Goal: Task Accomplishment & Management: Manage account settings

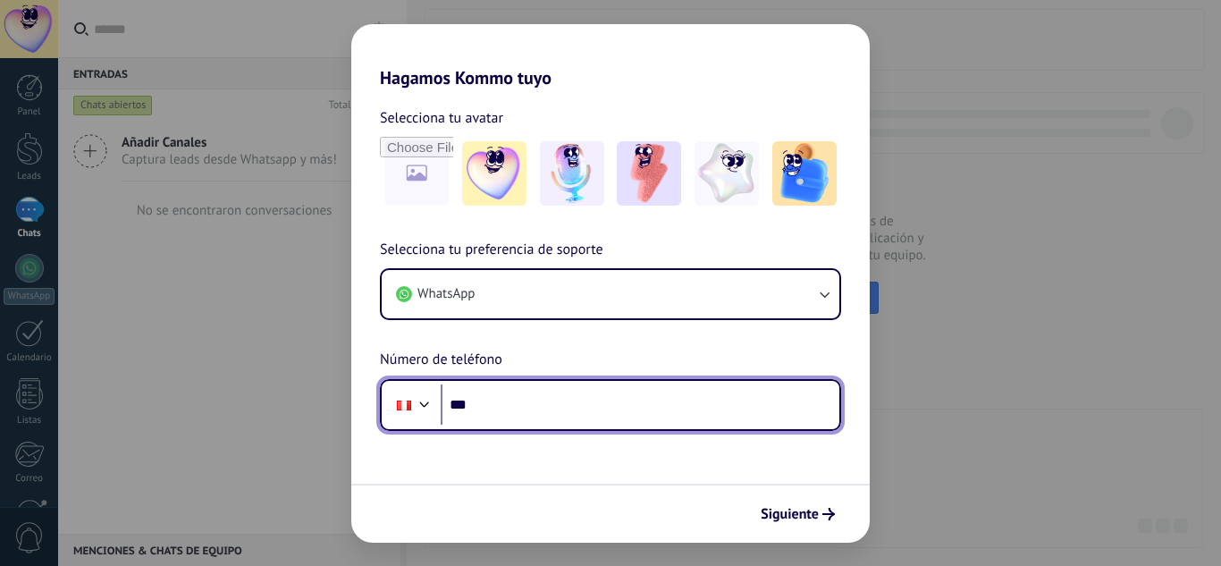
click at [517, 417] on input "***" at bounding box center [640, 404] width 399 height 41
type input "**********"
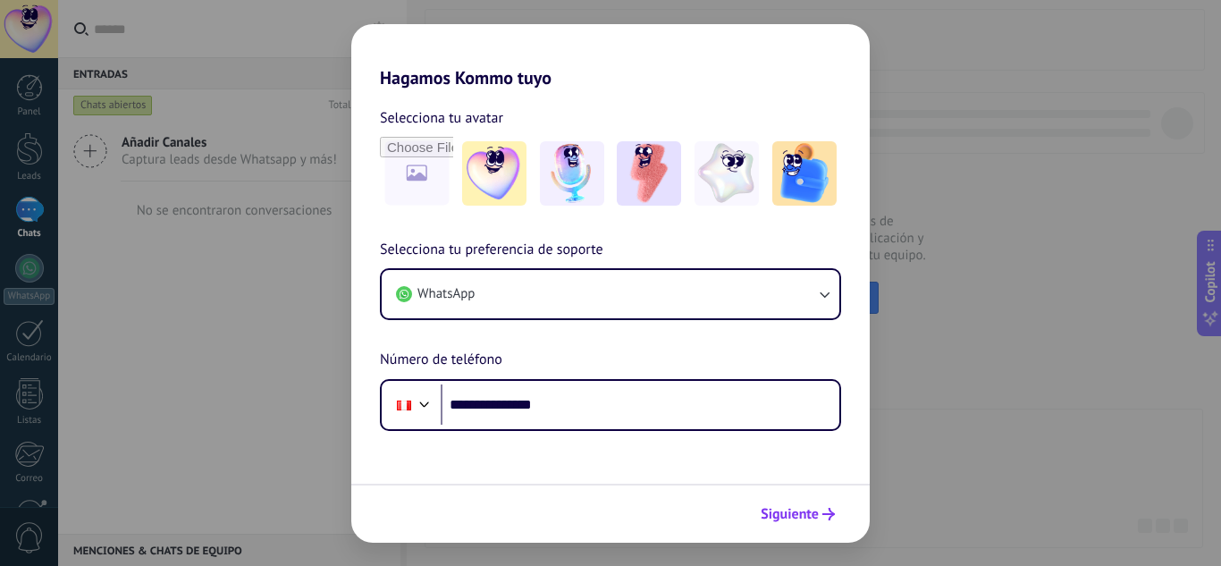
click at [779, 511] on span "Siguiente" at bounding box center [790, 514] width 58 height 13
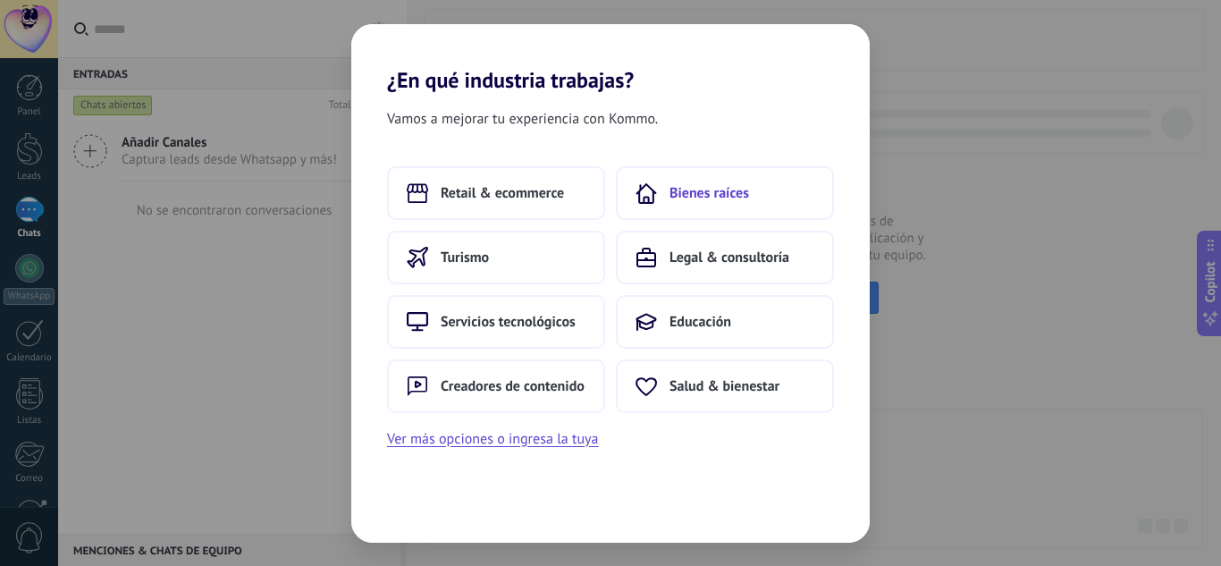
click at [688, 207] on button "Bienes raíces" at bounding box center [725, 193] width 218 height 54
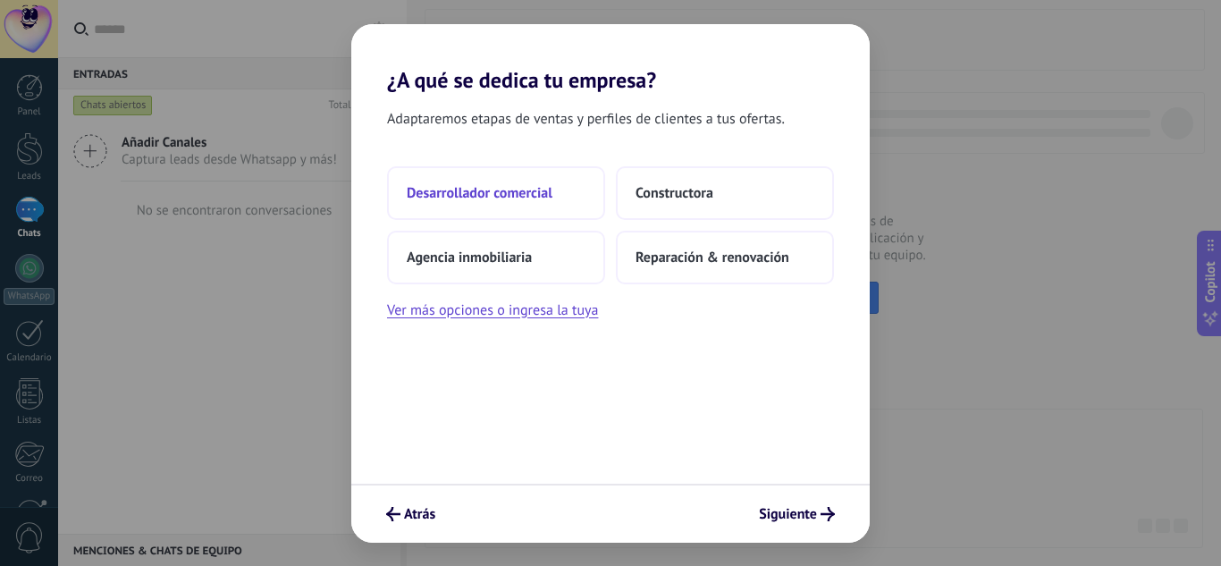
click at [533, 207] on button "Desarrollador comercial" at bounding box center [496, 193] width 218 height 54
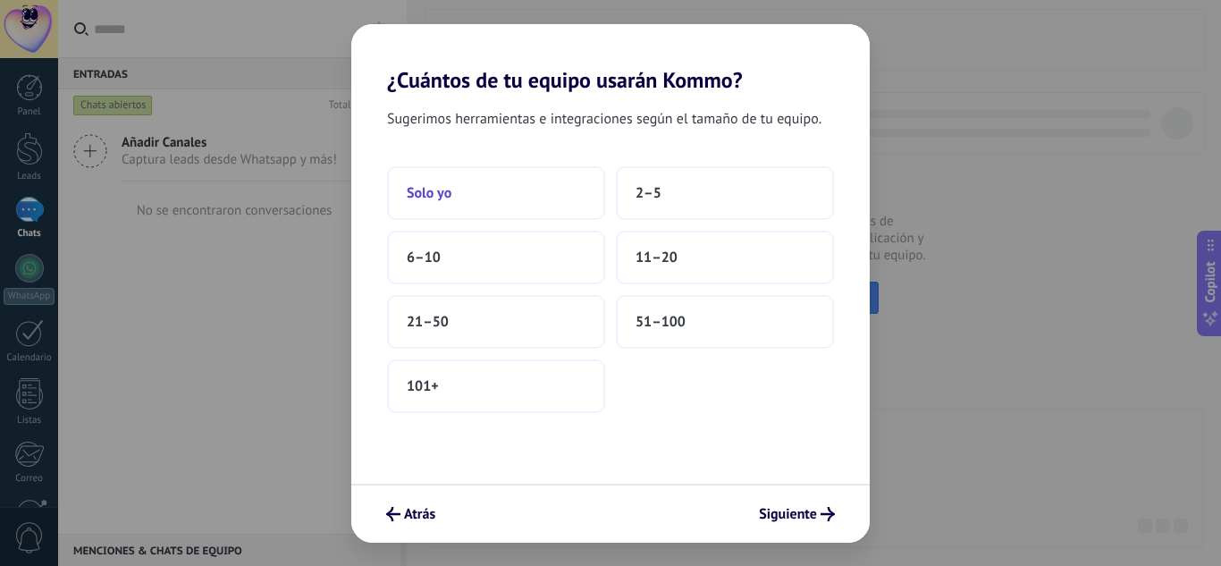
click at [478, 184] on button "Solo yo" at bounding box center [496, 193] width 218 height 54
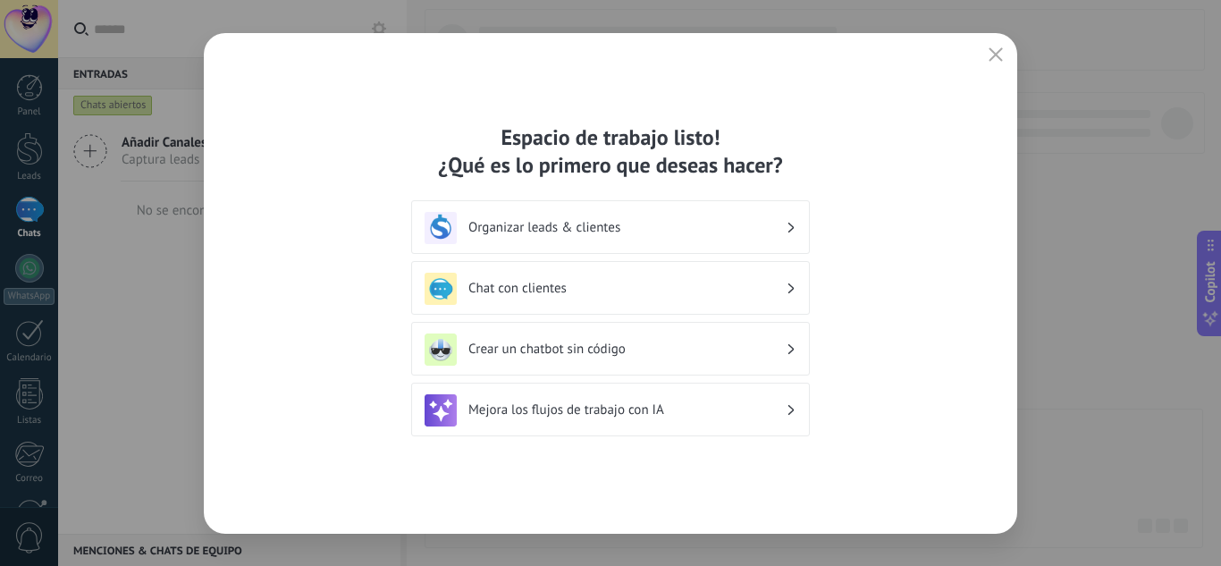
click at [622, 224] on h3 "Organizar leads & clientes" at bounding box center [626, 227] width 317 height 17
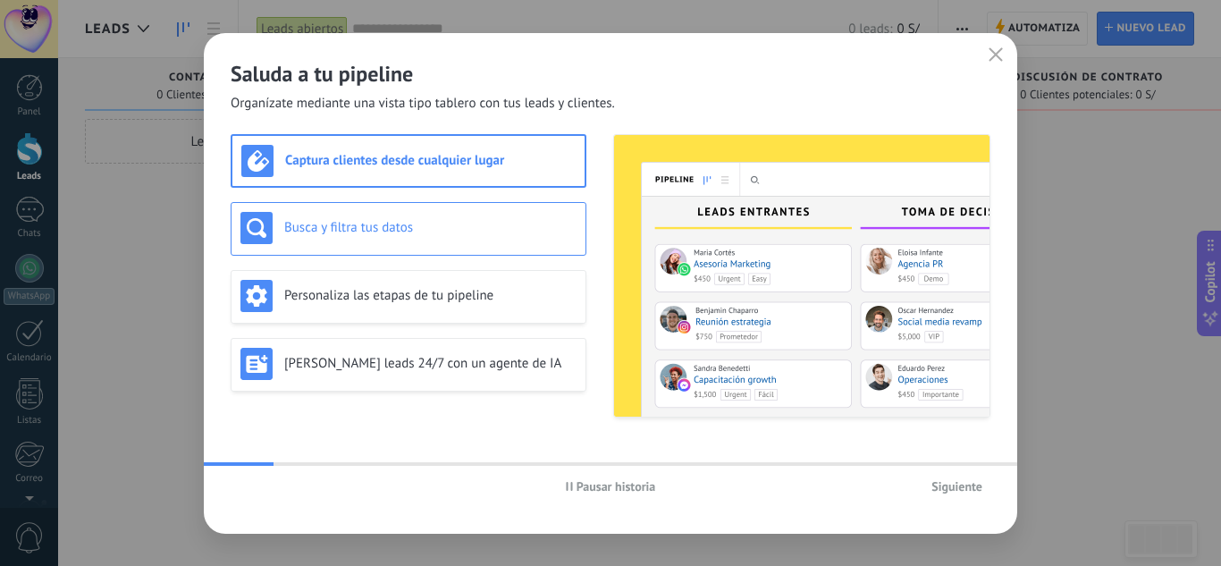
click at [375, 220] on h3 "Busca y filtra tus datos" at bounding box center [430, 227] width 292 height 17
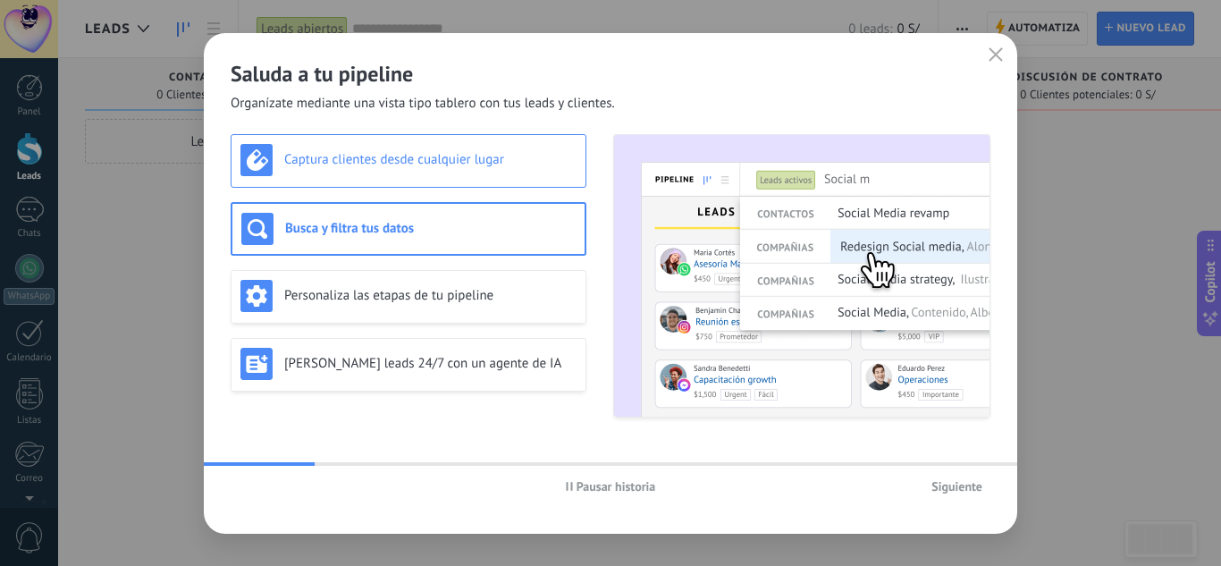
click at [413, 169] on div "Captura clientes desde cualquier lugar" at bounding box center [409, 160] width 336 height 32
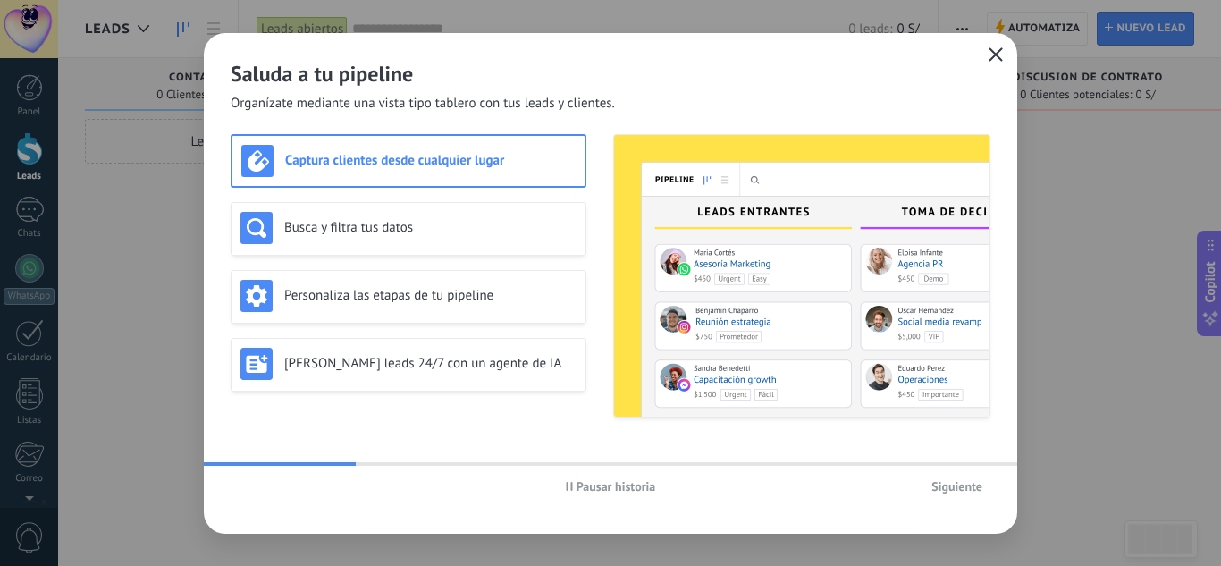
click at [1000, 58] on use "button" at bounding box center [996, 53] width 13 height 13
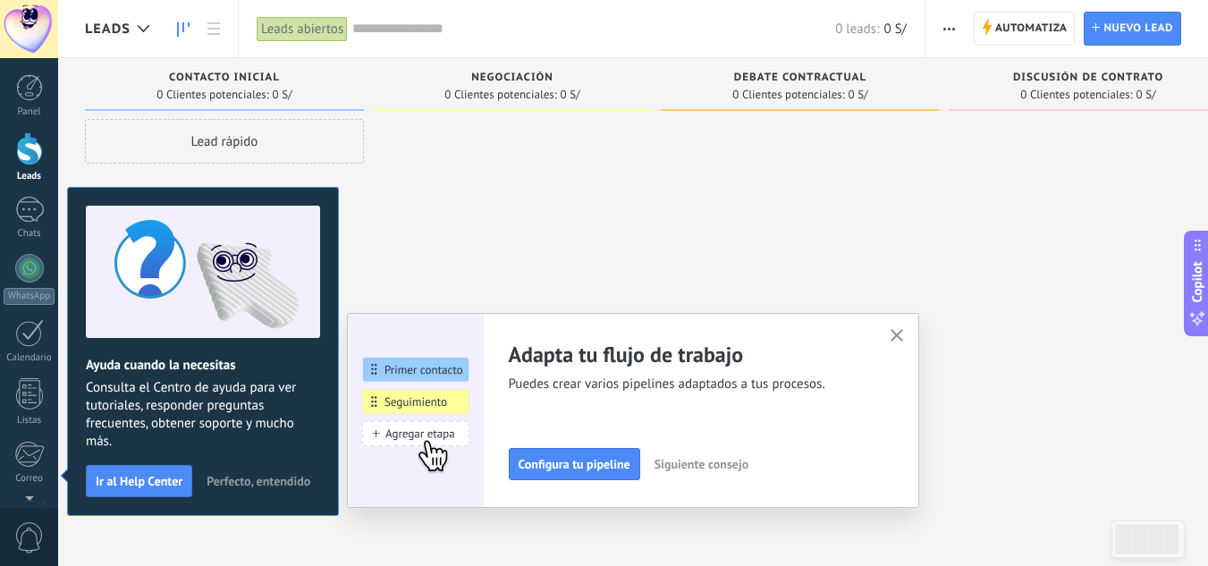
click at [898, 340] on icon "button" at bounding box center [896, 335] width 13 height 13
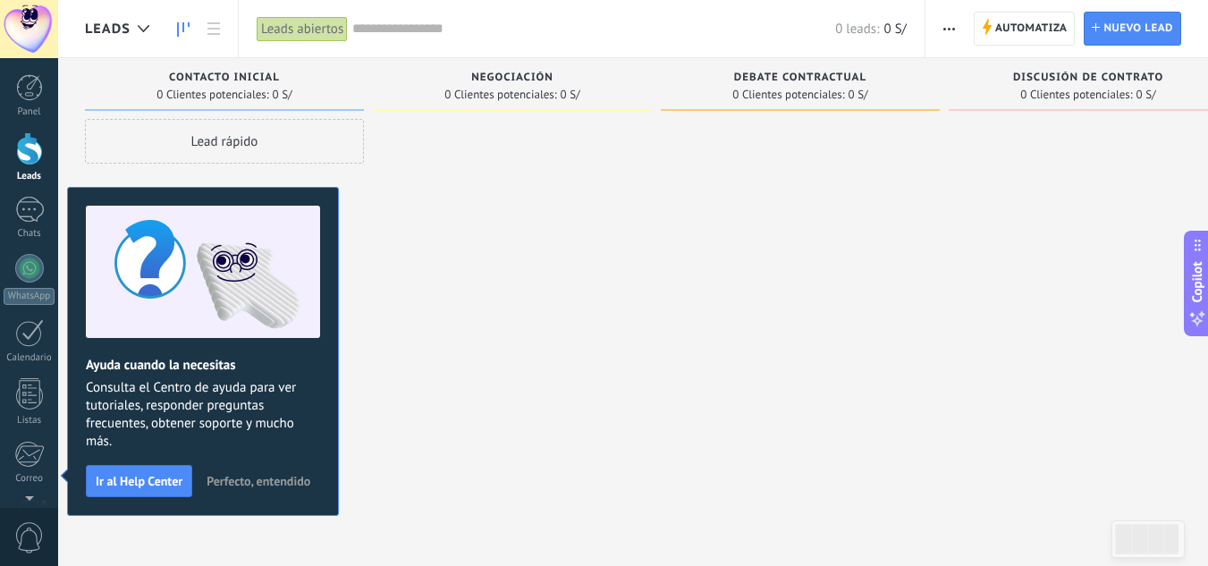
click at [255, 476] on span "Perfecto, entendido" at bounding box center [259, 481] width 104 height 13
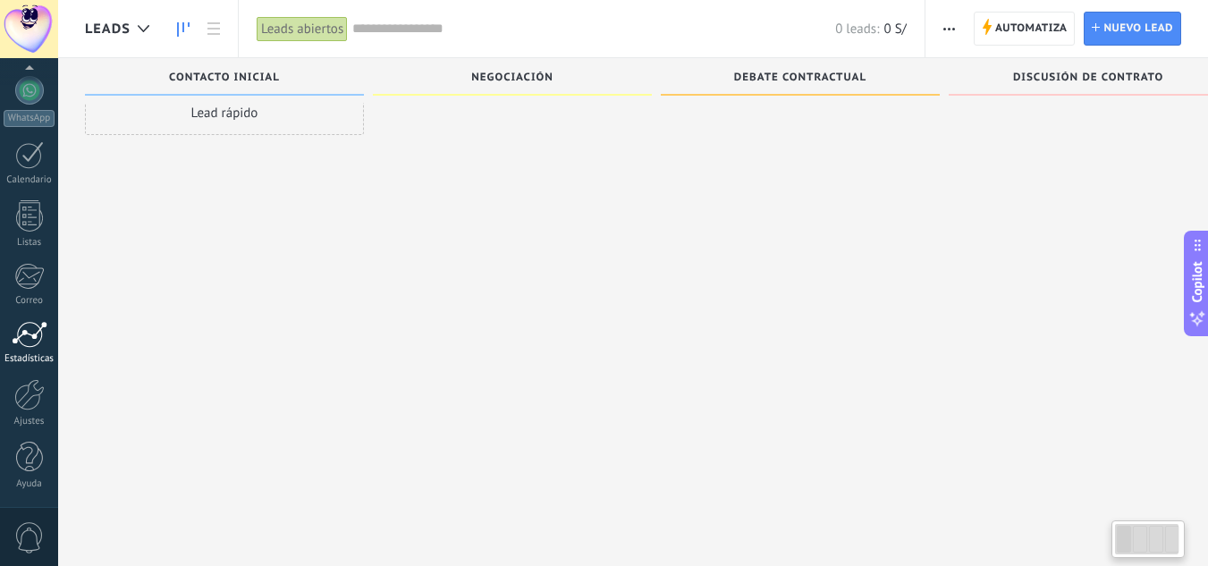
scroll to position [30, 0]
click at [45, 393] on link "Ajustes" at bounding box center [29, 403] width 58 height 48
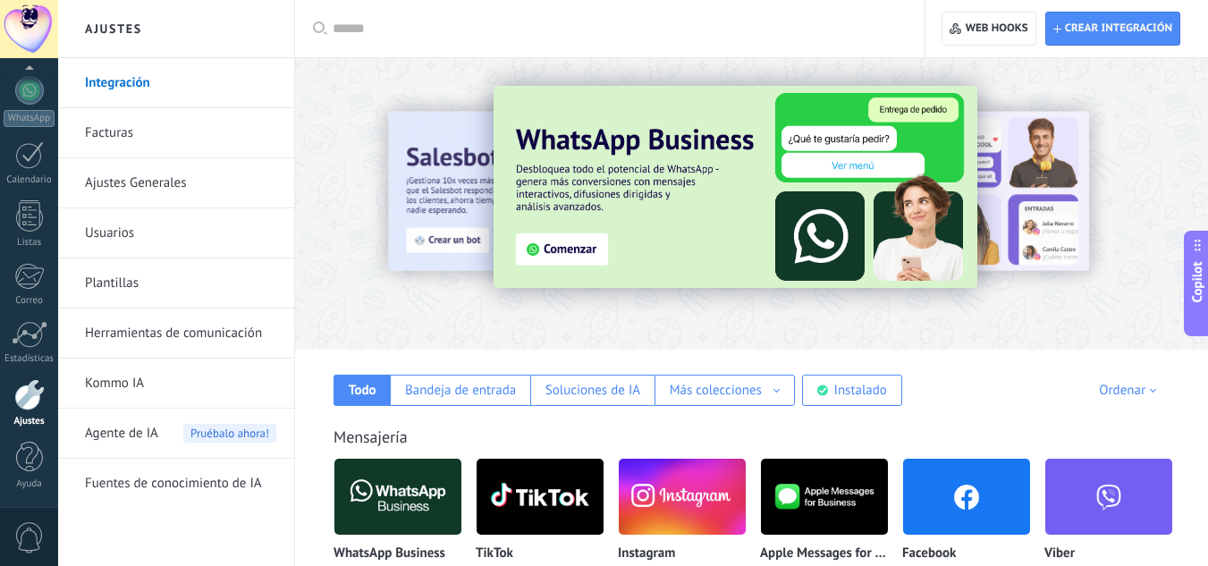
click at [225, 325] on link "Herramientas de comunicación" at bounding box center [180, 333] width 191 height 50
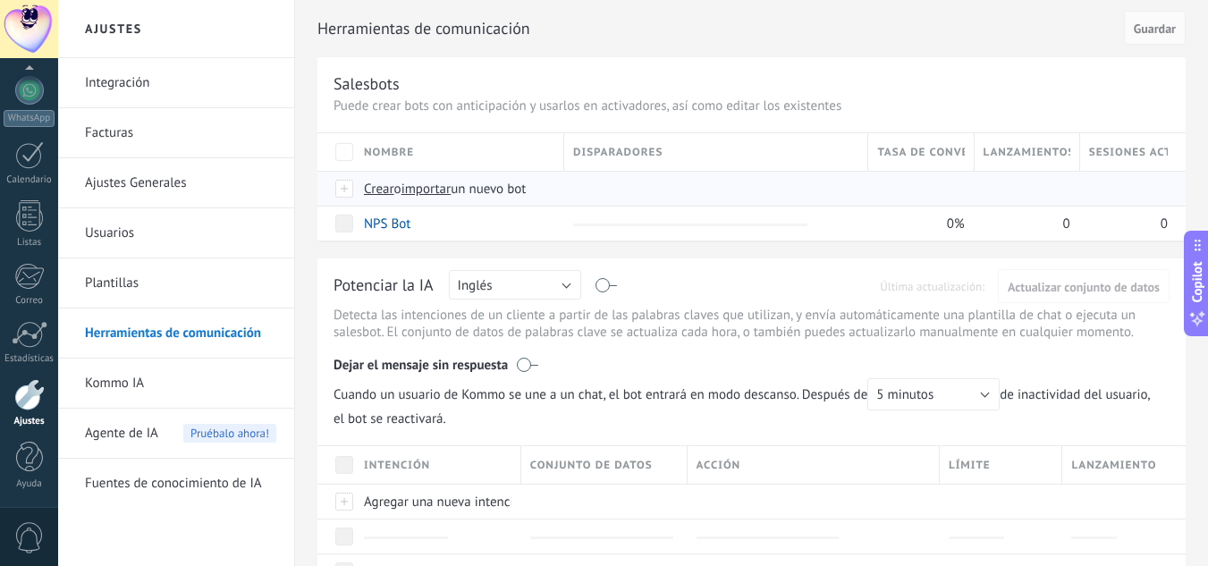
click at [427, 190] on span "importar" at bounding box center [426, 189] width 50 height 17
click at [0, 0] on input "importar un nuevo bot" at bounding box center [0, 0] width 0 height 0
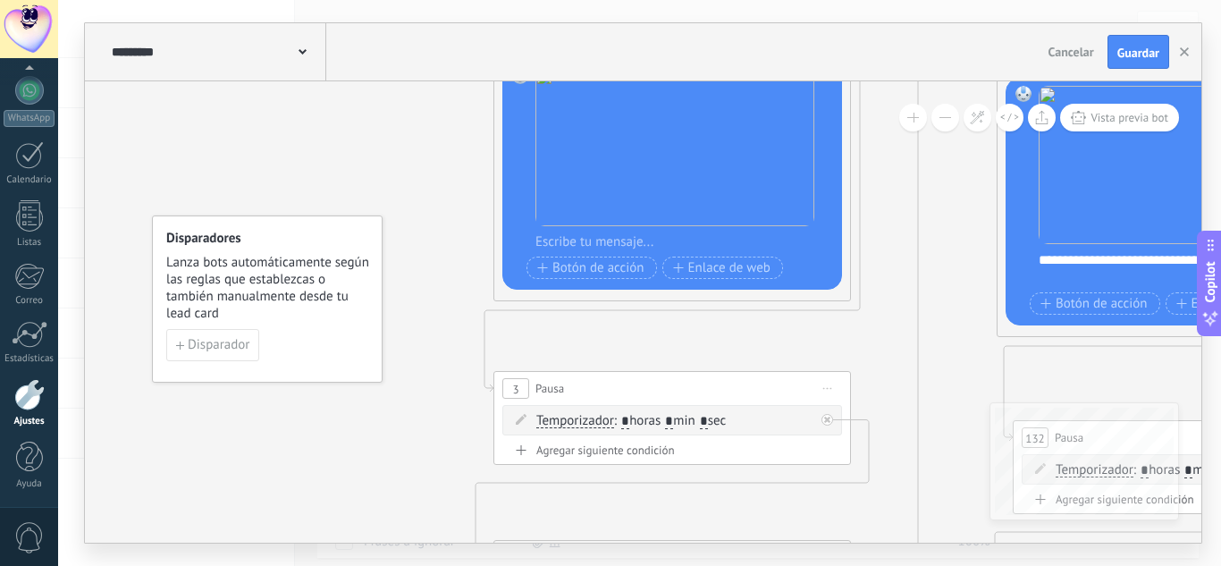
click at [949, 122] on button at bounding box center [946, 118] width 28 height 28
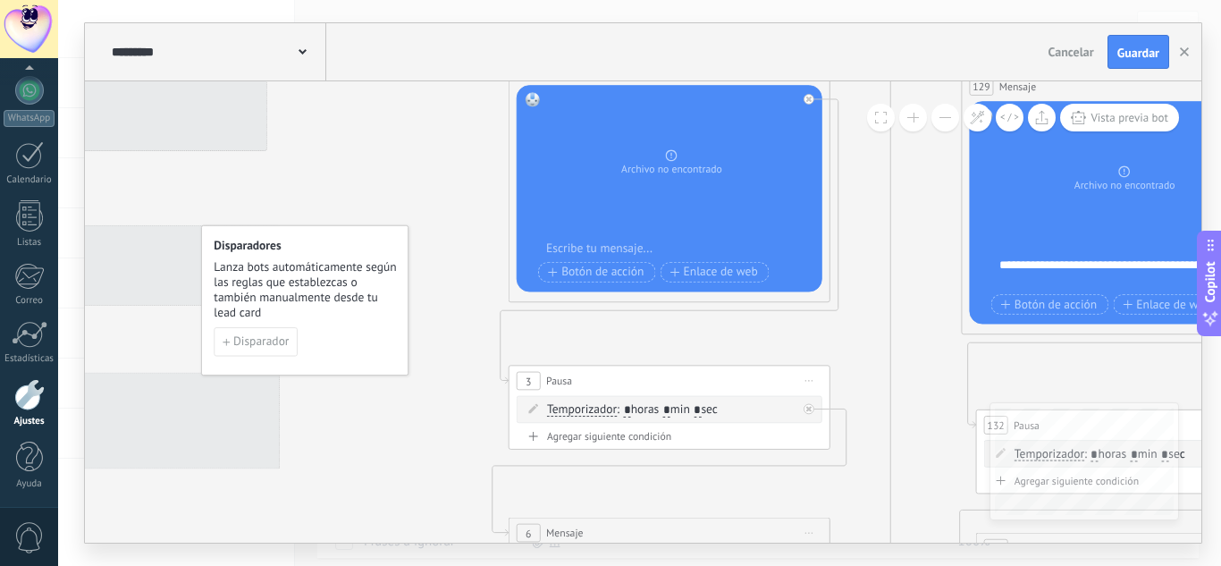
click at [948, 122] on button at bounding box center [946, 118] width 28 height 28
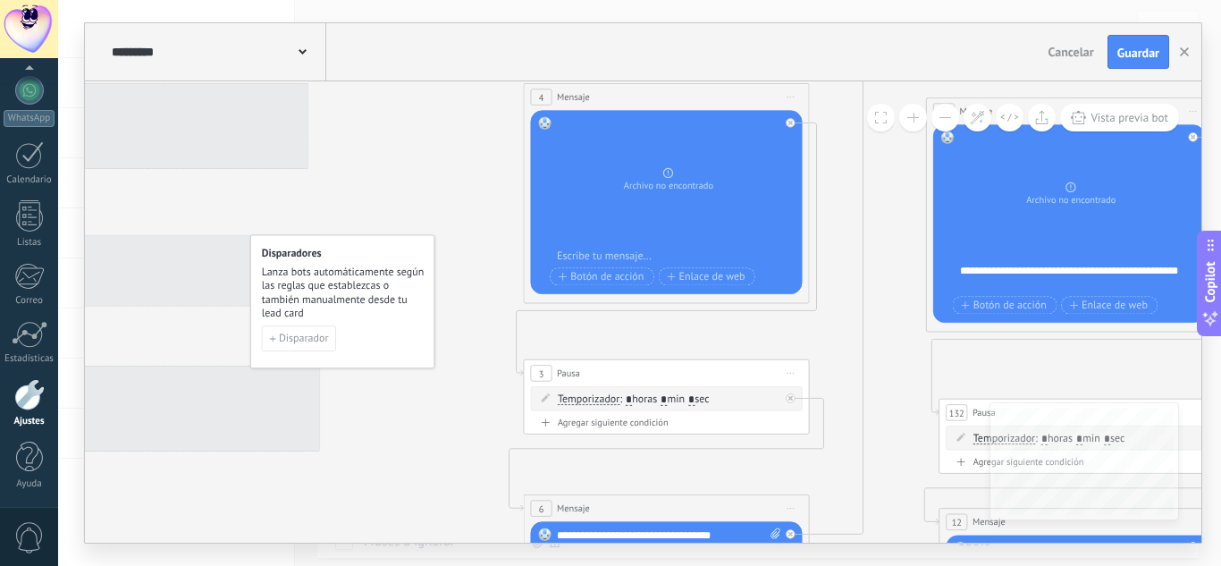
click at [948, 122] on button at bounding box center [946, 118] width 28 height 28
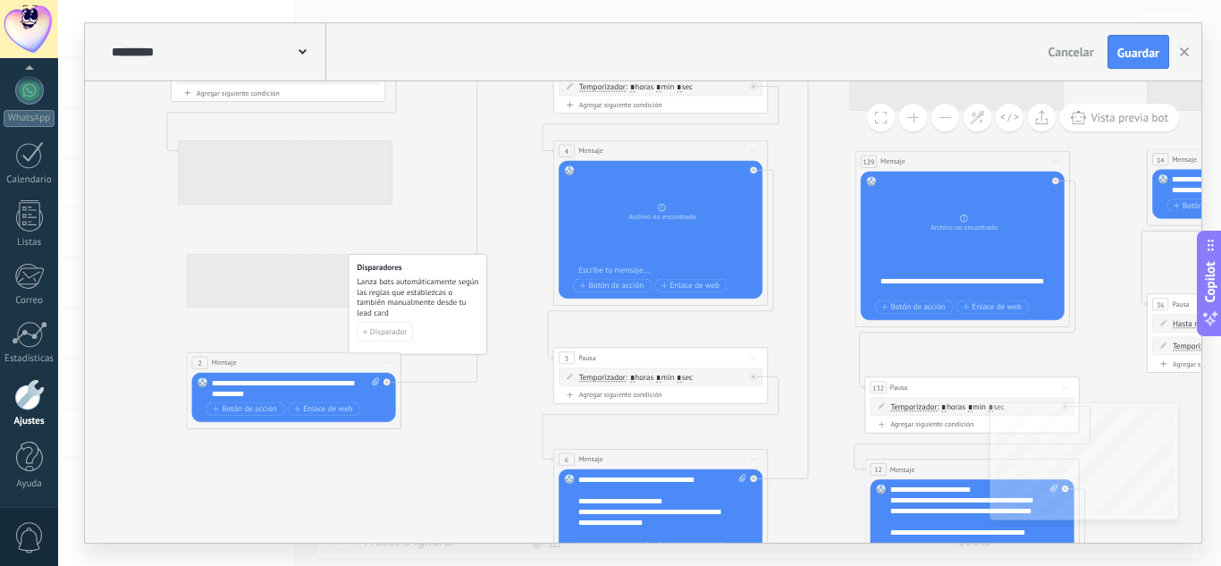
click at [948, 122] on button at bounding box center [946, 118] width 28 height 28
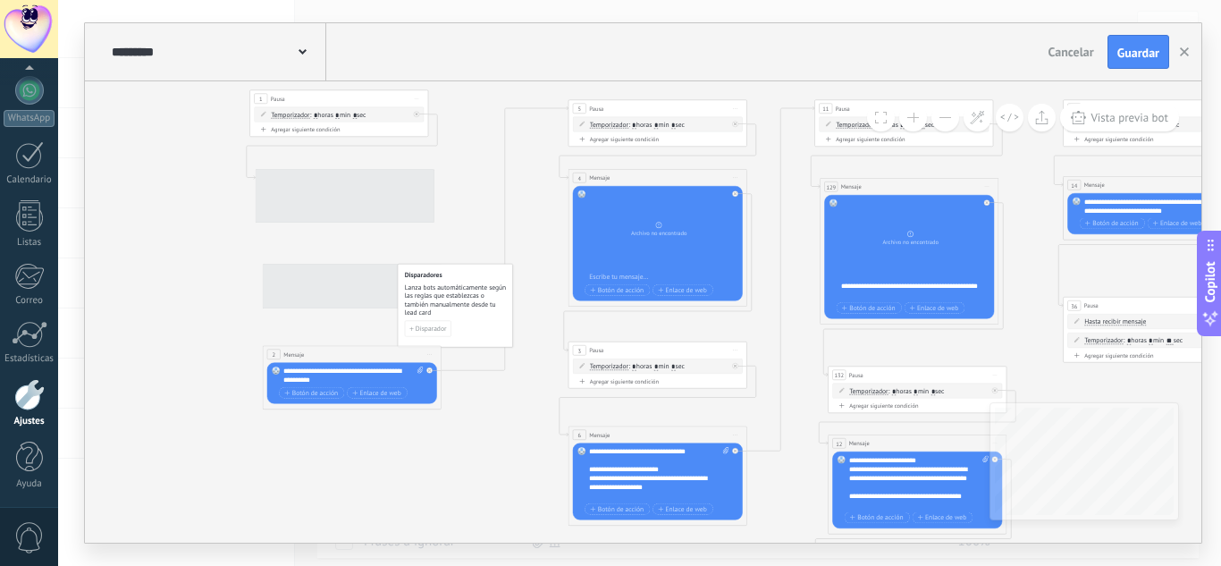
click at [948, 122] on button at bounding box center [946, 118] width 28 height 28
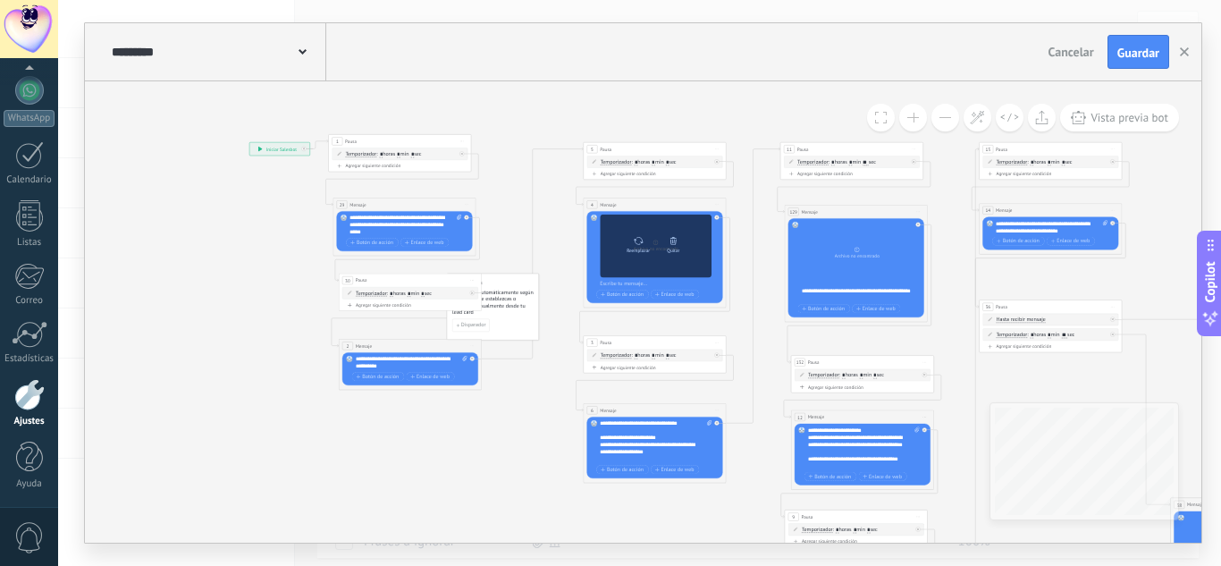
click at [639, 242] on icon at bounding box center [638, 241] width 11 height 10
click input "Subir" at bounding box center [0, 0] width 0 height 0
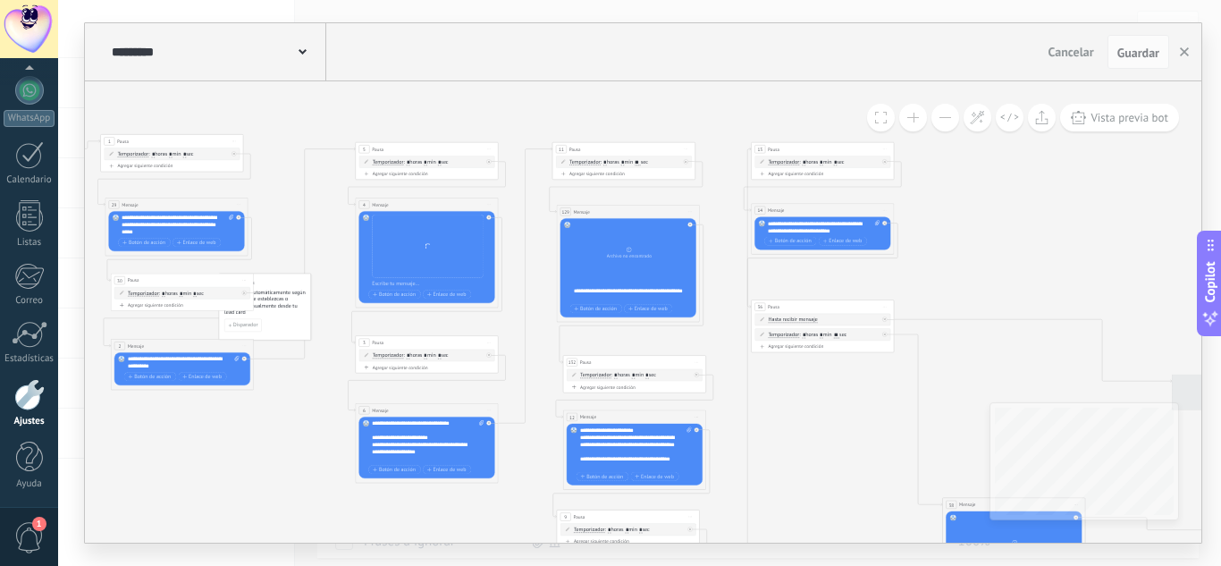
drag, startPoint x: 765, startPoint y: 317, endPoint x: 501, endPoint y: 276, distance: 267.7
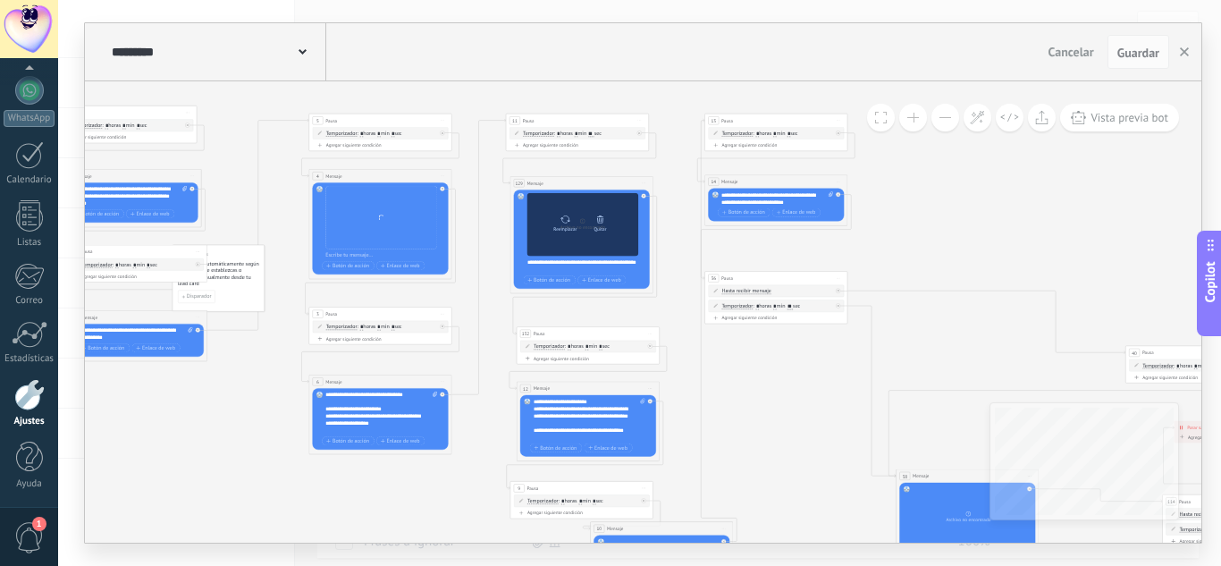
click at [561, 222] on icon at bounding box center [566, 220] width 11 height 10
click input "Subir" at bounding box center [0, 0] width 0 height 0
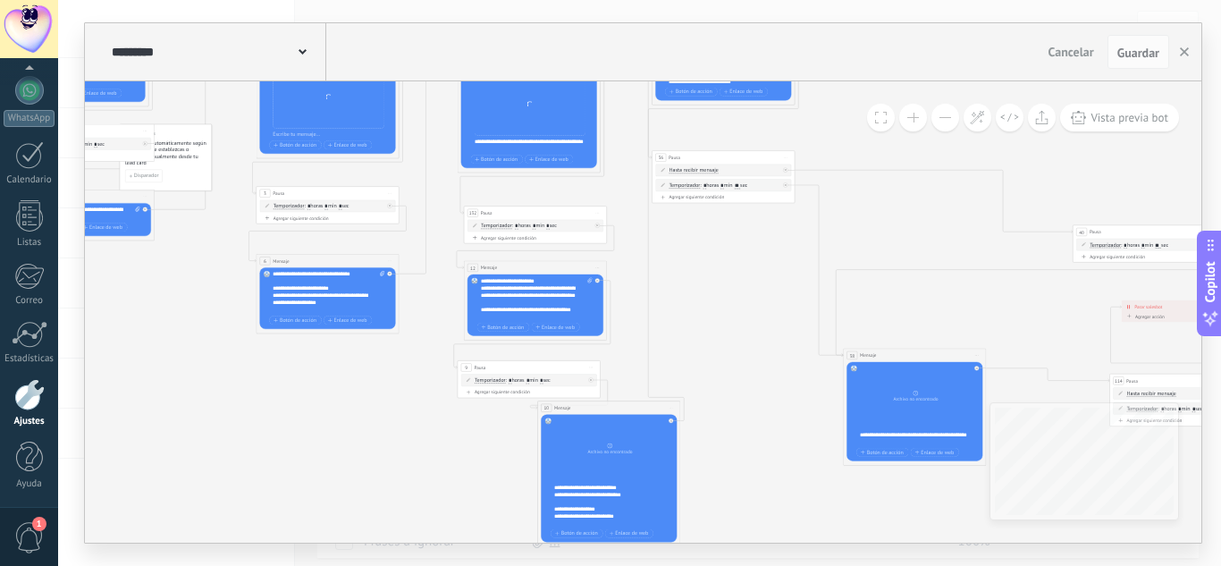
drag, startPoint x: 785, startPoint y: 307, endPoint x: 772, endPoint y: 264, distance: 45.0
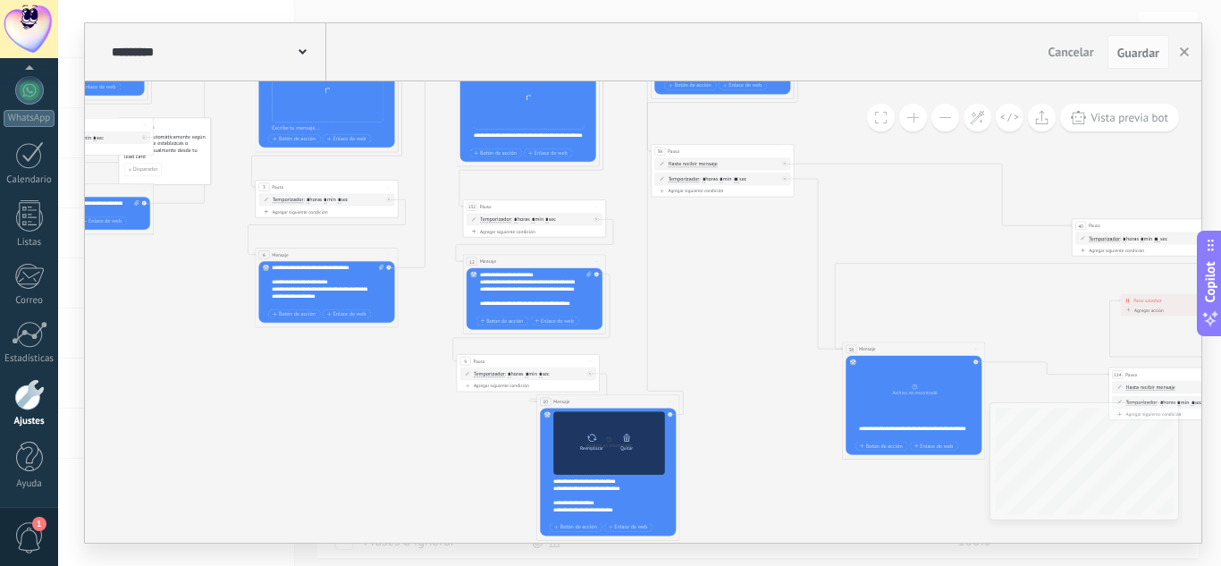
click at [588, 434] on icon at bounding box center [592, 438] width 11 height 10
click input "Subir" at bounding box center [0, 0] width 0 height 0
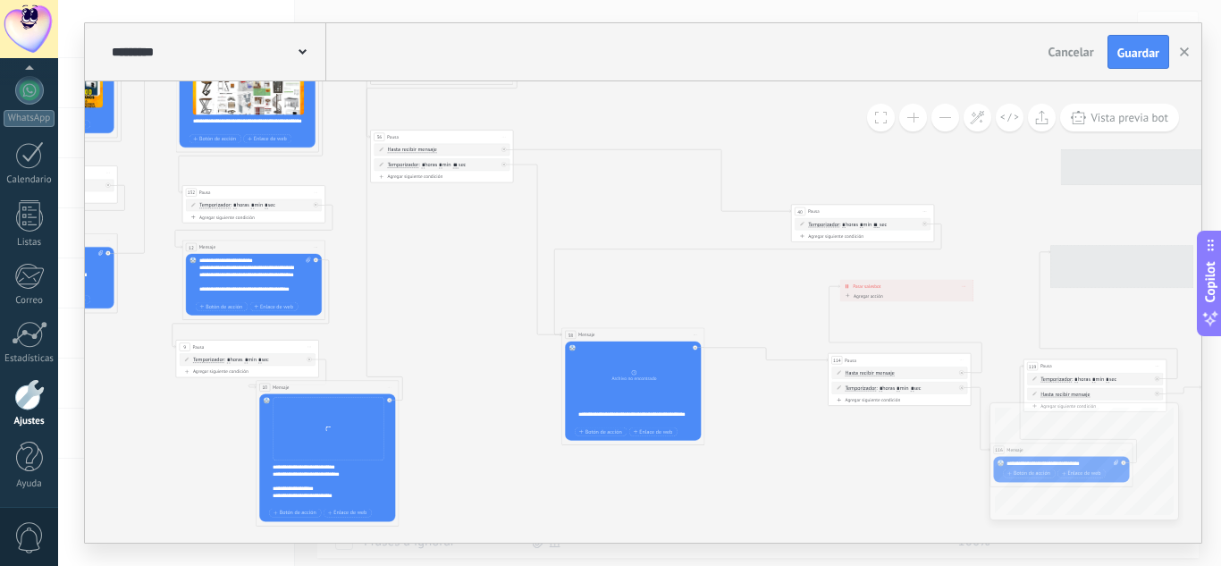
drag, startPoint x: 863, startPoint y: 213, endPoint x: 580, endPoint y: 313, distance: 299.7
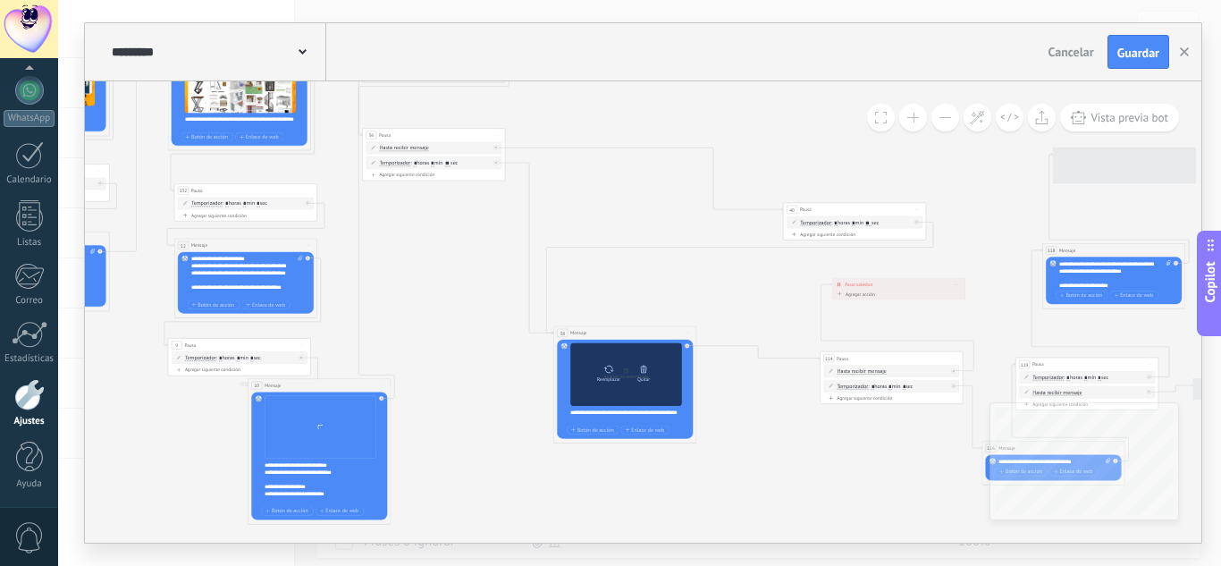
click at [605, 368] on icon at bounding box center [609, 369] width 10 height 7
click input "Subir" at bounding box center [0, 0] width 0 height 0
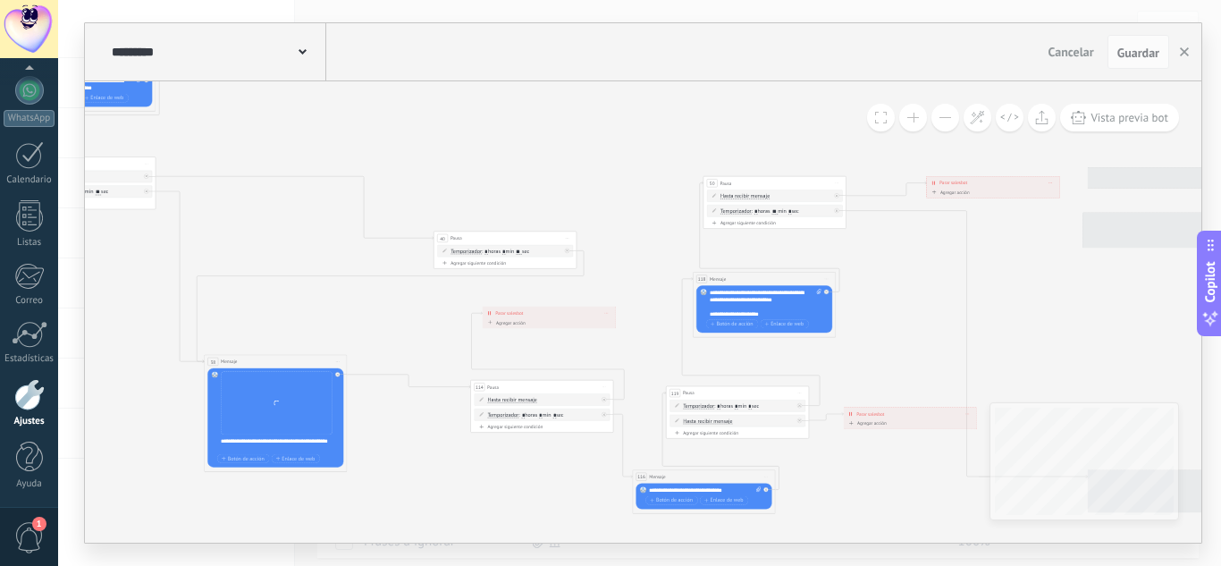
drag, startPoint x: 873, startPoint y: 321, endPoint x: 462, endPoint y: 346, distance: 411.1
click at [462, 346] on icon at bounding box center [993, 557] width 3778 height 1491
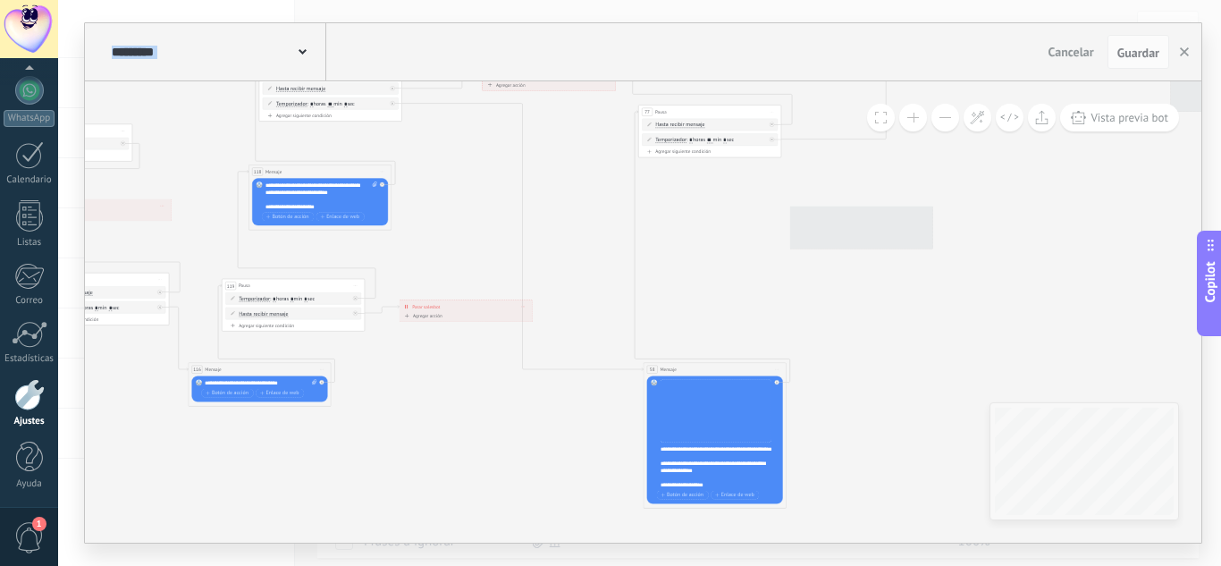
drag, startPoint x: 849, startPoint y: 326, endPoint x: 541, endPoint y: 257, distance: 316.2
click at [464, 222] on icon at bounding box center [549, 450] width 3778 height 1491
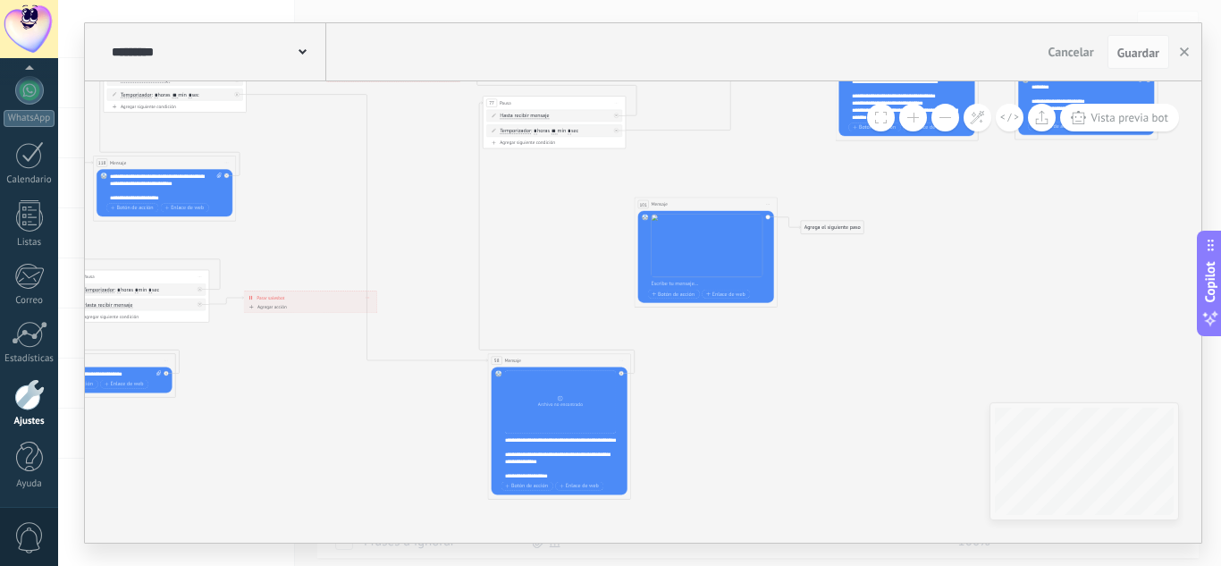
drag, startPoint x: 721, startPoint y: 279, endPoint x: 559, endPoint y: 250, distance: 164.3
click at [559, 250] on icon at bounding box center [393, 441] width 3778 height 1491
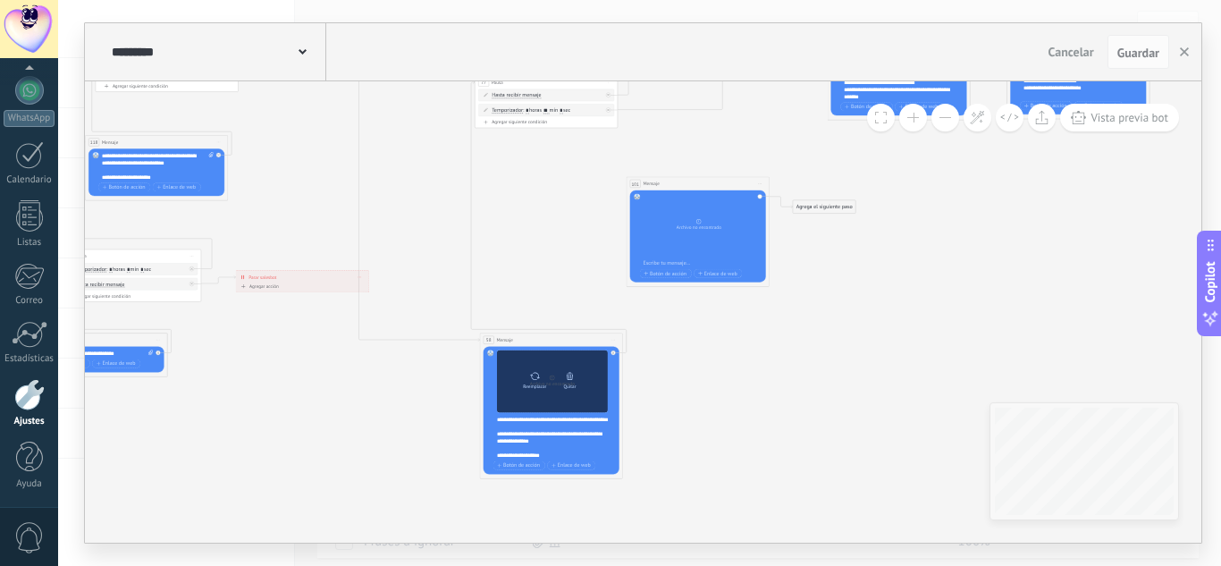
click at [535, 377] on icon at bounding box center [535, 376] width 11 height 10
click input "Subir" at bounding box center [0, 0] width 0 height 0
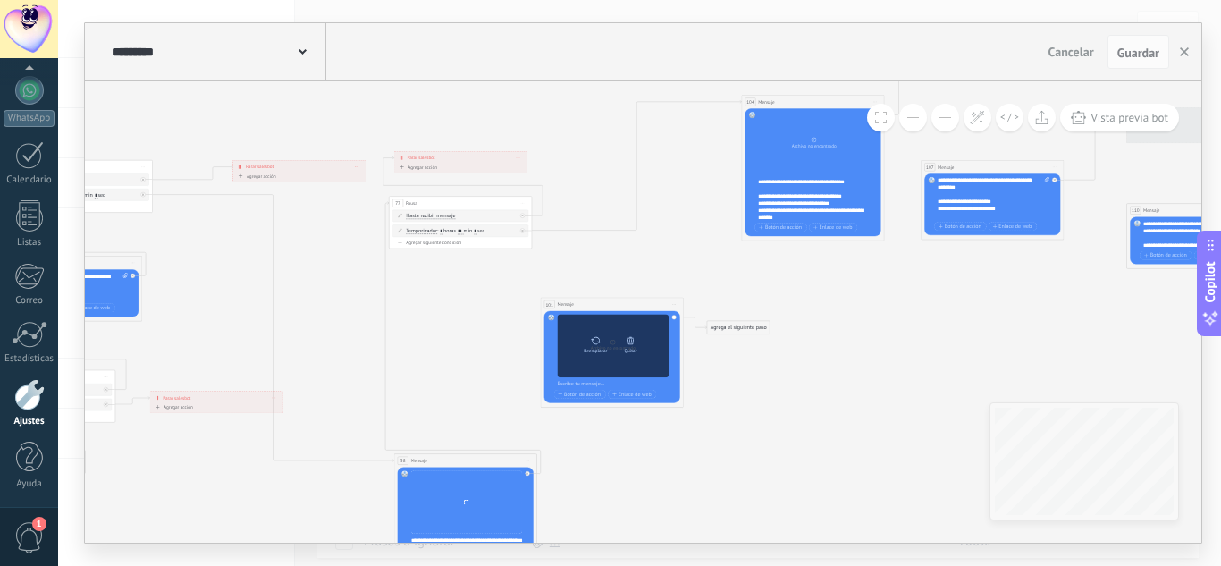
drag, startPoint x: 813, startPoint y: 384, endPoint x: 603, endPoint y: 351, distance: 212.6
click at [778, 442] on icon at bounding box center [299, 541] width 3778 height 1491
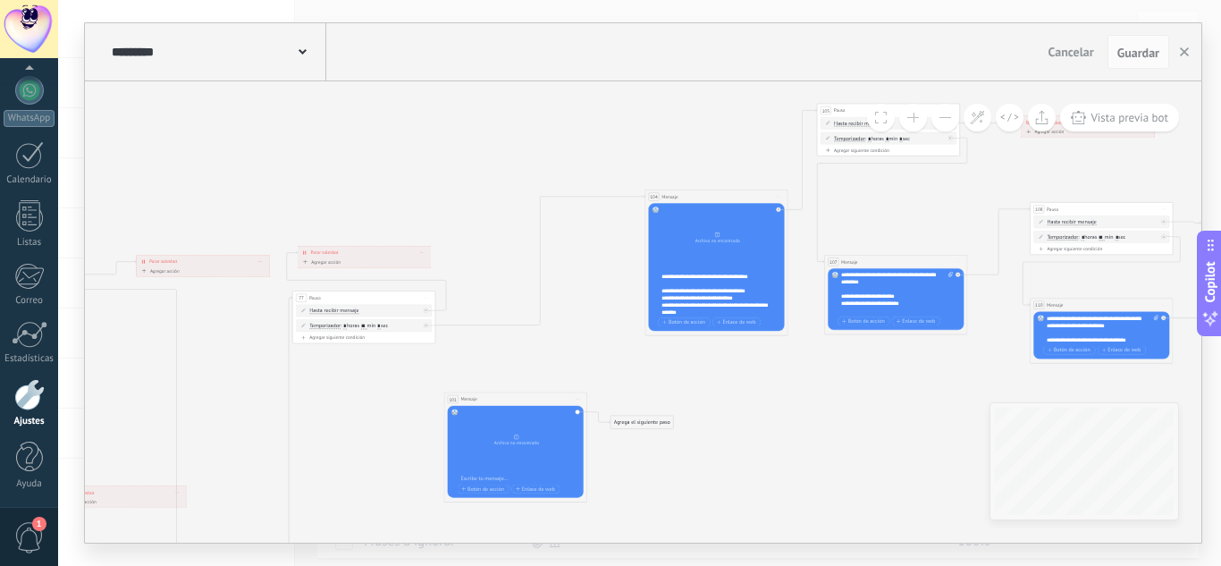
drag, startPoint x: 649, startPoint y: 274, endPoint x: 546, endPoint y: 372, distance: 142.3
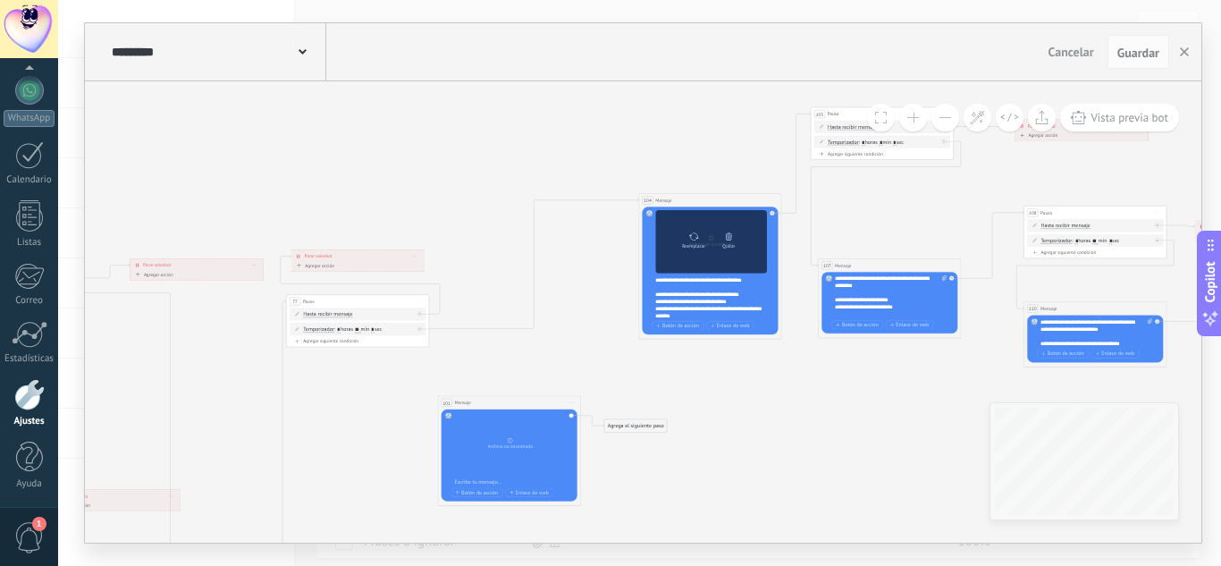
click at [693, 232] on icon at bounding box center [693, 237] width 11 height 10
click input "Subir" at bounding box center [0, 0] width 0 height 0
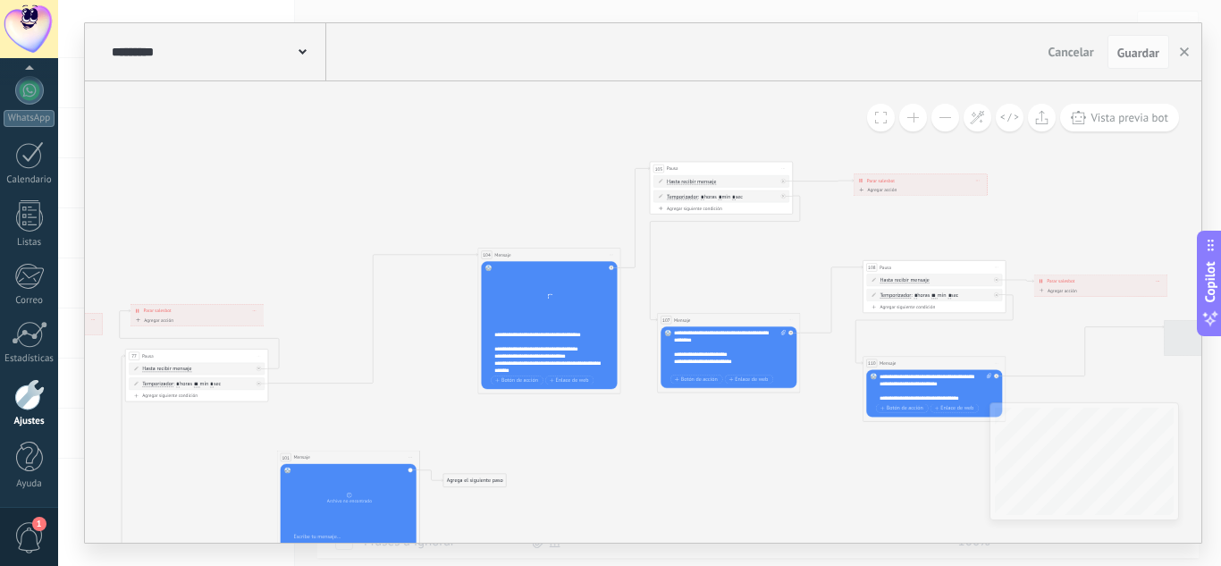
drag, startPoint x: 866, startPoint y: 225, endPoint x: 813, endPoint y: 314, distance: 103.5
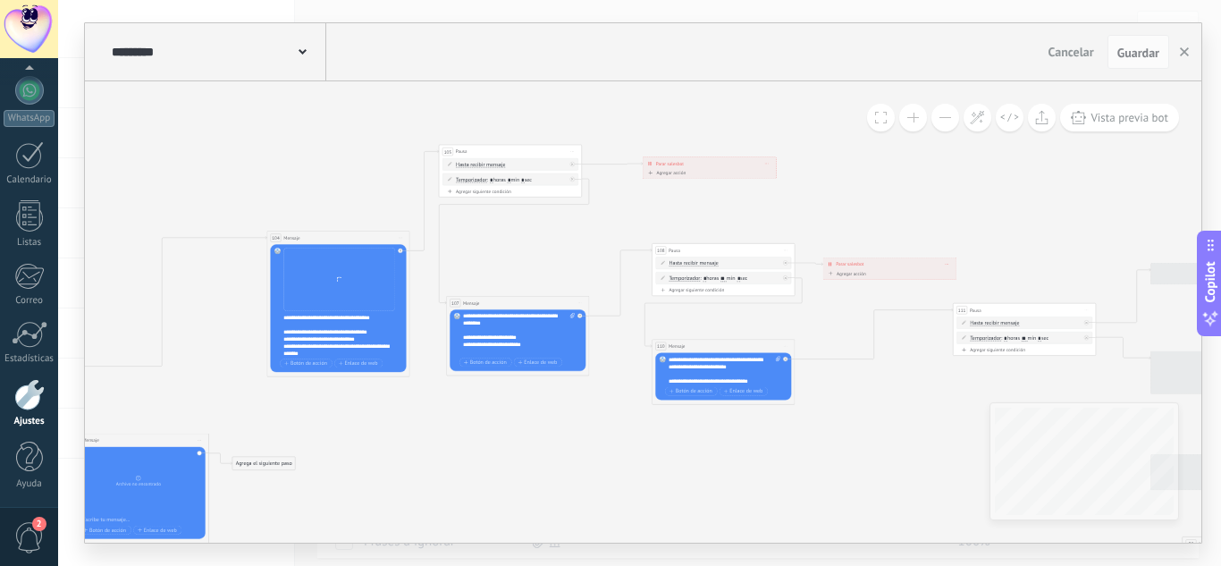
drag, startPoint x: 934, startPoint y: 352, endPoint x: 722, endPoint y: 312, distance: 216.6
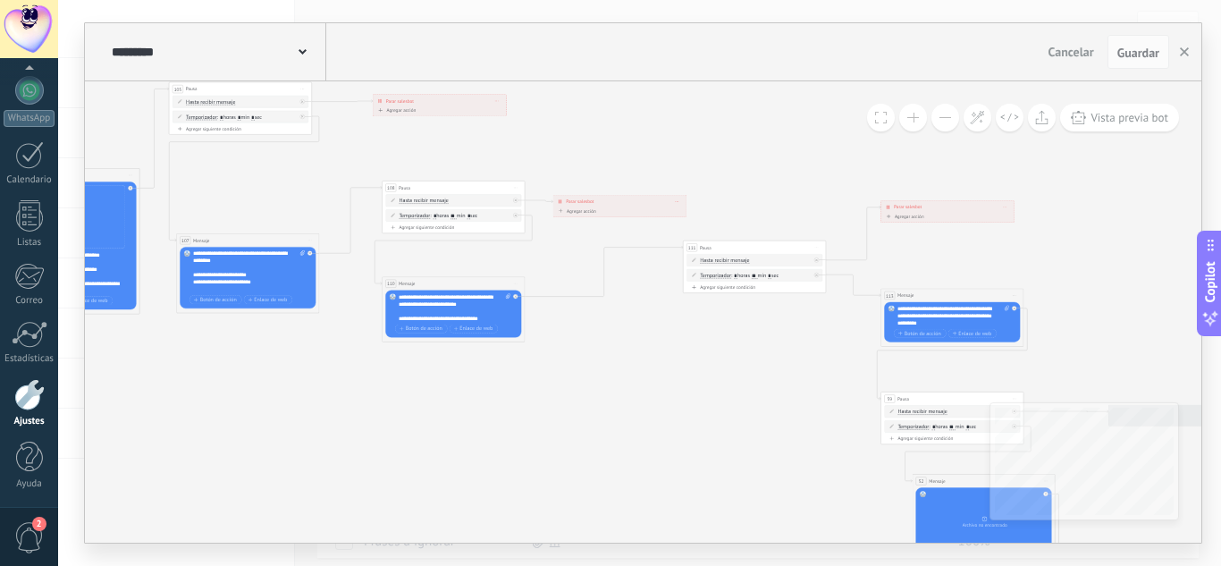
drag, startPoint x: 866, startPoint y: 392, endPoint x: 646, endPoint y: 340, distance: 226.8
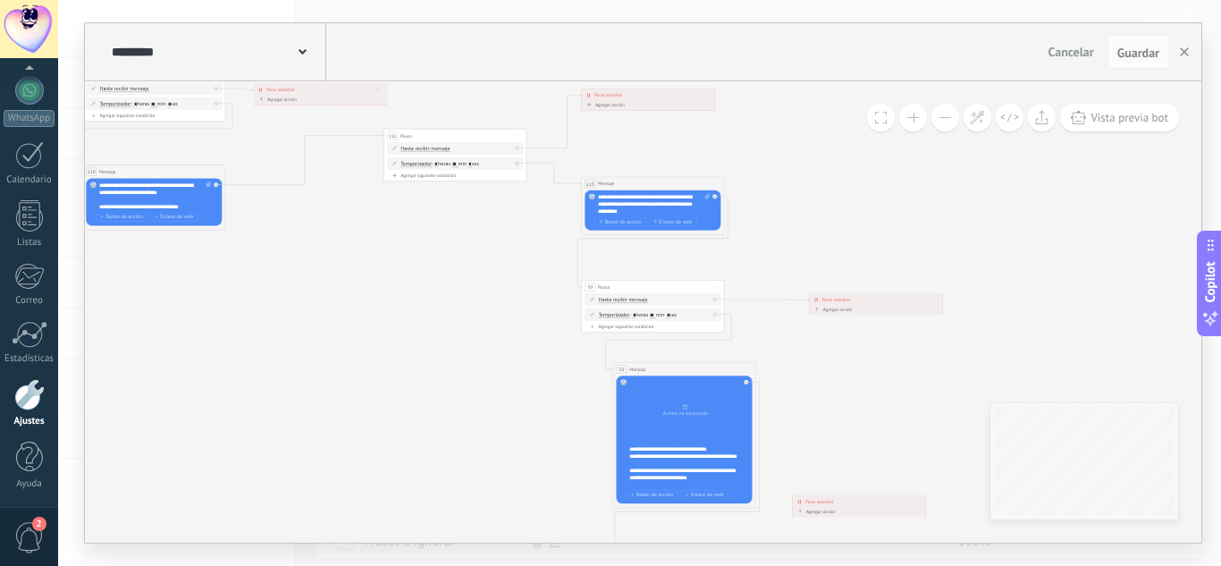
drag, startPoint x: 855, startPoint y: 359, endPoint x: 617, endPoint y: 260, distance: 257.4
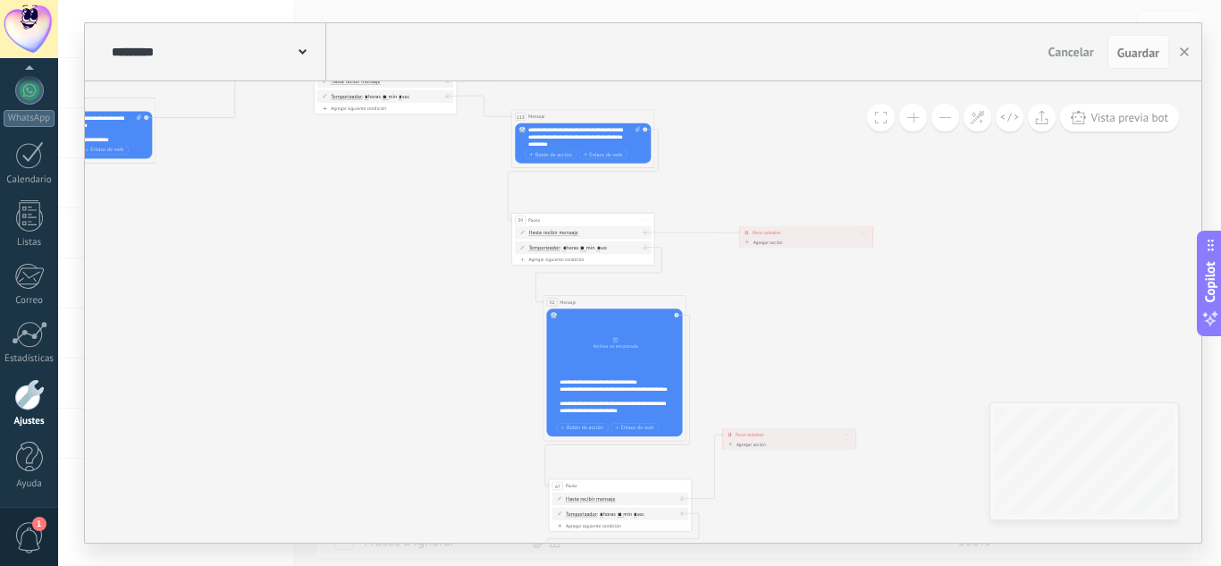
drag, startPoint x: 840, startPoint y: 384, endPoint x: 747, endPoint y: 335, distance: 106.0
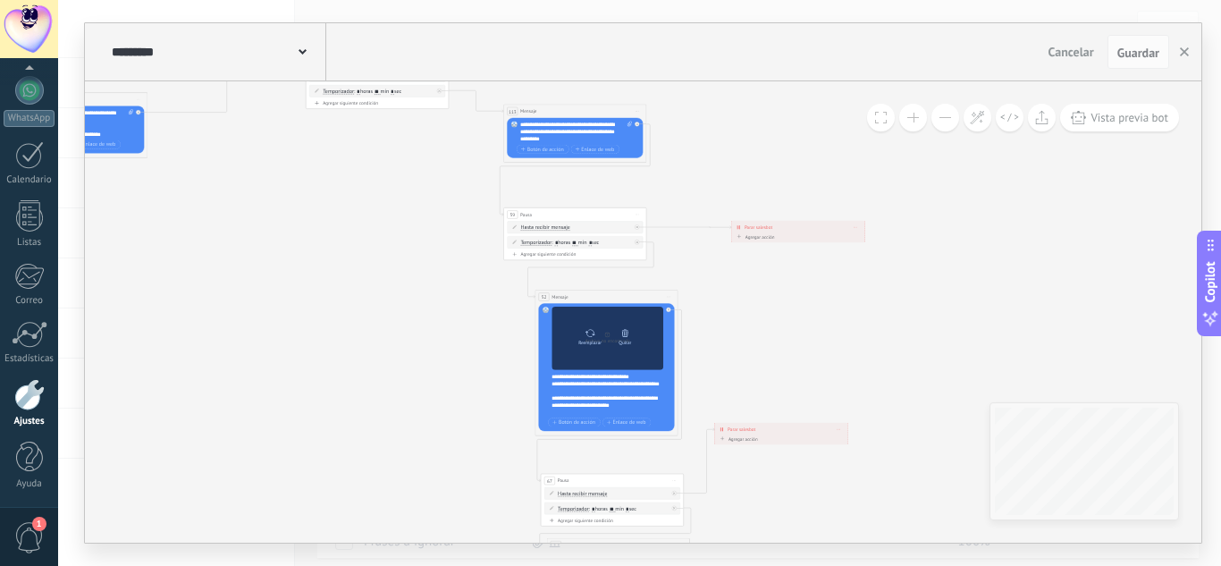
click at [592, 333] on icon at bounding box center [590, 333] width 11 height 10
click input "Subir" at bounding box center [0, 0] width 0 height 0
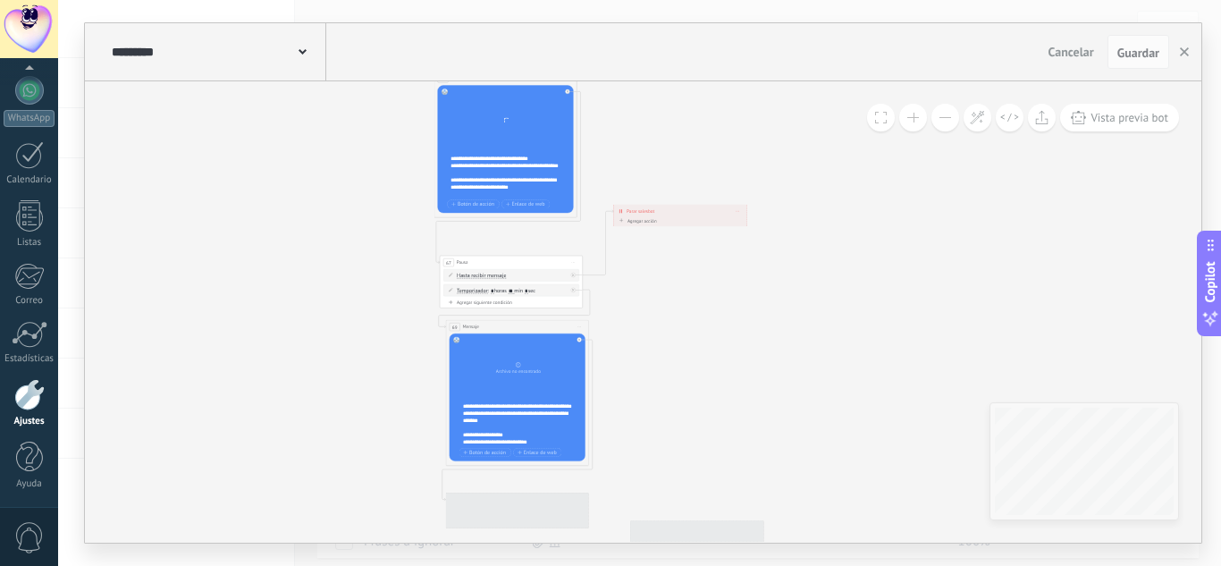
drag, startPoint x: 874, startPoint y: 378, endPoint x: 742, endPoint y: 294, distance: 156.8
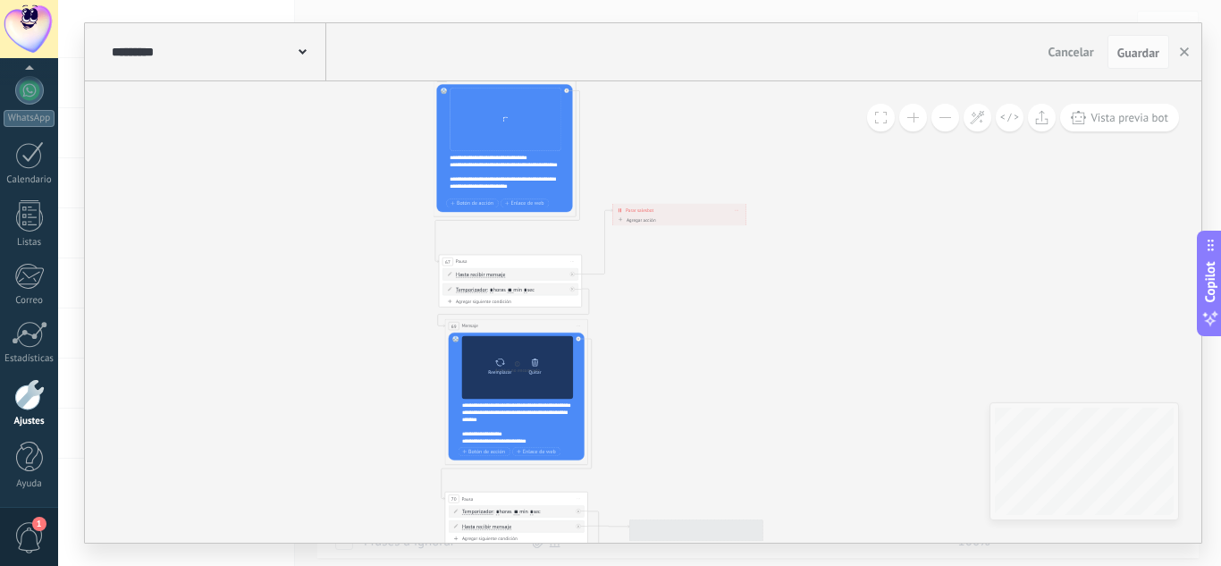
click at [494, 361] on div "Reemplazar" at bounding box center [500, 365] width 30 height 20
click input "Subir" at bounding box center [0, 0] width 0 height 0
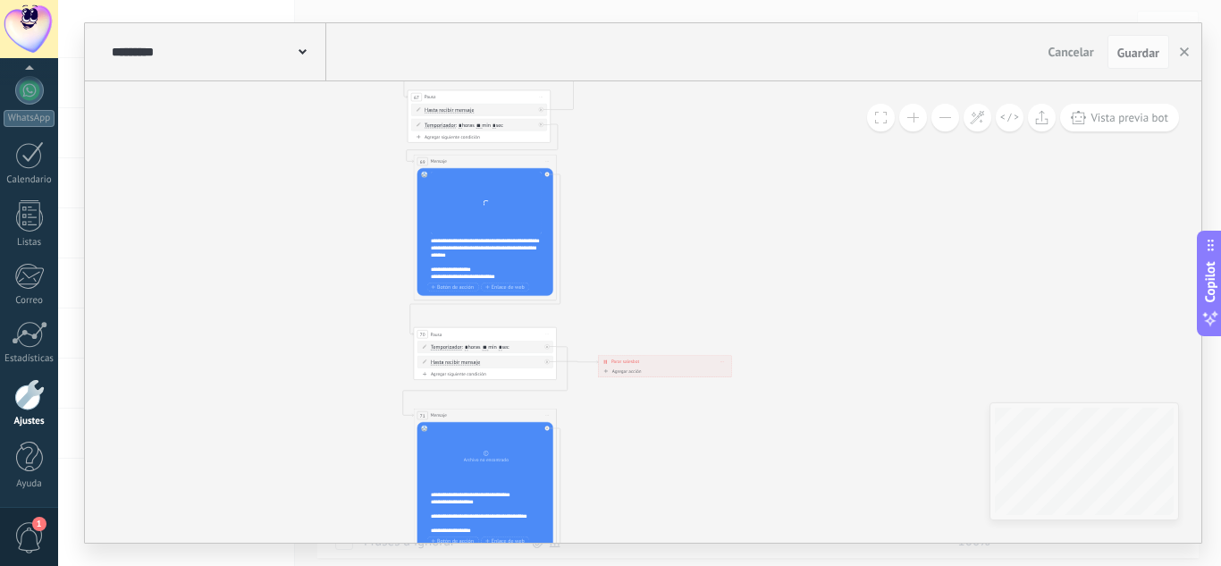
drag, startPoint x: 712, startPoint y: 322, endPoint x: 657, endPoint y: 297, distance: 60.0
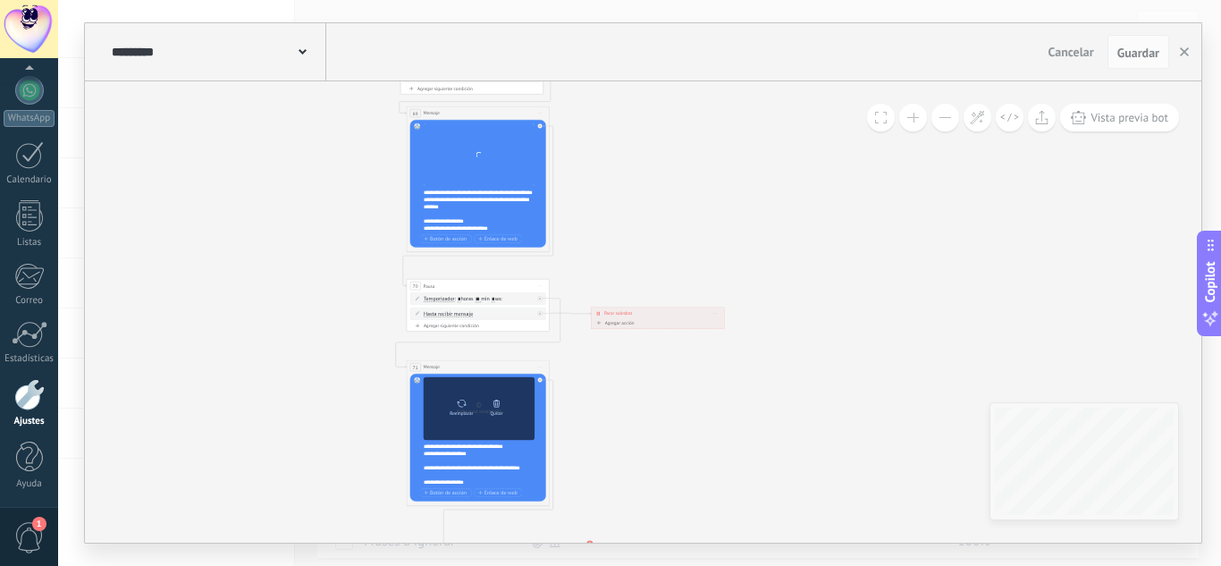
click at [457, 402] on icon at bounding box center [462, 403] width 11 height 10
click input "Subir" at bounding box center [0, 0] width 0 height 0
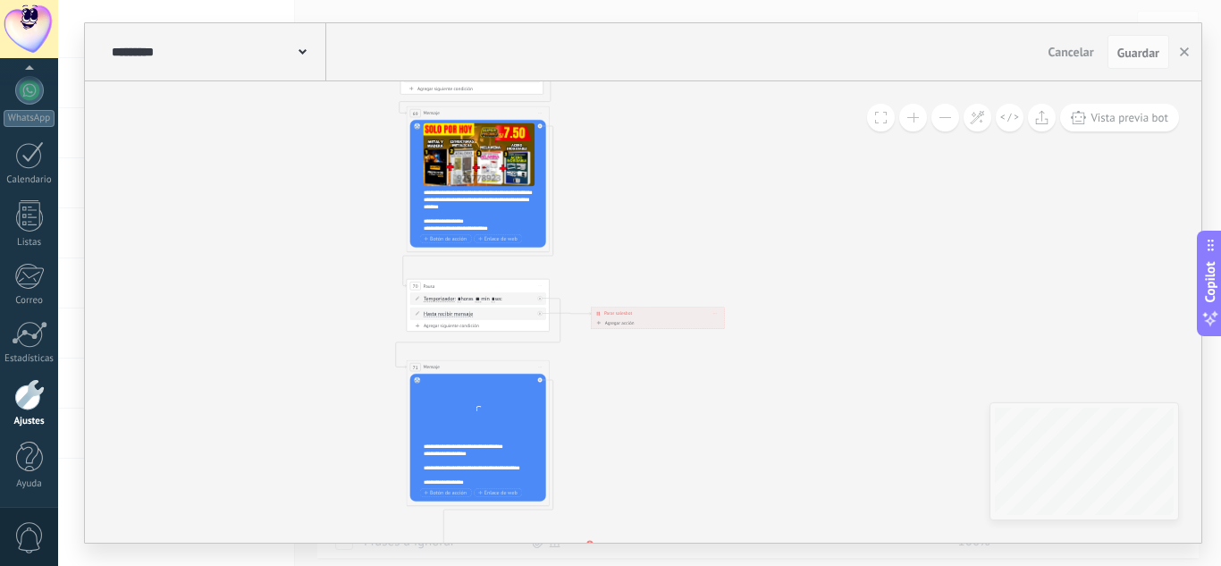
drag, startPoint x: 941, startPoint y: 291, endPoint x: 746, endPoint y: 182, distance: 223.7
click at [692, 84] on div "**********" at bounding box center [643, 311] width 1117 height 461
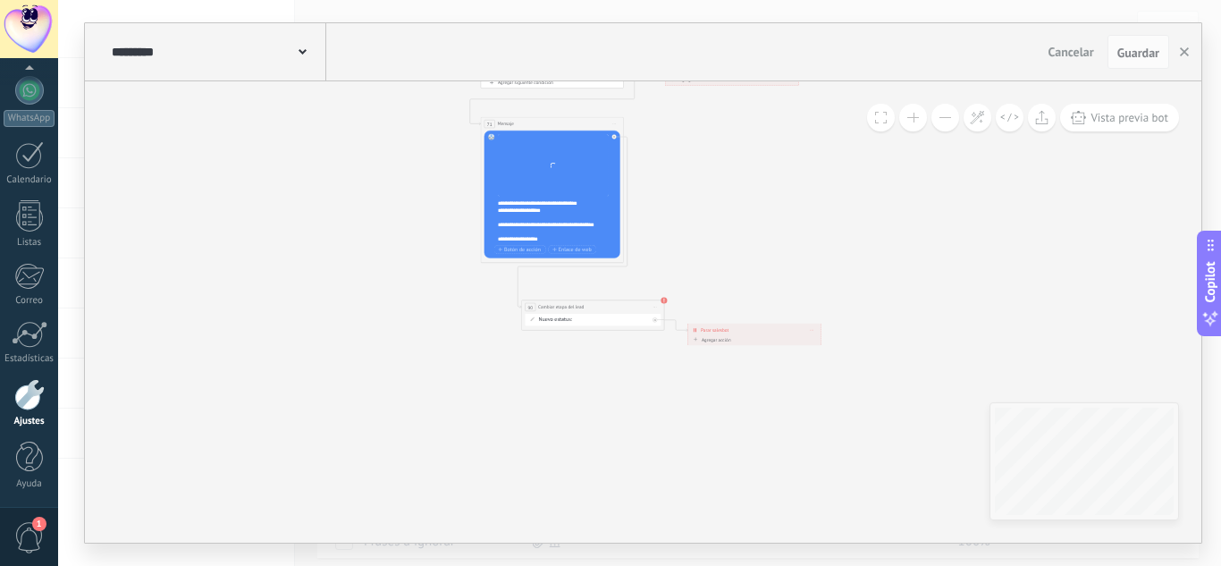
drag, startPoint x: 815, startPoint y: 199, endPoint x: 879, endPoint y: 78, distance: 137.6
click at [879, 78] on div "**********" at bounding box center [643, 282] width 1117 height 519
drag, startPoint x: 763, startPoint y: 214, endPoint x: 774, endPoint y: 232, distance: 22.1
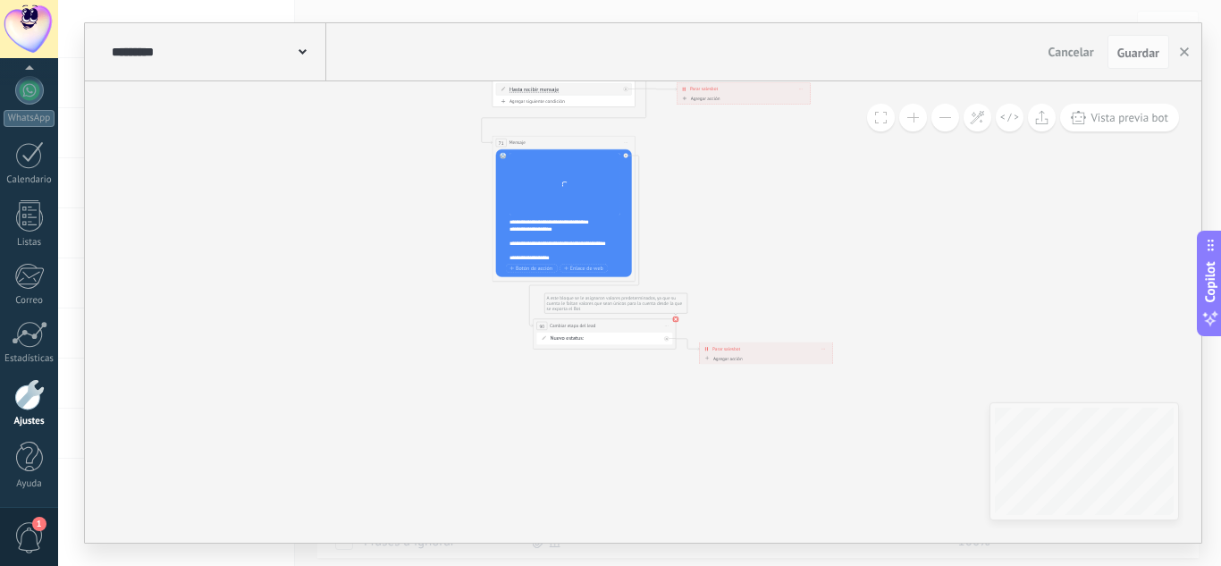
click at [676, 318] on use at bounding box center [675, 319] width 6 height 6
click at [0, 0] on div "Contacto inicial Negociación Debate contractual Discusión de contrato Logrado c…" at bounding box center [0, 0] width 0 height 0
click at [0, 0] on label "Venta Perdido" at bounding box center [0, 0] width 0 height 0
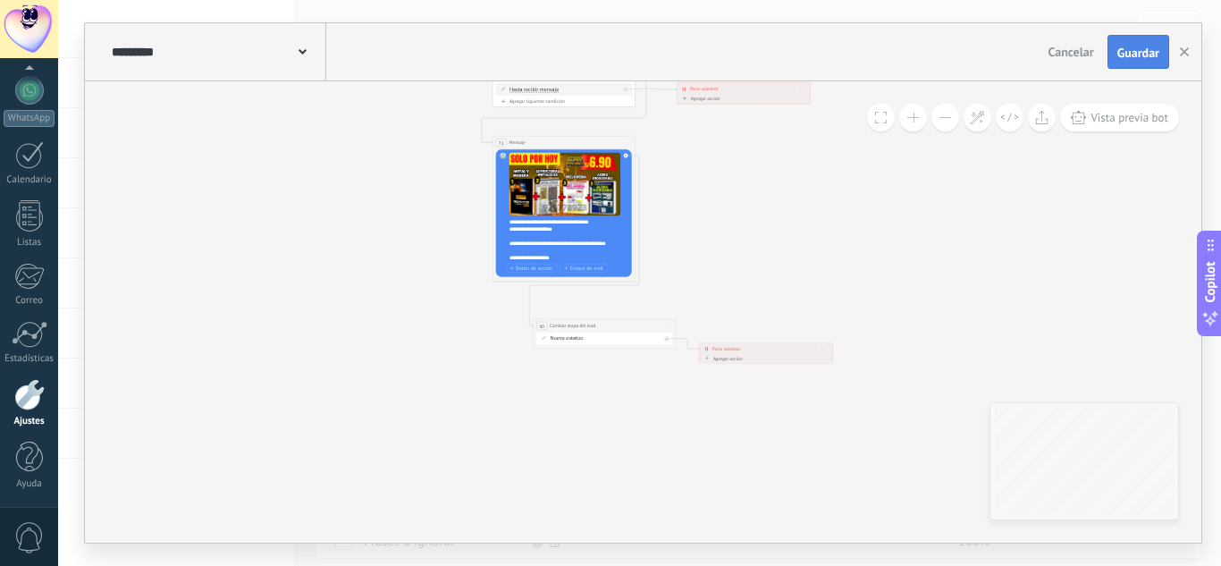
click at [1133, 50] on span "Guardar" at bounding box center [1139, 52] width 42 height 13
click at [933, 122] on button at bounding box center [946, 118] width 28 height 28
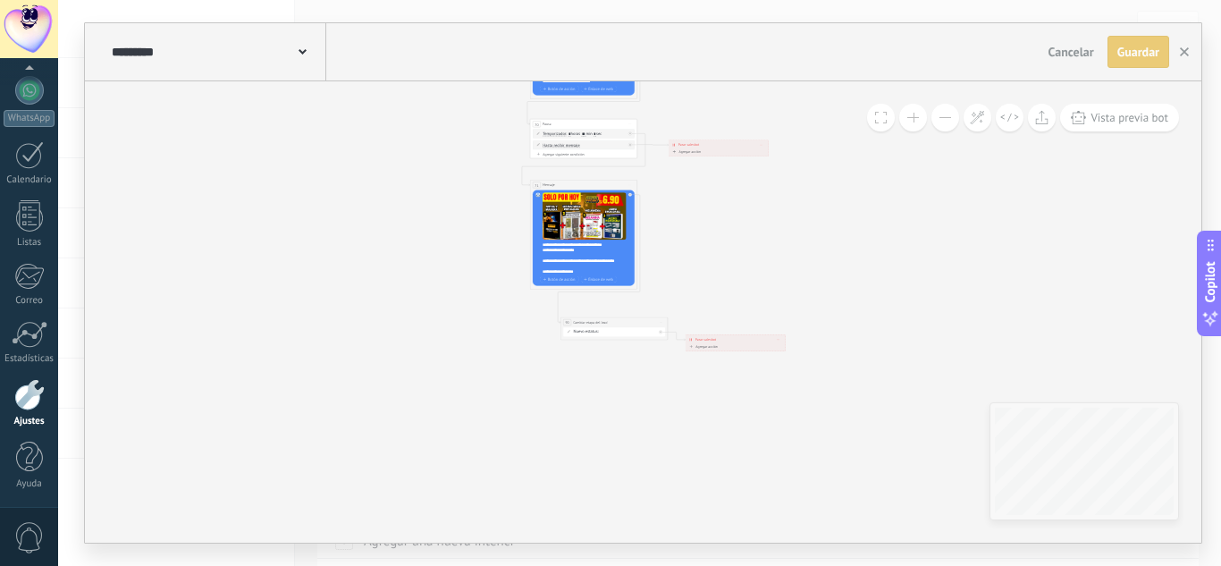
click at [933, 122] on button at bounding box center [946, 118] width 28 height 28
click at [933, 121] on button at bounding box center [946, 118] width 28 height 28
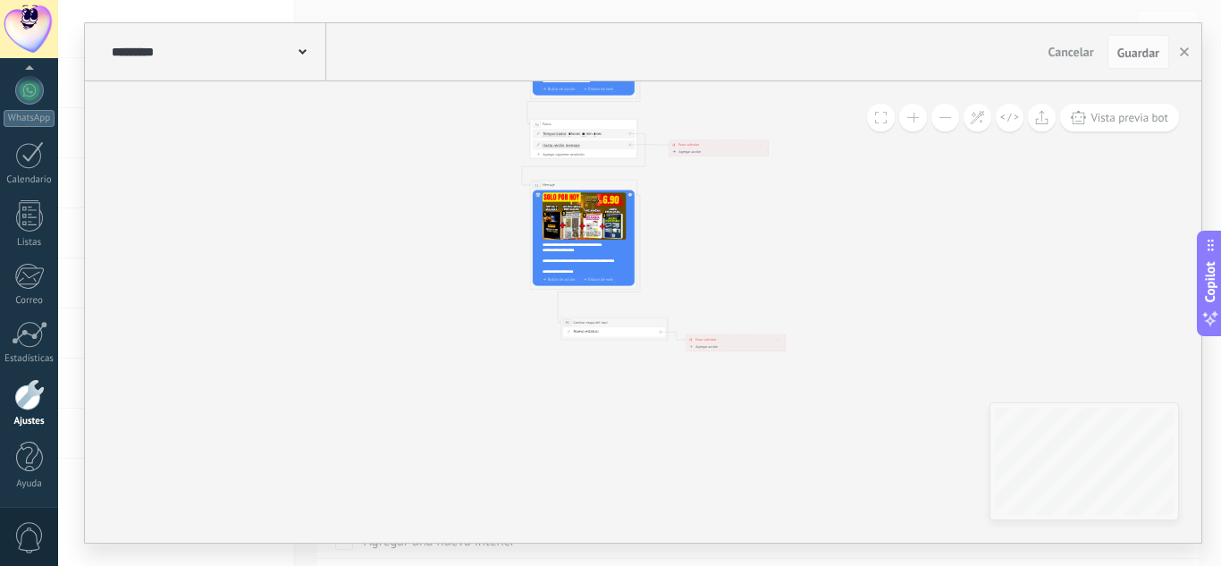
click at [935, 120] on button at bounding box center [946, 118] width 28 height 28
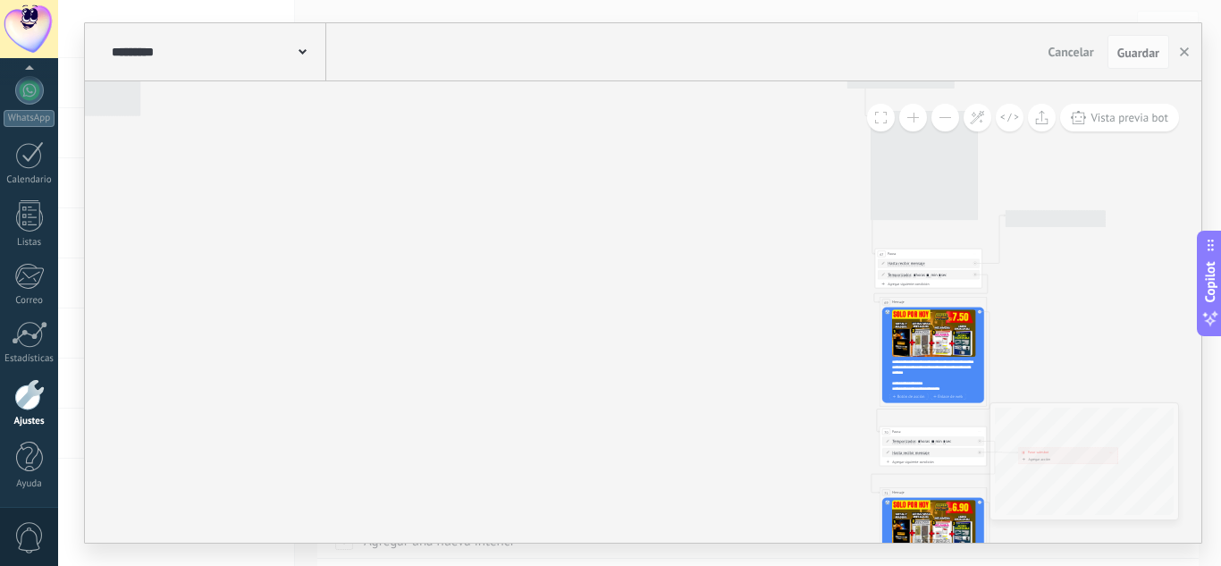
drag, startPoint x: 311, startPoint y: 251, endPoint x: 626, endPoint y: 452, distance: 373.5
click at [696, 562] on div "**********" at bounding box center [639, 283] width 1163 height 566
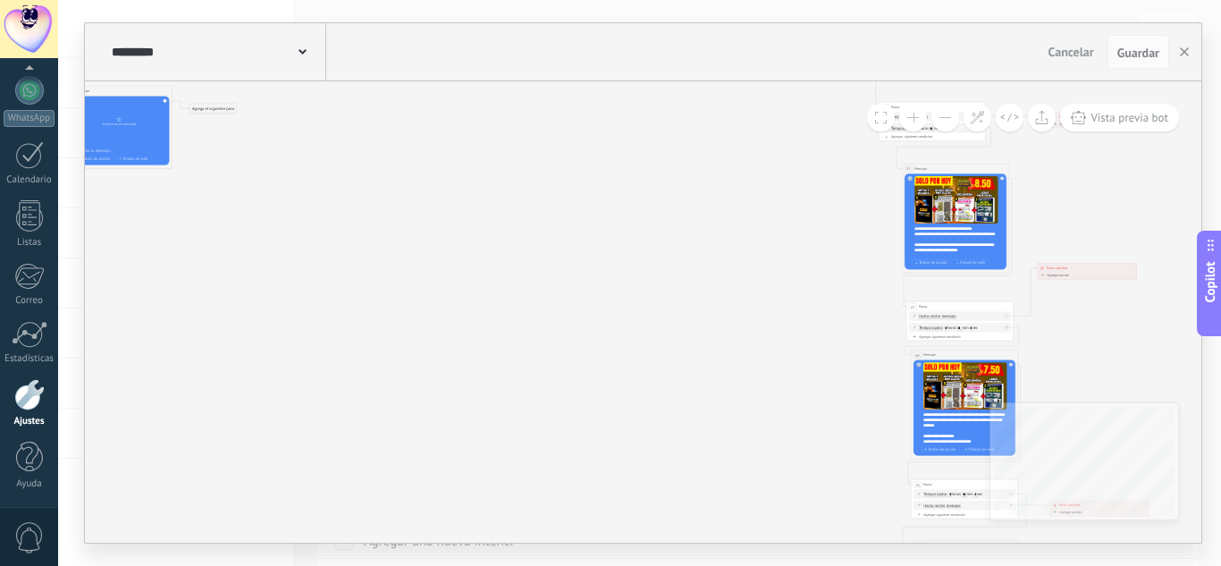
drag, startPoint x: 604, startPoint y: 341, endPoint x: 622, endPoint y: 501, distance: 161.0
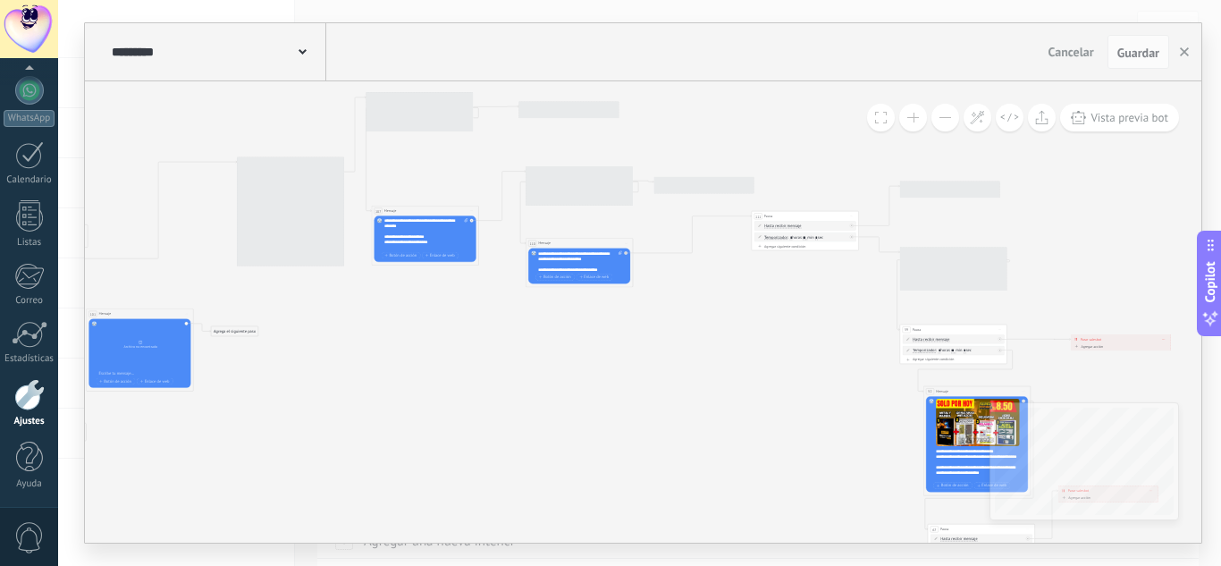
drag, startPoint x: 508, startPoint y: 481, endPoint x: 509, endPoint y: 494, distance: 13.4
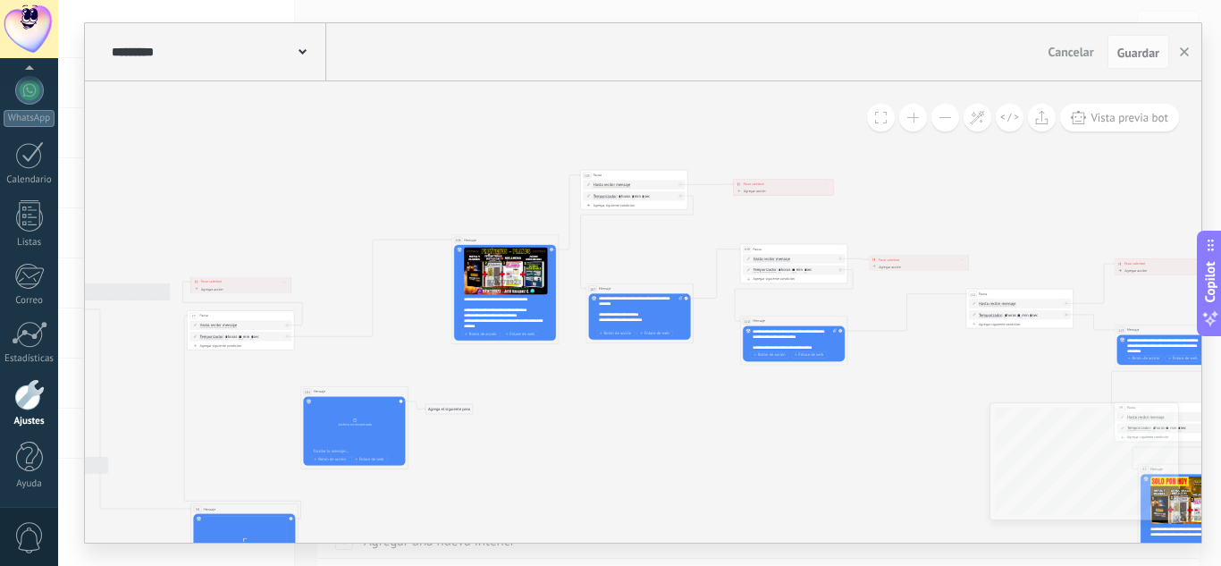
drag, startPoint x: 442, startPoint y: 421, endPoint x: 729, endPoint y: 456, distance: 289.1
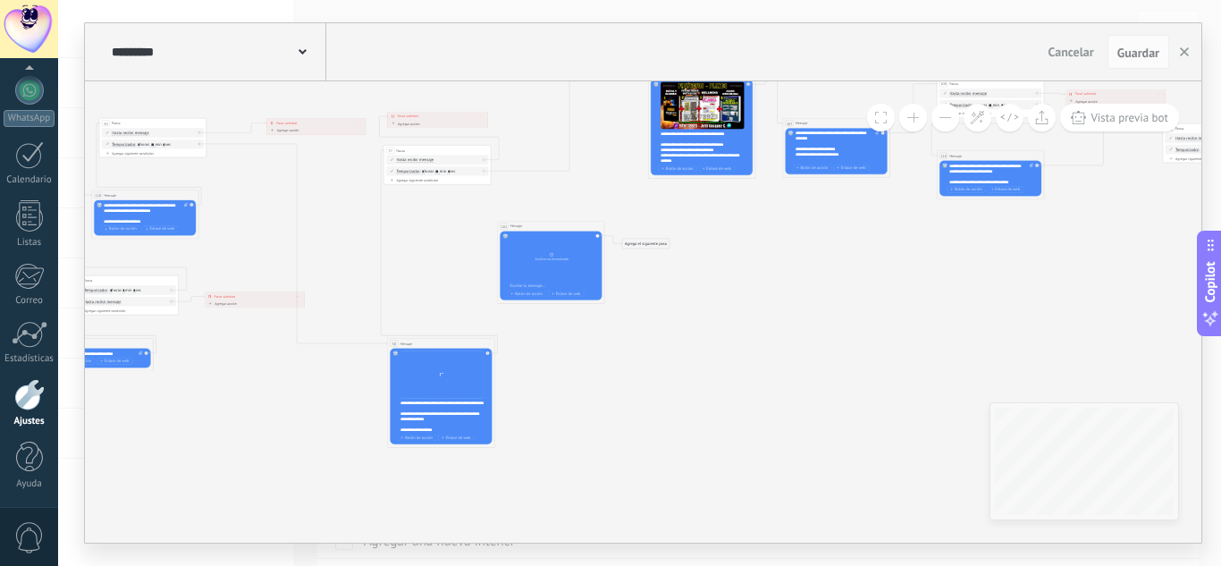
drag, startPoint x: 373, startPoint y: 404, endPoint x: 433, endPoint y: 294, distance: 125.2
click at [433, 294] on icon at bounding box center [316, 412] width 2834 height 1135
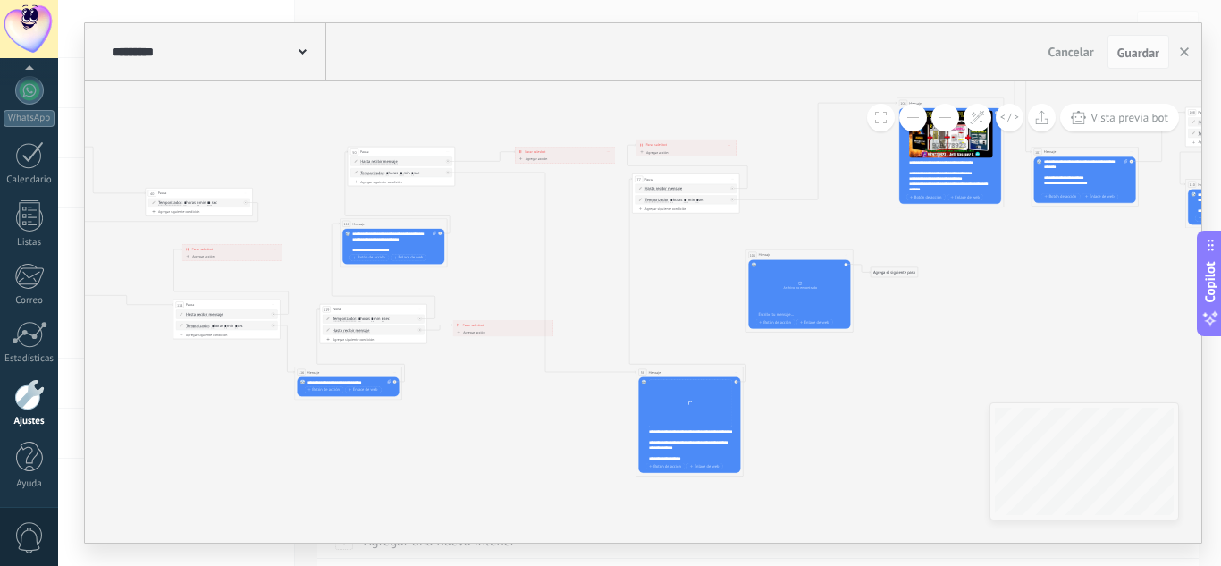
drag, startPoint x: 275, startPoint y: 448, endPoint x: 555, endPoint y: 481, distance: 281.8
click at [555, 481] on icon at bounding box center [565, 441] width 2834 height 1135
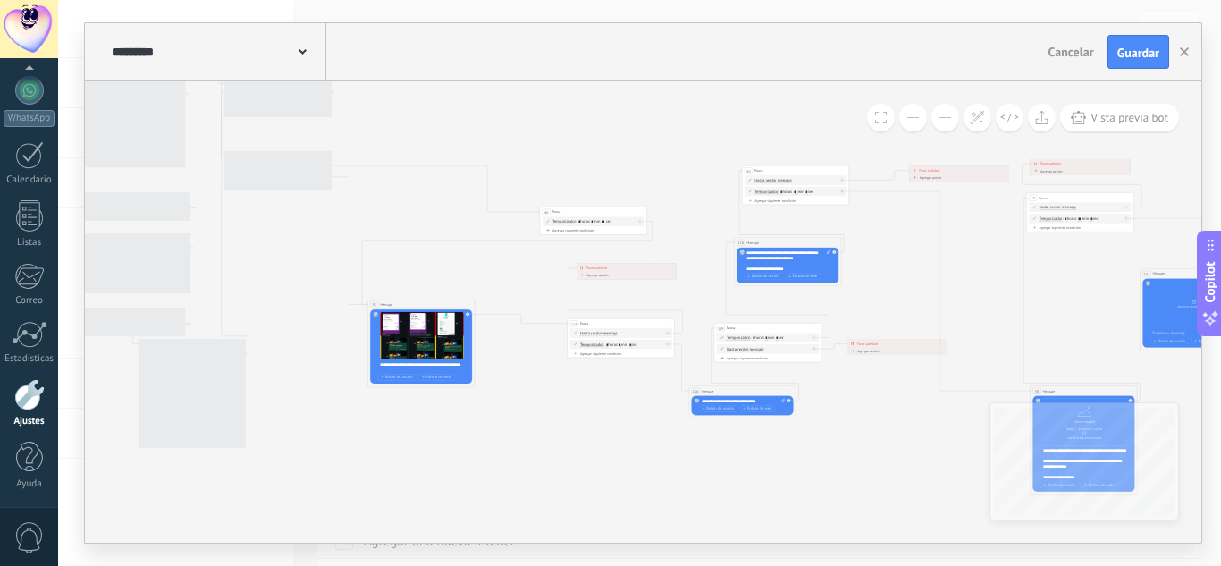
drag, startPoint x: 458, startPoint y: 436, endPoint x: 839, endPoint y: 452, distance: 381.2
click at [839, 452] on icon at bounding box center [959, 460] width 2834 height 1135
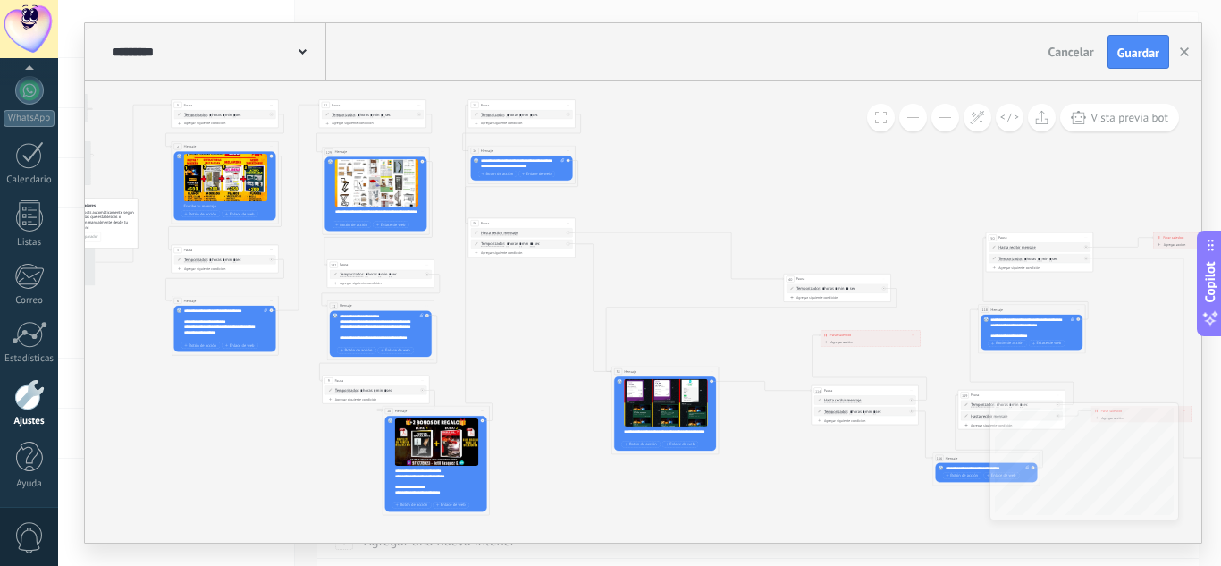
drag, startPoint x: 702, startPoint y: 506, endPoint x: 781, endPoint y: 511, distance: 79.8
click at [781, 511] on icon at bounding box center [1203, 527] width 2834 height 1135
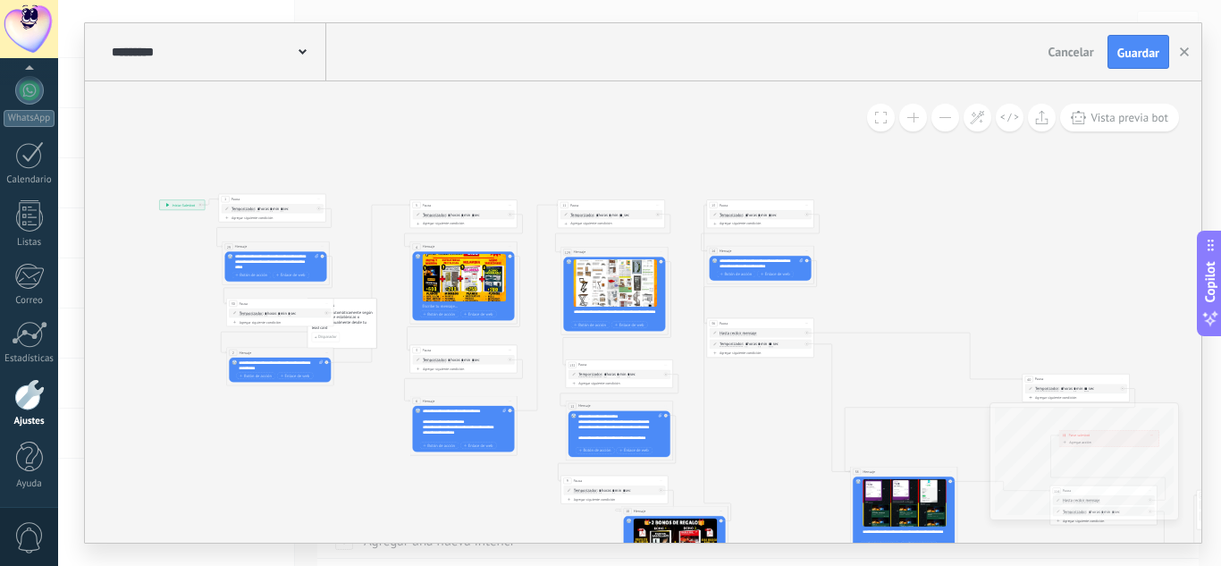
drag, startPoint x: 522, startPoint y: 347, endPoint x: 779, endPoint y: 449, distance: 276.1
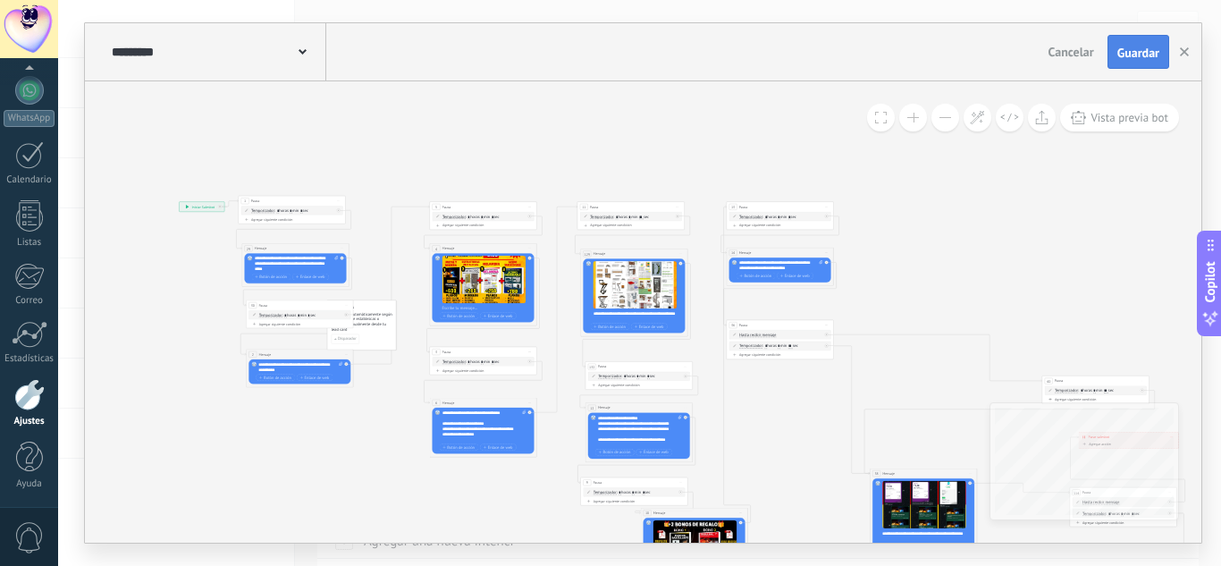
click at [1123, 59] on span "Guardar" at bounding box center [1139, 52] width 42 height 13
click at [1189, 44] on button "button" at bounding box center [1184, 52] width 27 height 32
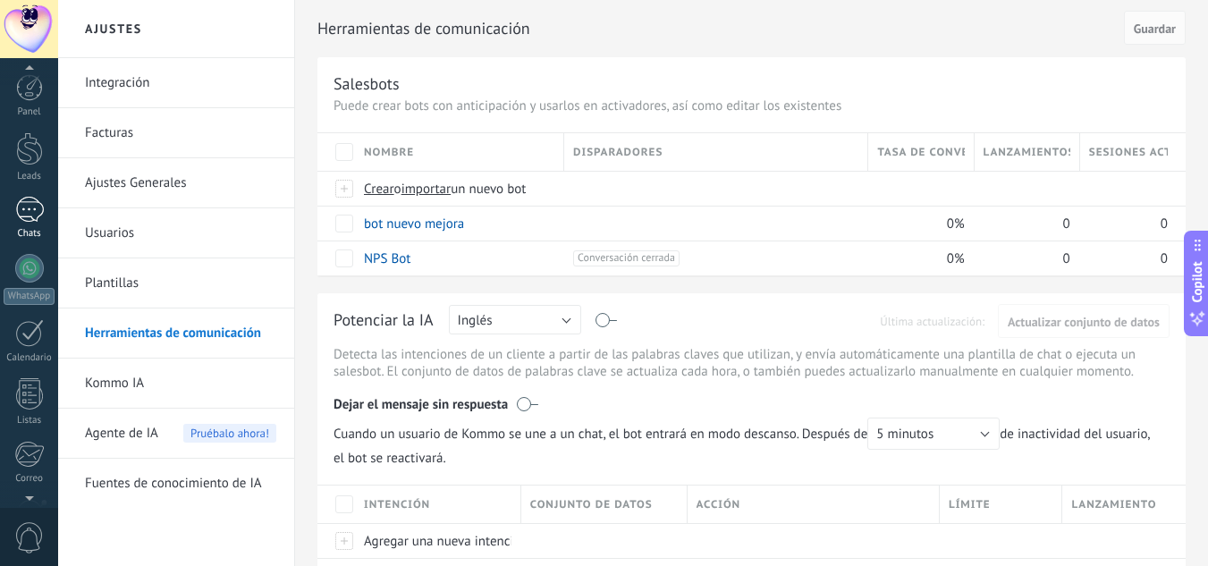
click at [24, 216] on div at bounding box center [29, 210] width 29 height 26
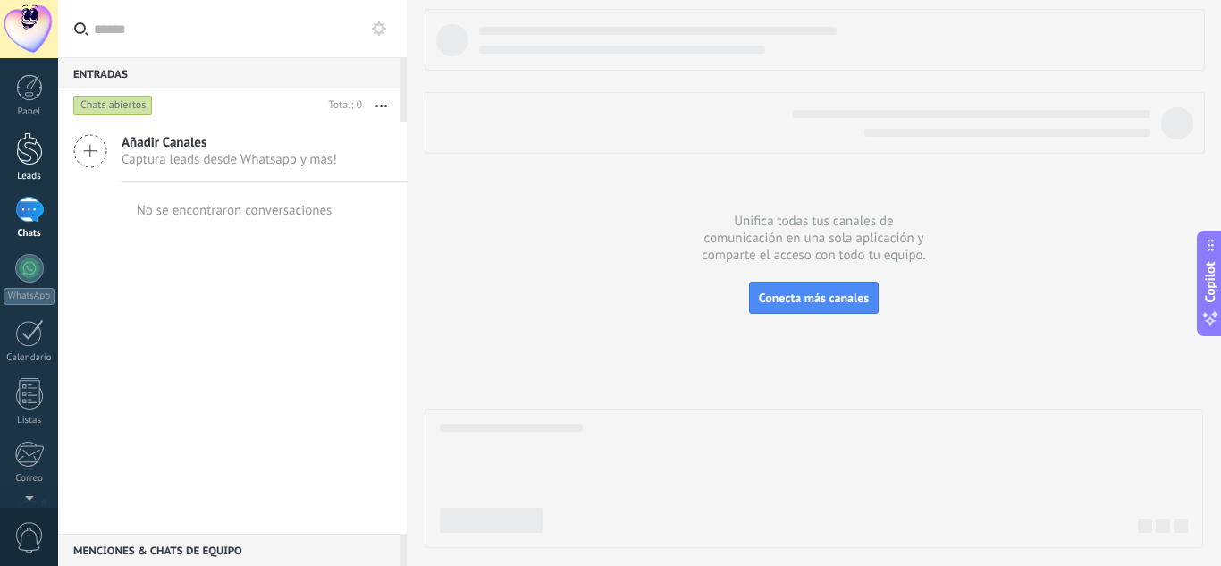
click at [23, 157] on div at bounding box center [29, 148] width 27 height 33
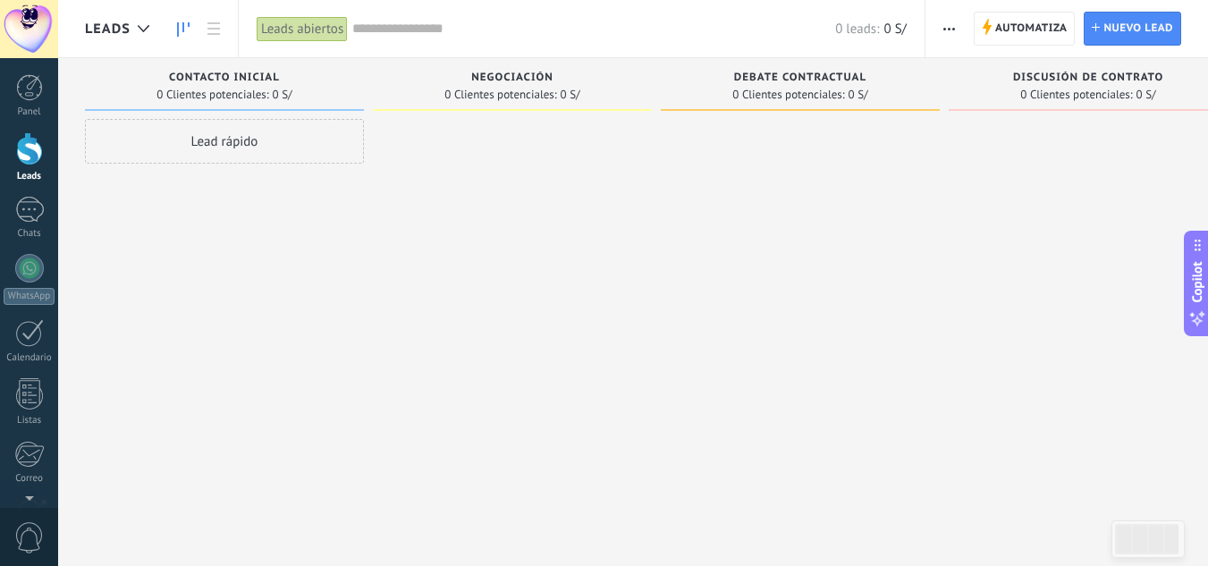
click at [946, 29] on use "button" at bounding box center [949, 29] width 12 height 3
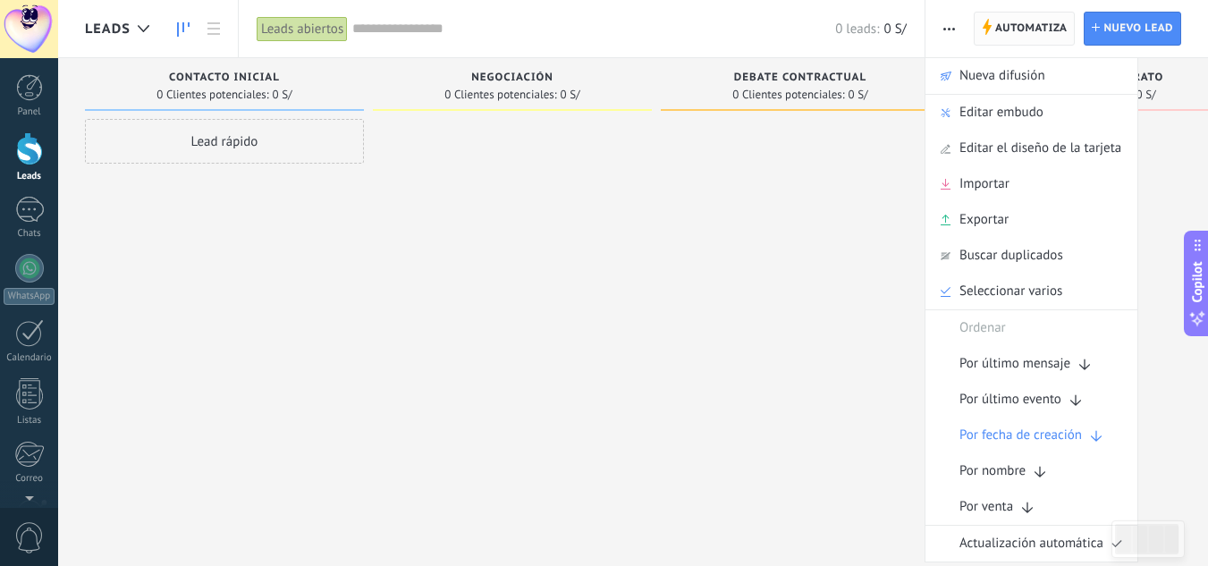
click at [1014, 31] on span "Automatiza" at bounding box center [1031, 29] width 72 height 32
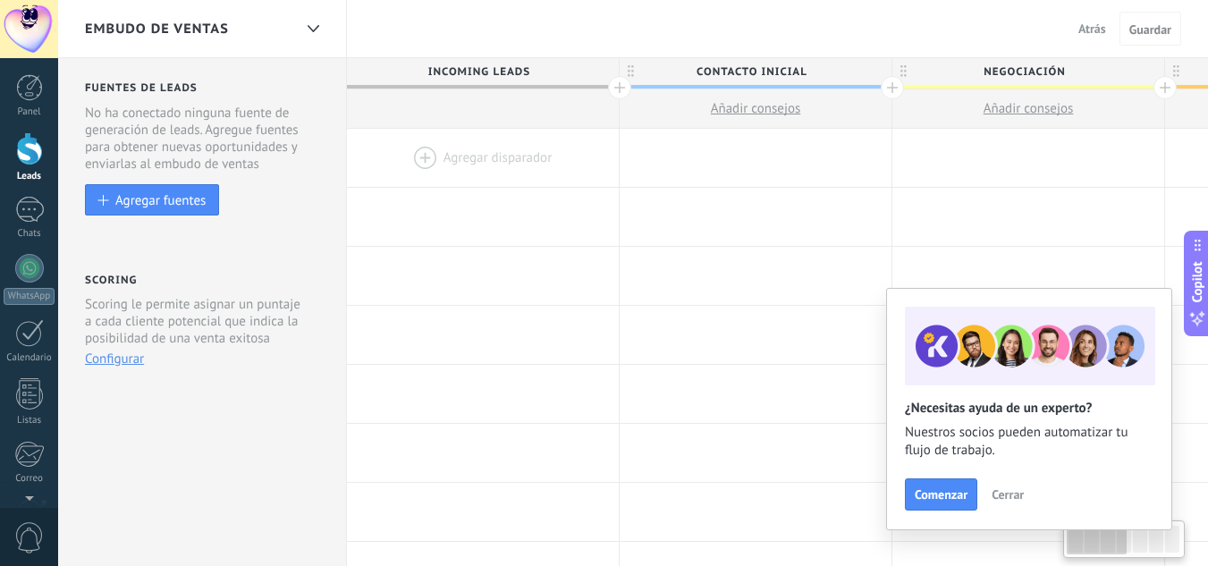
click at [482, 150] on div at bounding box center [483, 158] width 272 height 58
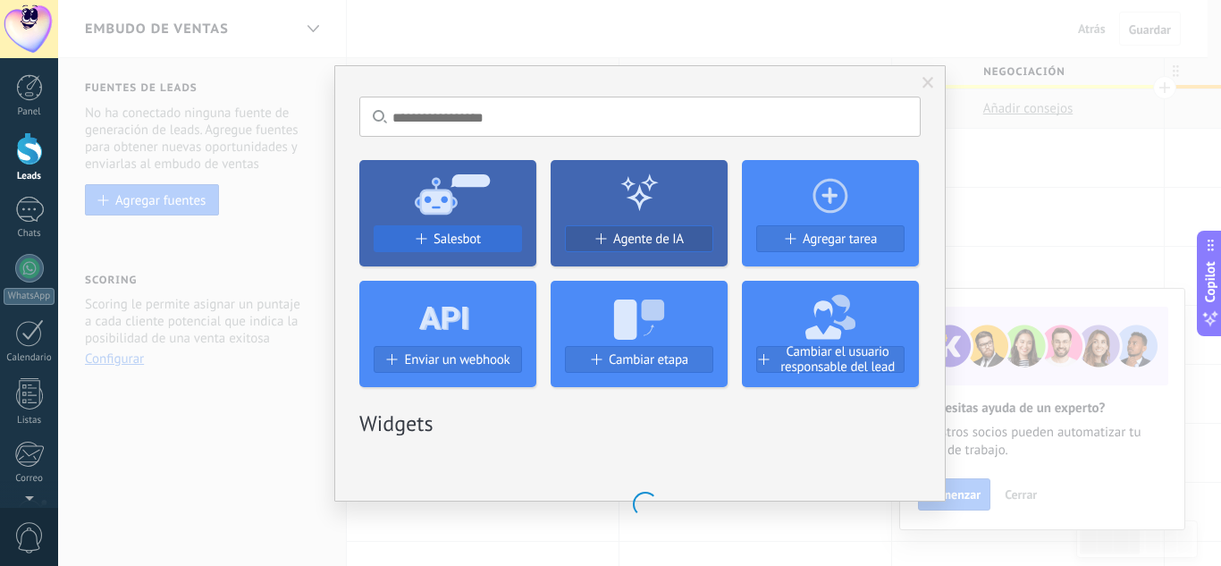
click at [418, 236] on span at bounding box center [420, 238] width 11 height 11
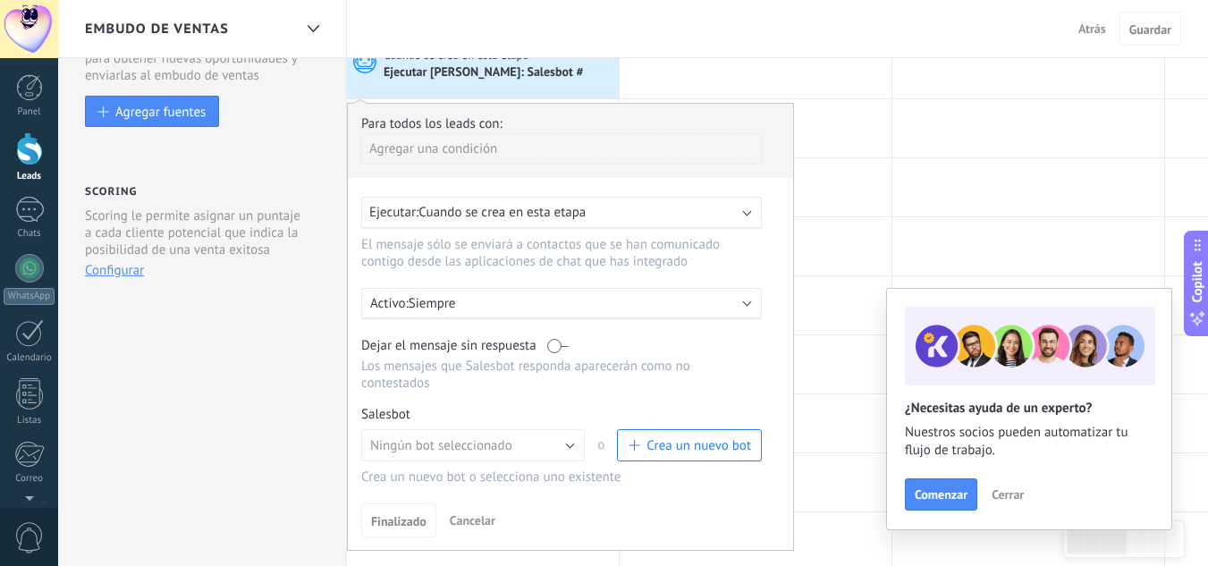
scroll to position [89, 0]
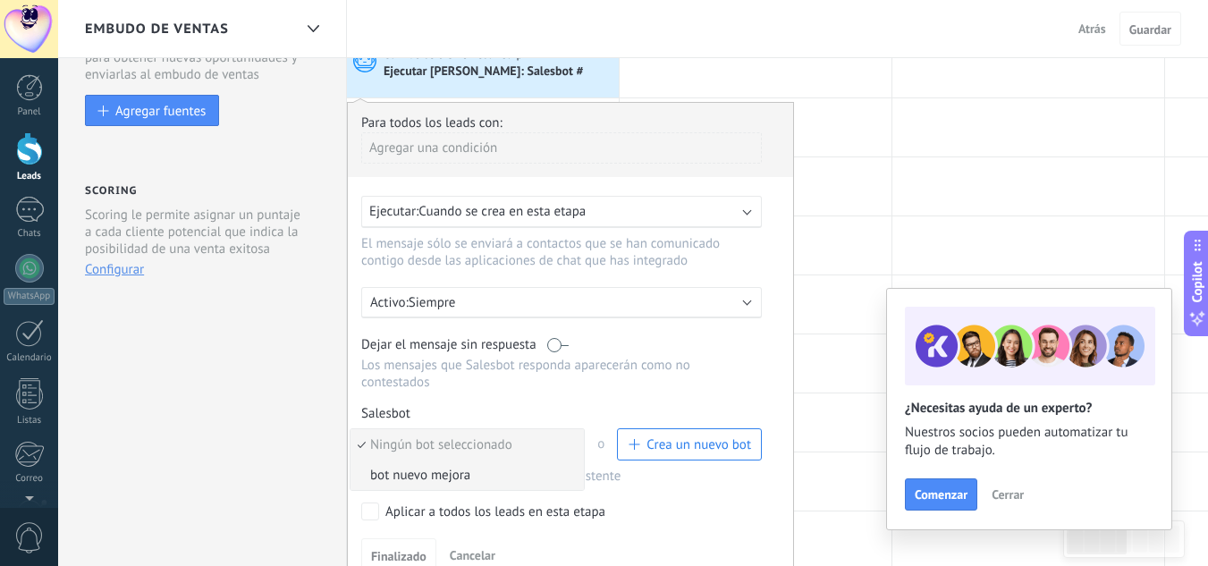
click at [449, 487] on li "bot nuevo mejora" at bounding box center [466, 475] width 233 height 30
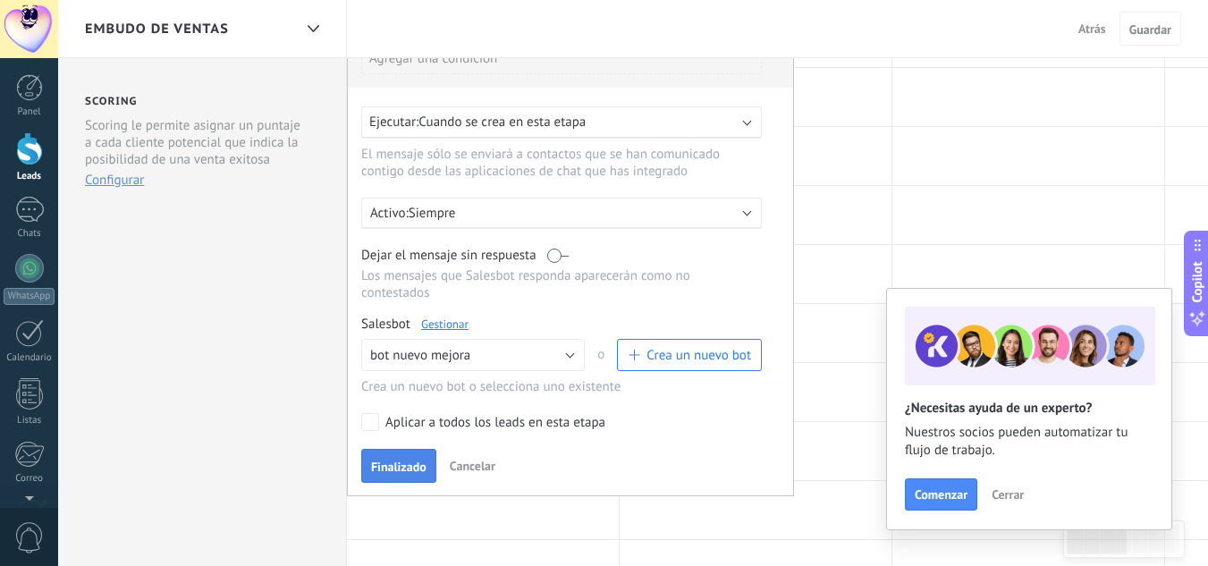
click at [400, 473] on span "Finalizado" at bounding box center [398, 466] width 55 height 13
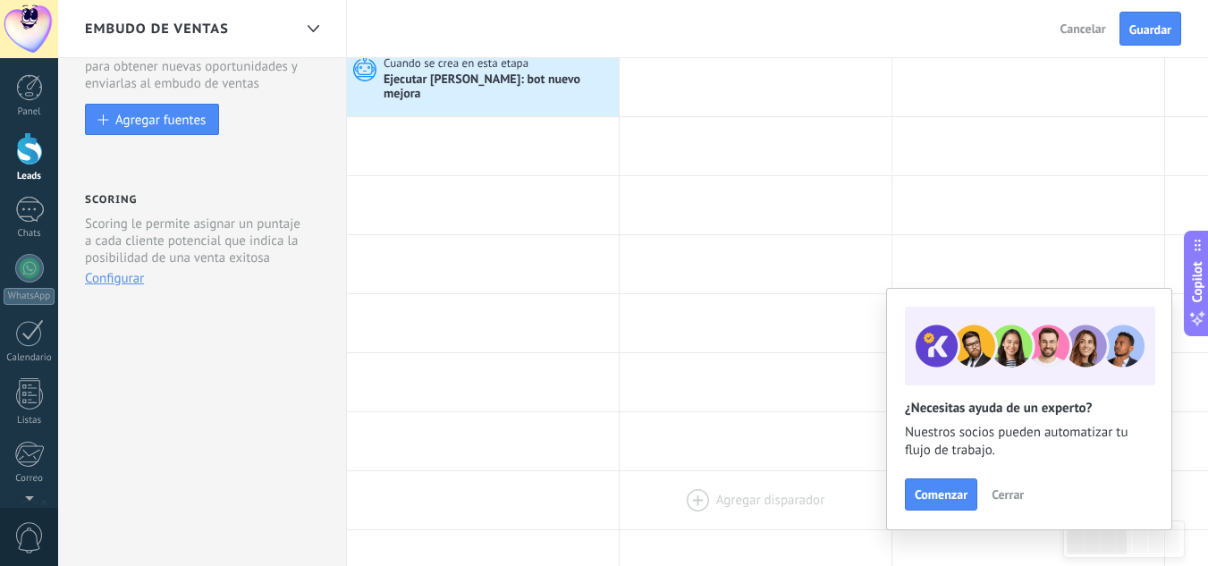
scroll to position [0, 0]
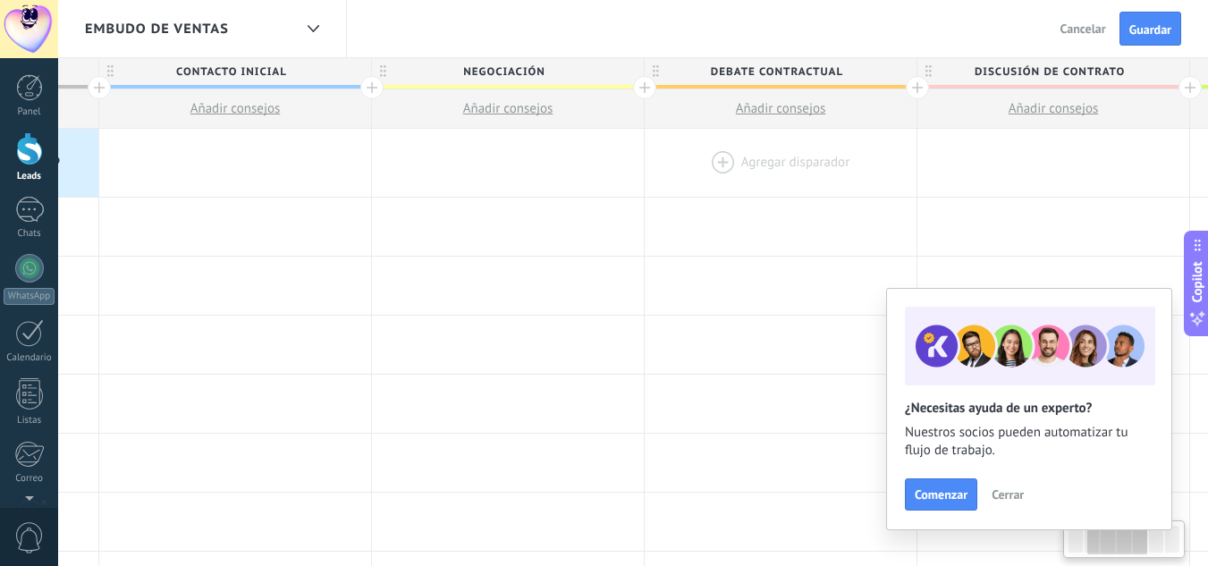
drag, startPoint x: 1035, startPoint y: 204, endPoint x: 679, endPoint y: 156, distance: 359.0
click at [554, 208] on div at bounding box center [508, 227] width 272 height 58
click at [644, 67] on span "Debate contractual" at bounding box center [775, 72] width 263 height 28
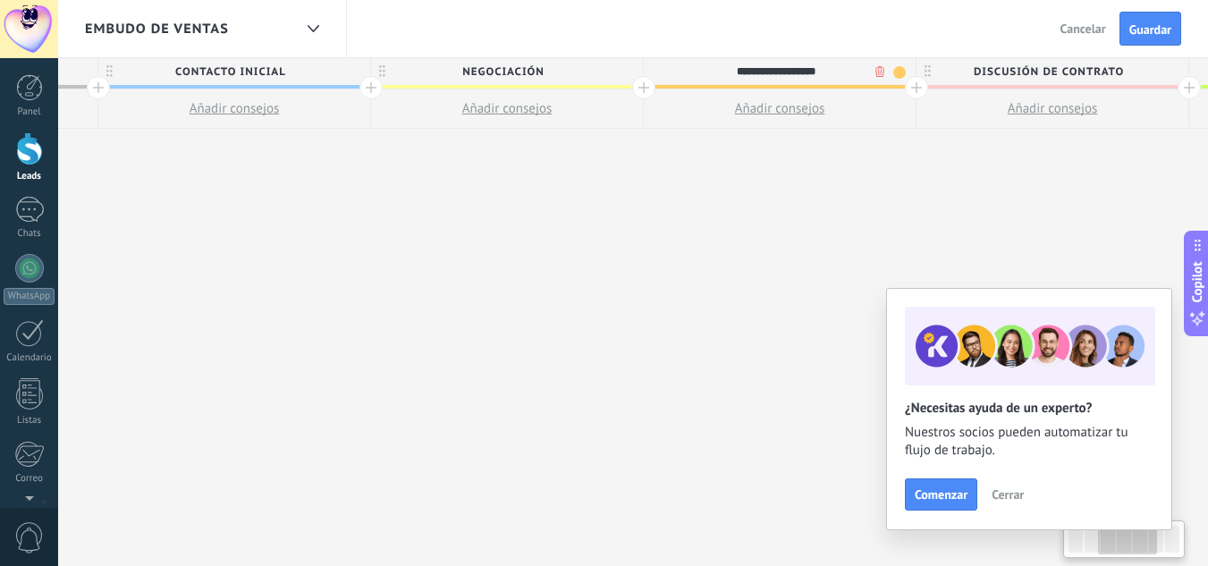
scroll to position [0, 595]
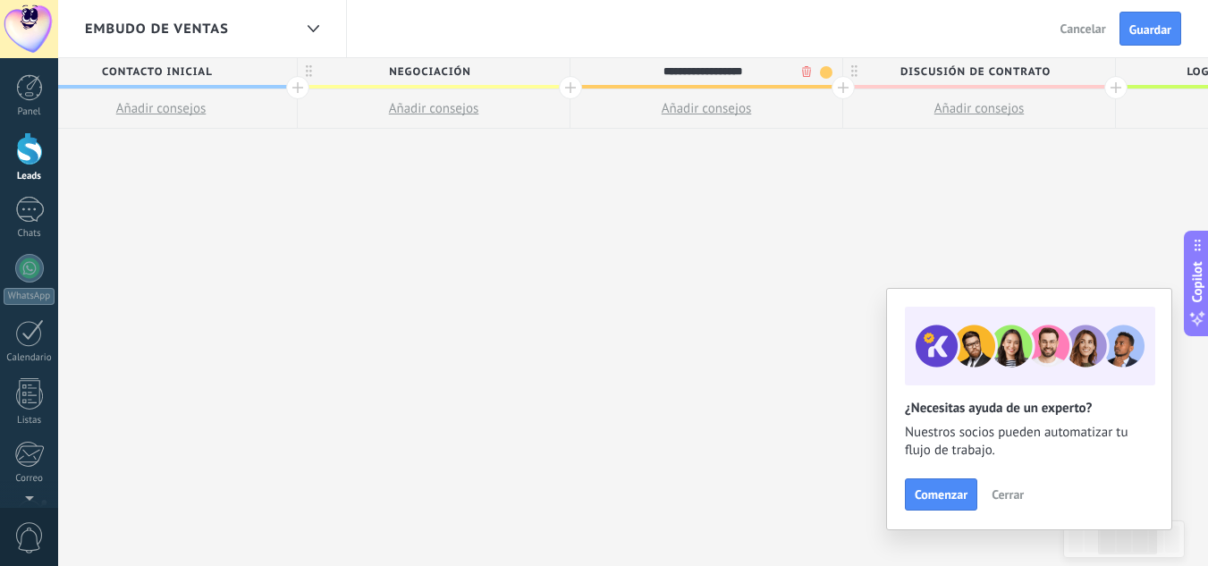
click at [782, 178] on div "**********" at bounding box center [706, 312] width 1909 height 509
click at [713, 69] on span "Debate contractual" at bounding box center [701, 72] width 263 height 28
click at [713, 69] on input "**********" at bounding box center [702, 71] width 237 height 27
drag, startPoint x: 678, startPoint y: 72, endPoint x: 625, endPoint y: 72, distance: 52.8
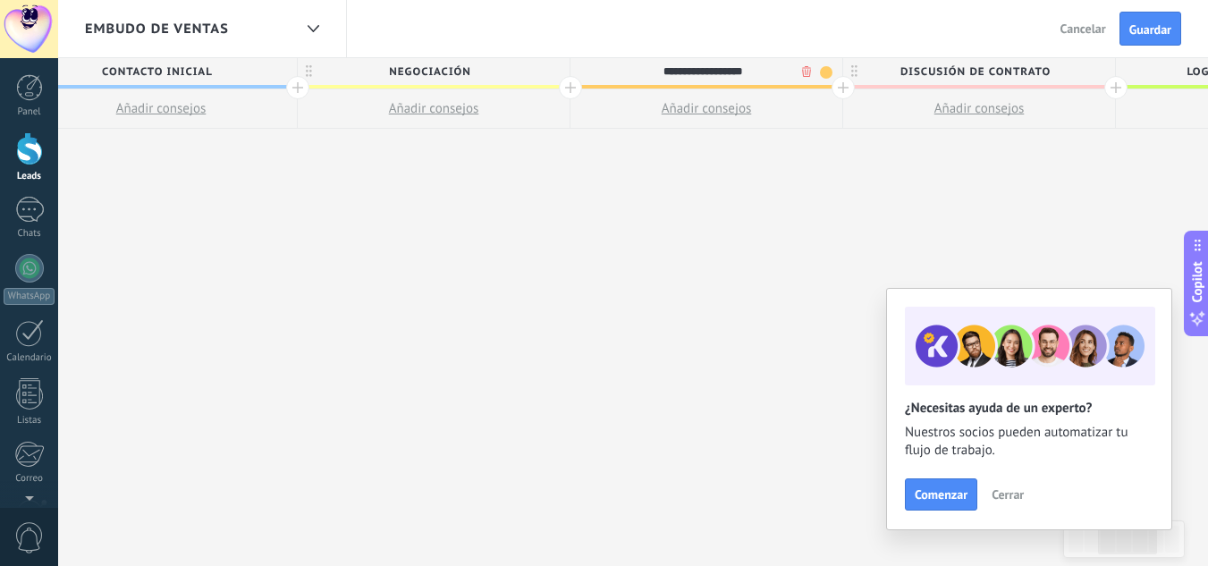
click at [677, 72] on input "**********" at bounding box center [702, 71] width 237 height 27
drag, startPoint x: 792, startPoint y: 72, endPoint x: 873, endPoint y: 71, distance: 80.5
click at [873, 71] on div "**********" at bounding box center [706, 93] width 1909 height 71
click at [765, 82] on input "**********" at bounding box center [702, 71] width 237 height 27
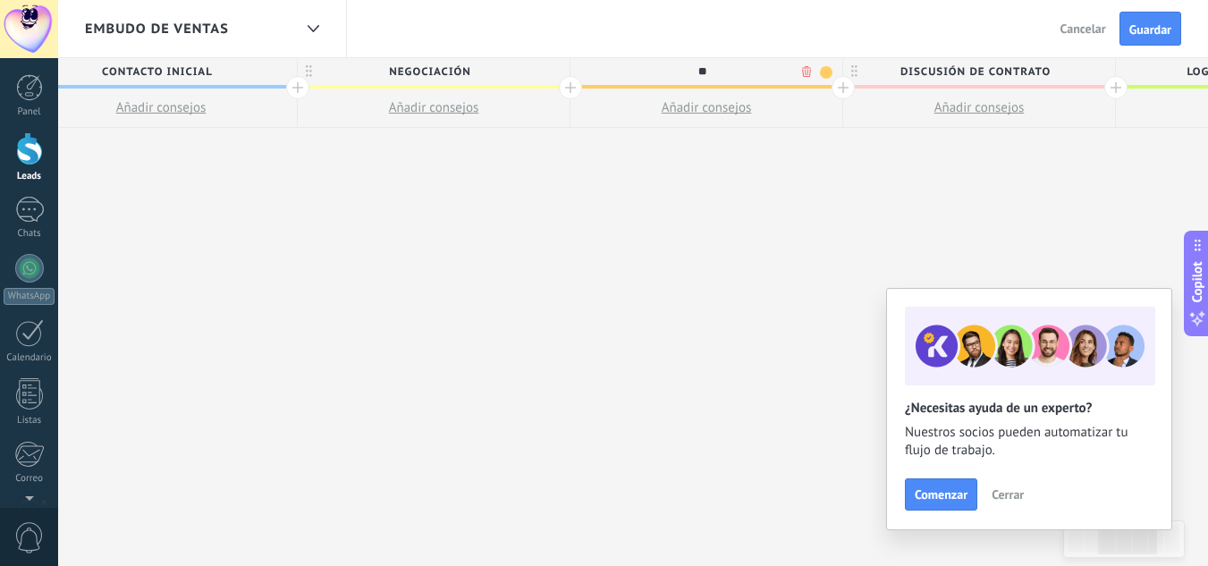
type input "*"
type input "**********"
click at [1157, 28] on span "Guardar" at bounding box center [1150, 29] width 42 height 13
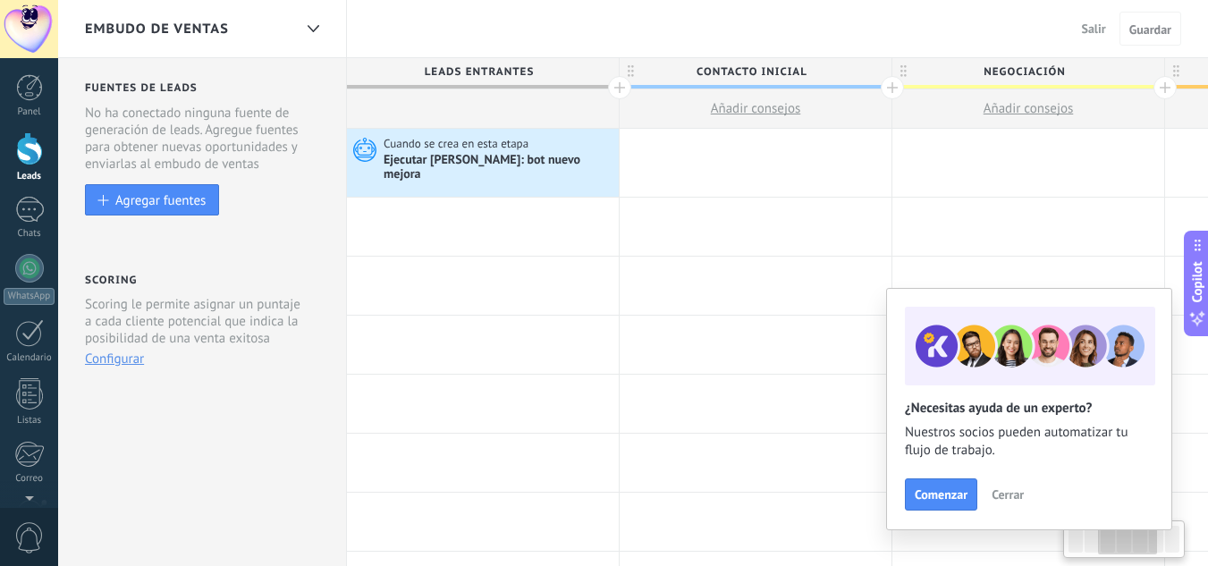
scroll to position [0, 595]
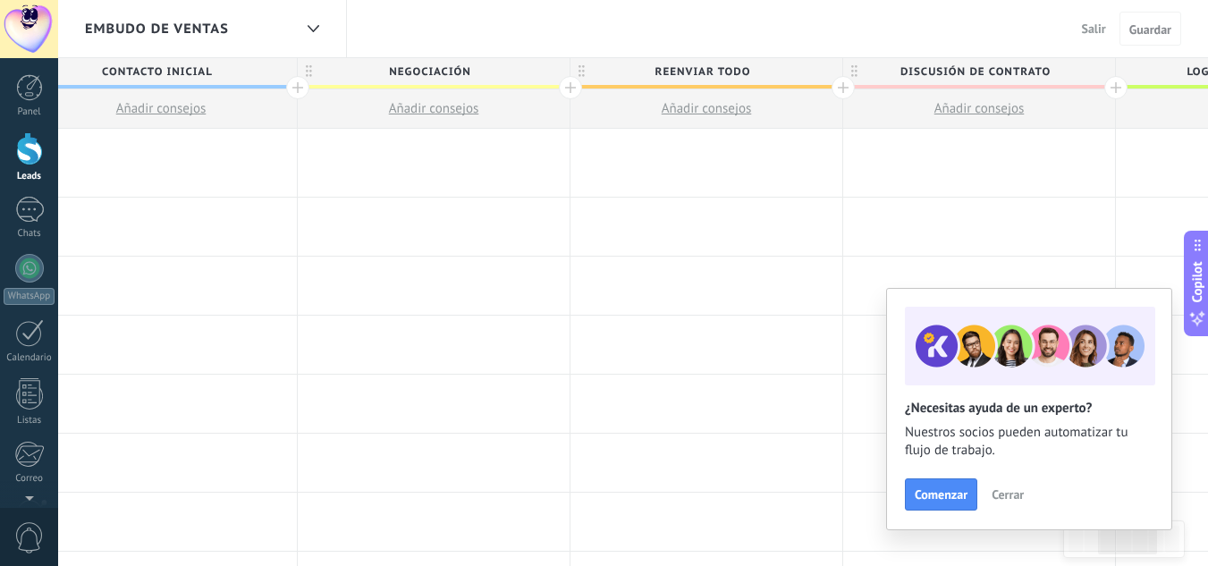
click at [998, 501] on span "Cerrar" at bounding box center [1008, 494] width 32 height 13
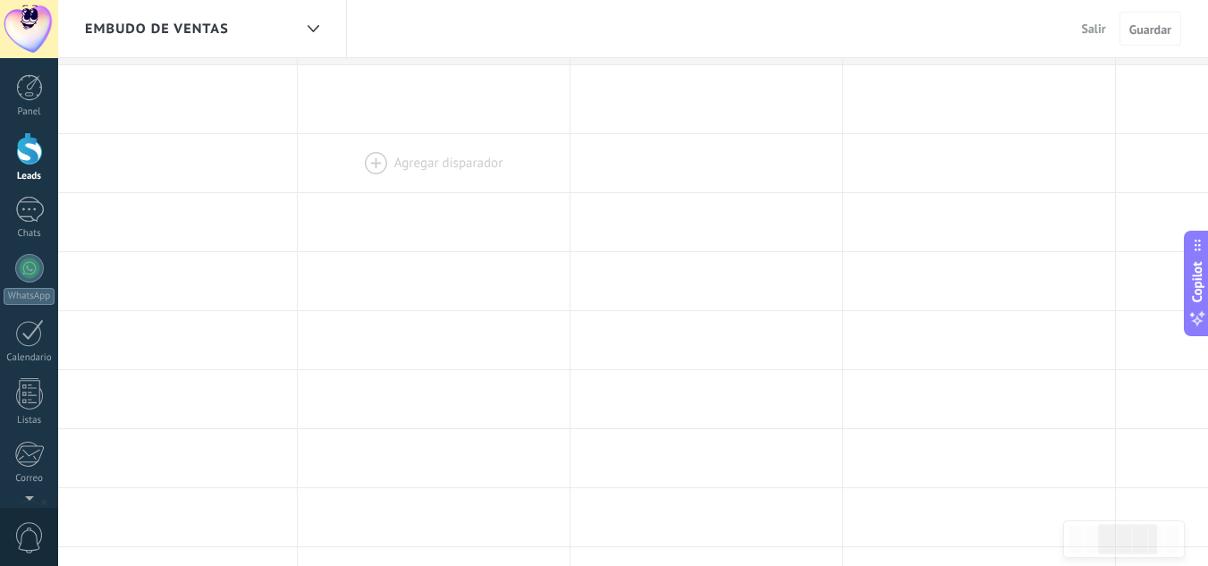
scroll to position [0, 0]
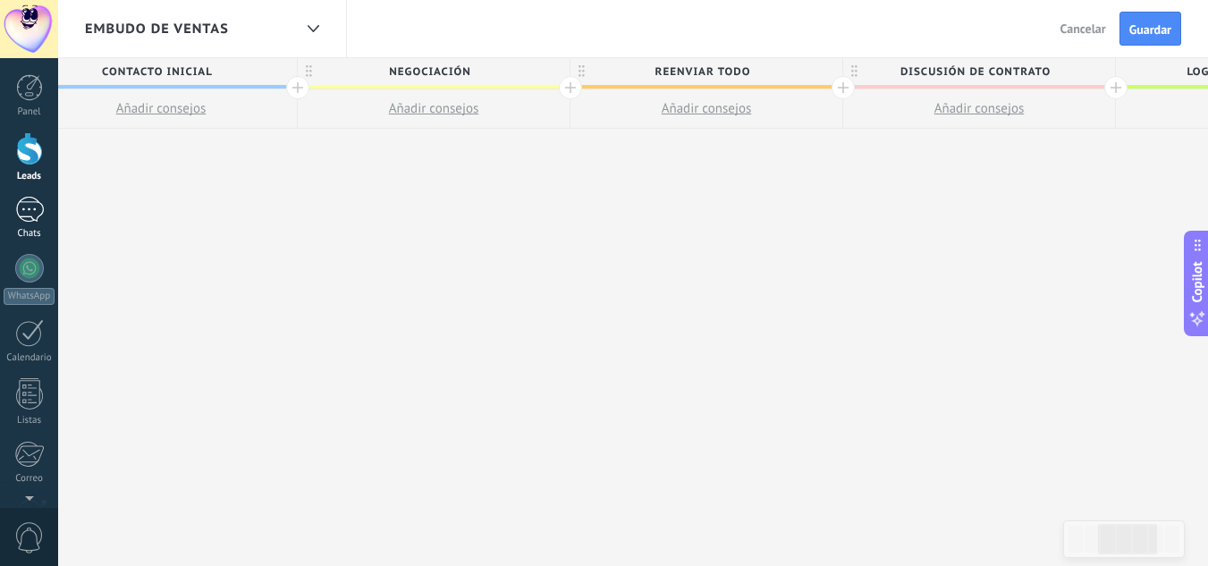
click at [30, 218] on div at bounding box center [29, 210] width 29 height 26
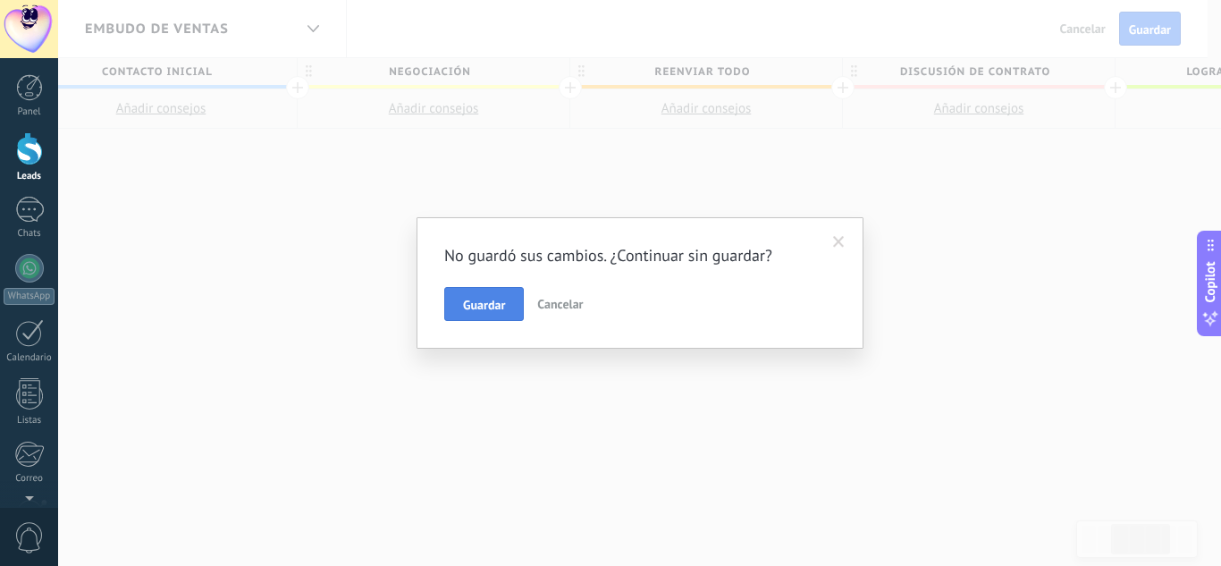
click at [471, 302] on span "Guardar" at bounding box center [484, 305] width 42 height 13
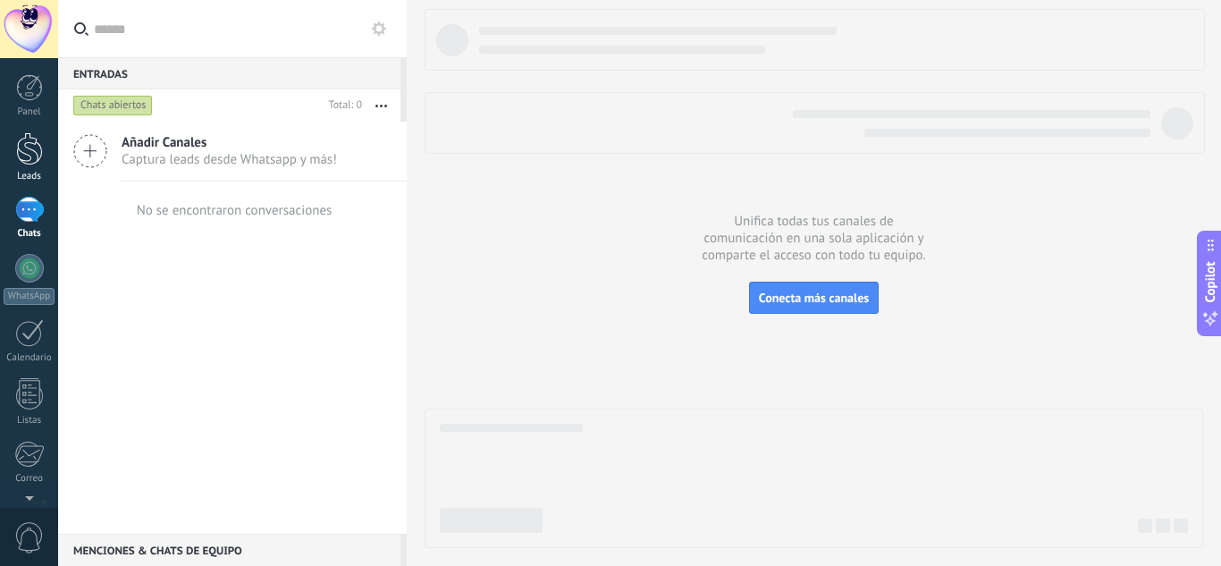
click at [28, 157] on div at bounding box center [29, 148] width 27 height 33
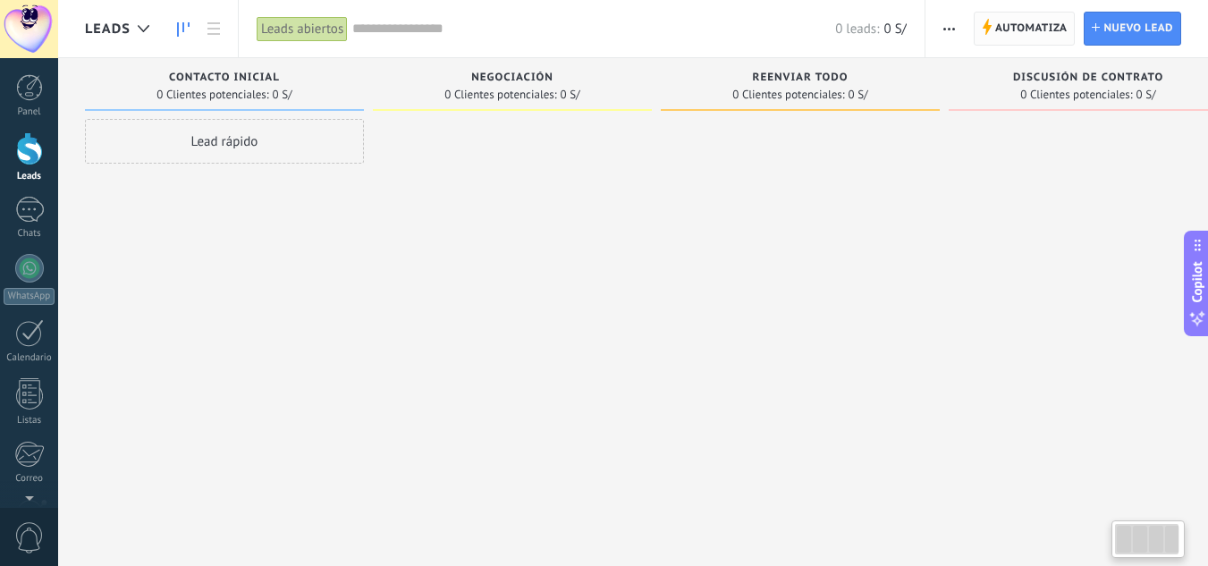
click at [1041, 38] on span "Automatiza" at bounding box center [1031, 29] width 72 height 32
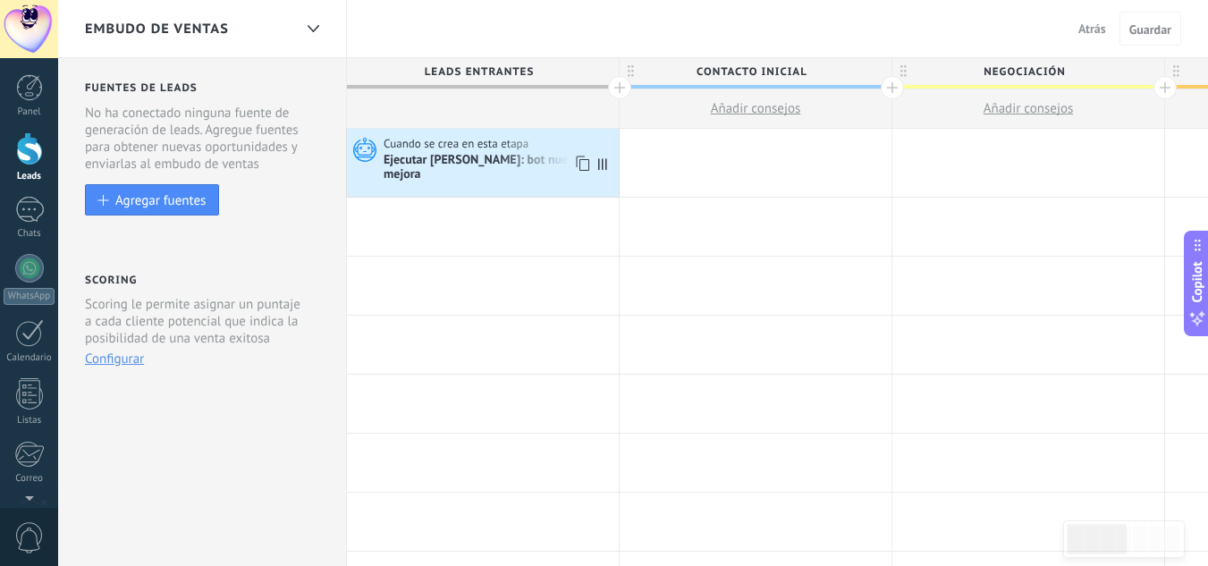
click at [486, 158] on div "Ejecutar [PERSON_NAME]: bot nuevo mejora" at bounding box center [499, 168] width 231 height 30
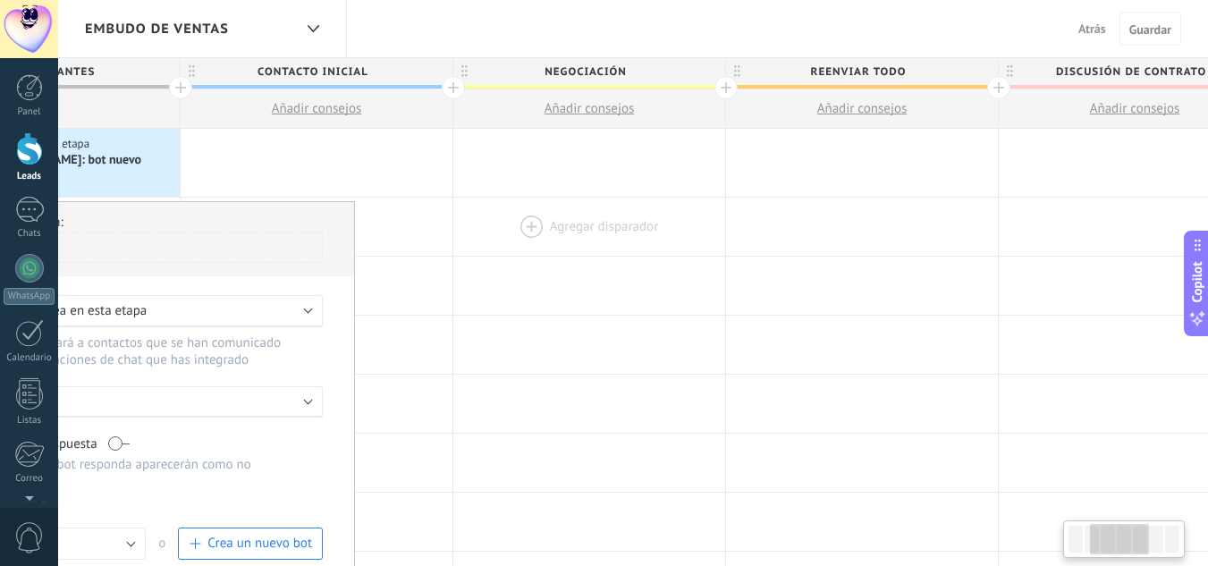
drag, startPoint x: 939, startPoint y: 259, endPoint x: 499, endPoint y: 221, distance: 441.6
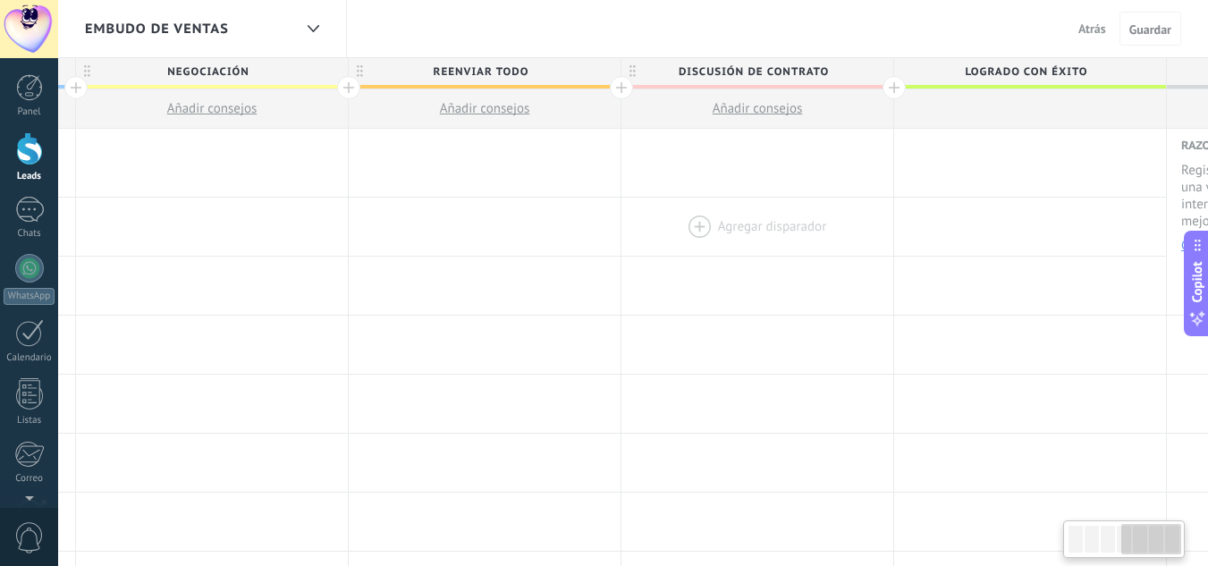
scroll to position [0, 1048]
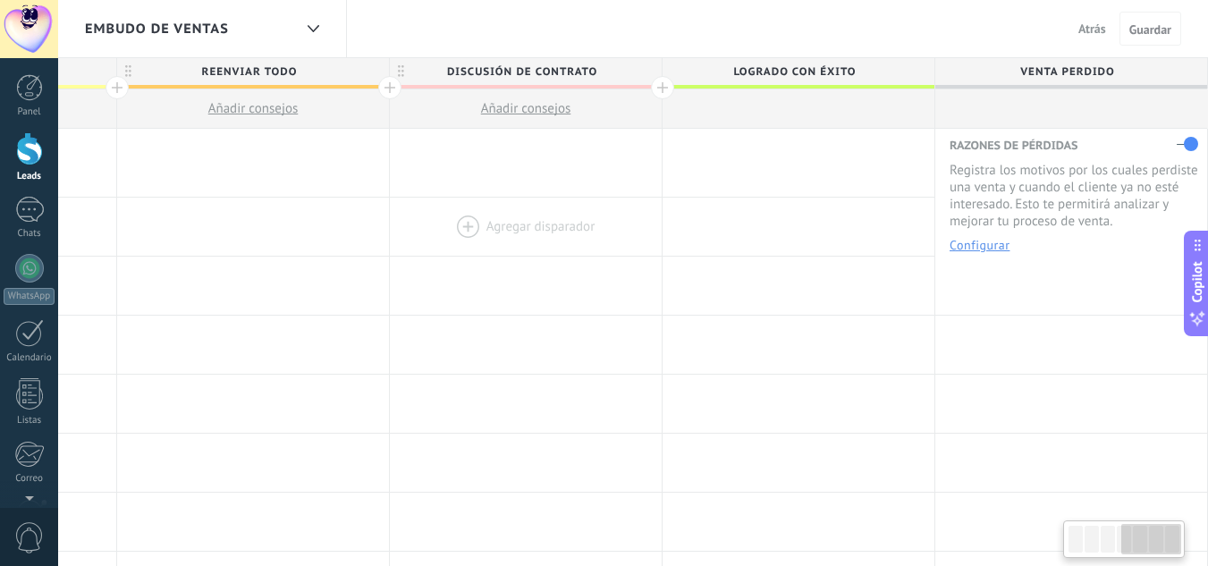
drag, startPoint x: 1051, startPoint y: 195, endPoint x: 437, endPoint y: 188, distance: 613.4
click at [416, 198] on div at bounding box center [526, 227] width 272 height 58
click at [283, 156] on div at bounding box center [253, 163] width 272 height 68
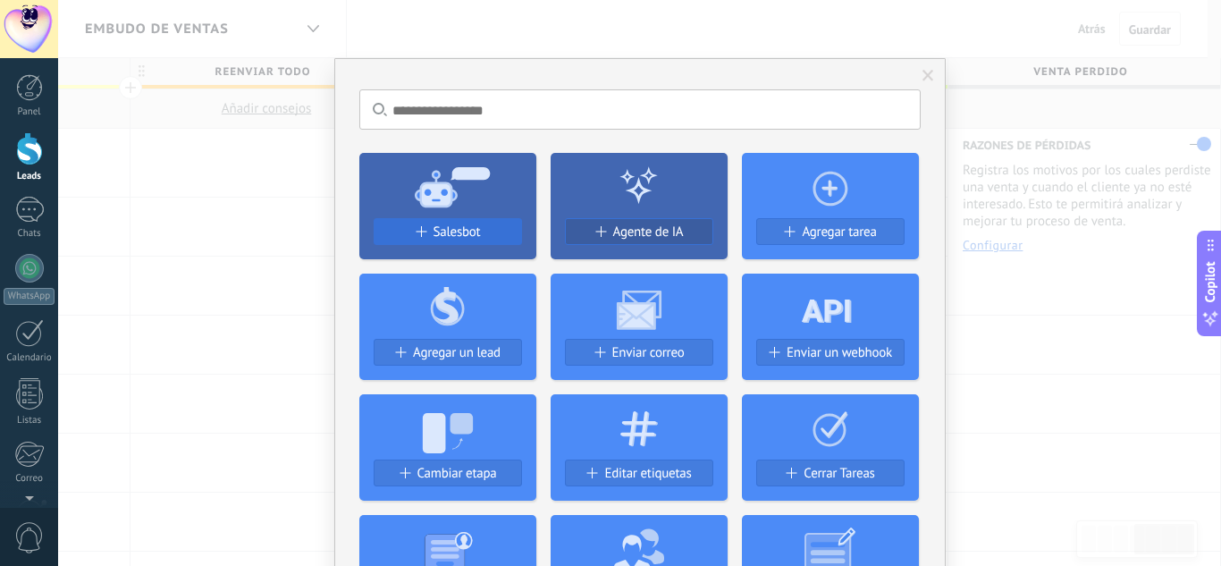
click at [422, 232] on span at bounding box center [420, 231] width 11 height 11
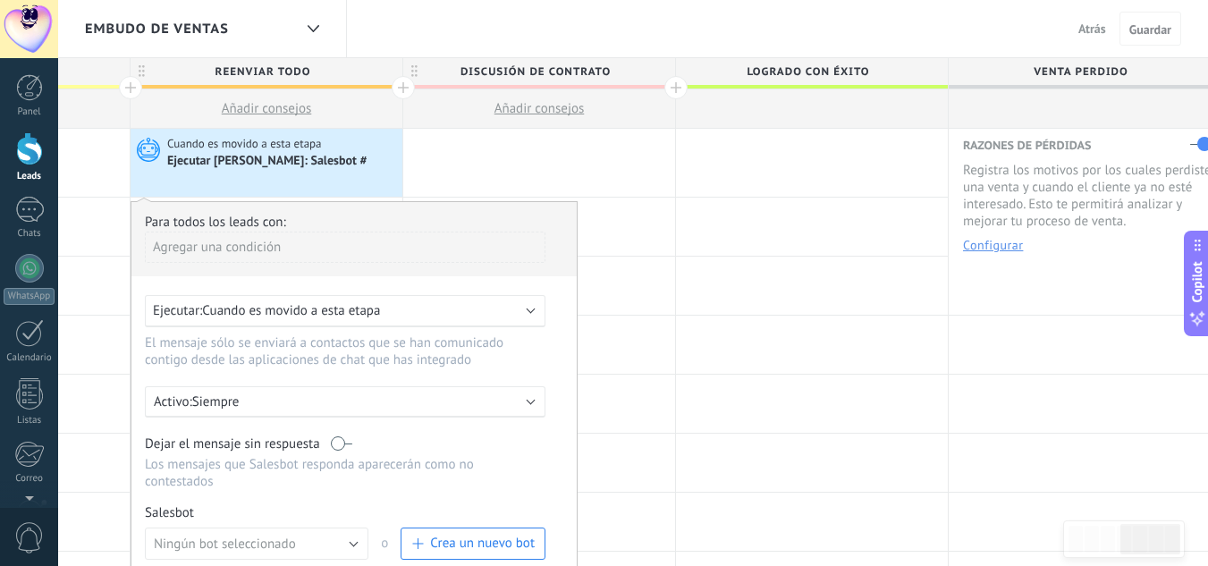
scroll to position [89, 0]
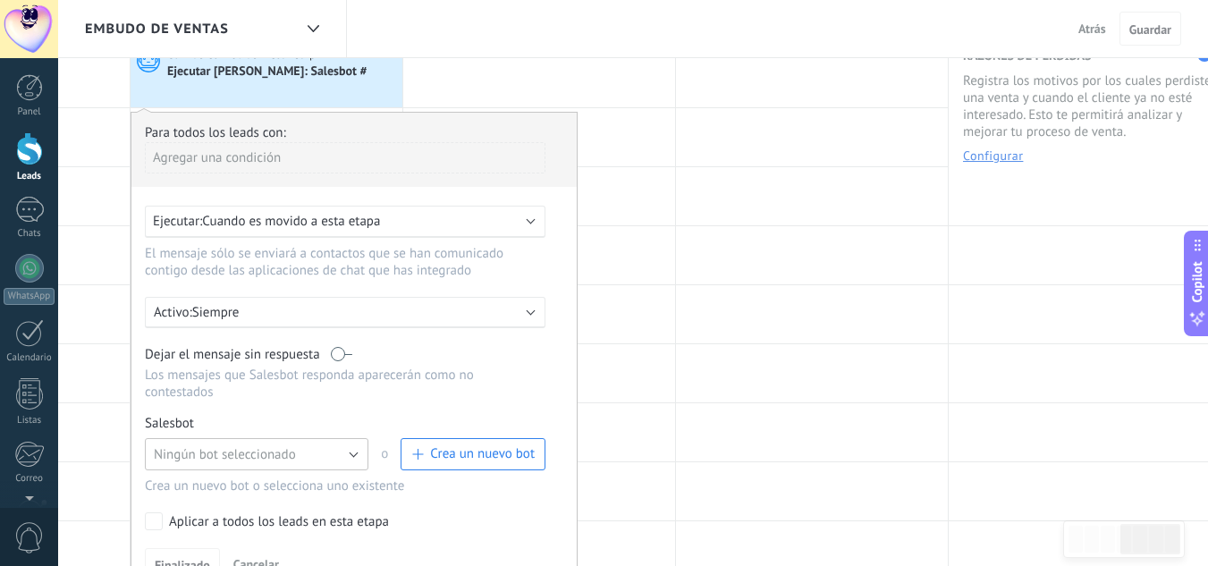
click at [215, 450] on span "Ningún bot seleccionado" at bounding box center [225, 454] width 142 height 17
click at [194, 469] on li "bot nuevo mejora" at bounding box center [250, 484] width 233 height 30
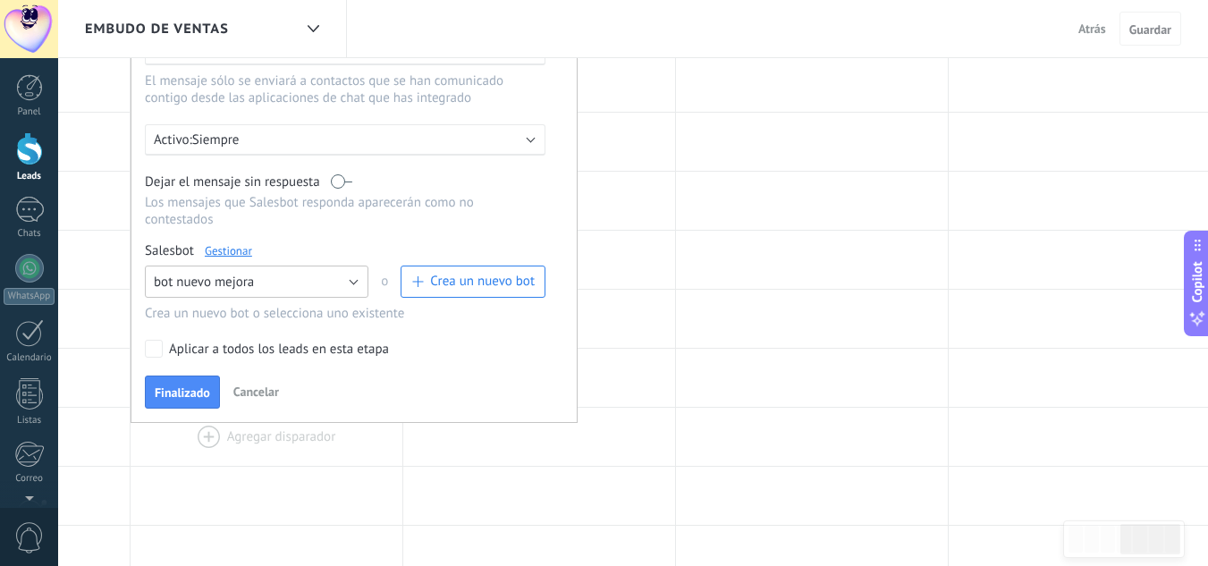
scroll to position [268, 0]
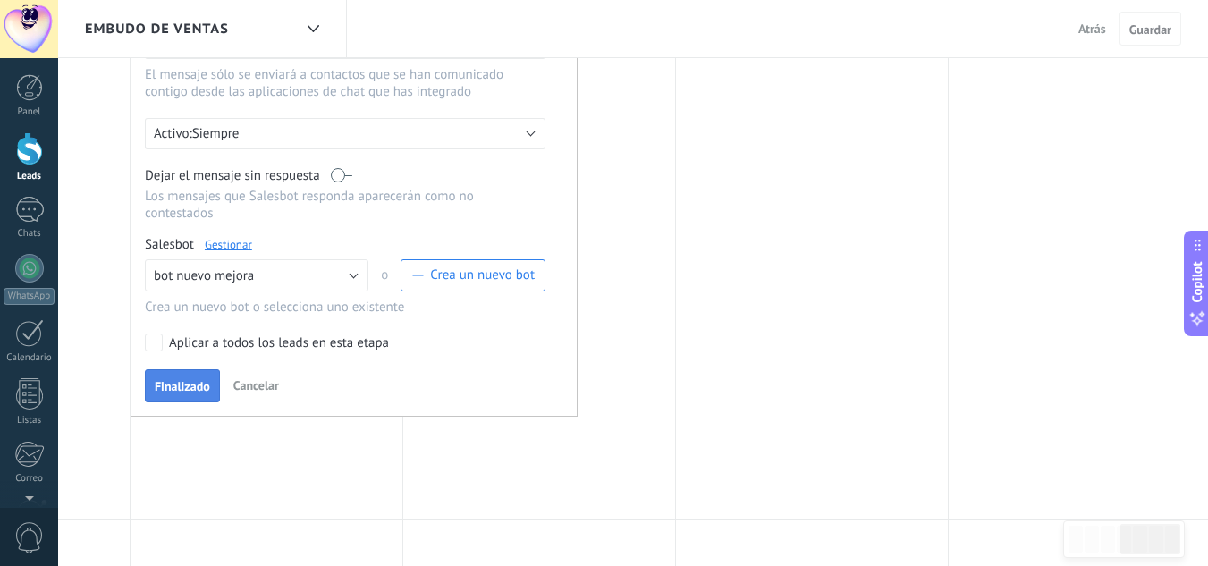
click at [173, 380] on span "Finalizado" at bounding box center [182, 386] width 55 height 13
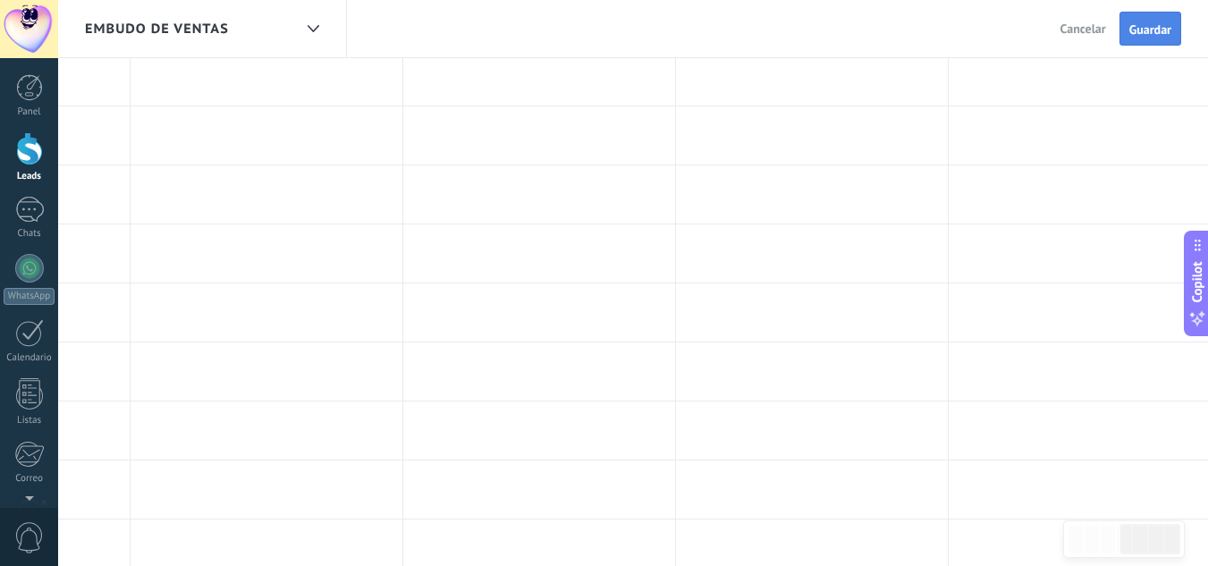
click at [1159, 30] on span "Guardar" at bounding box center [1150, 29] width 42 height 13
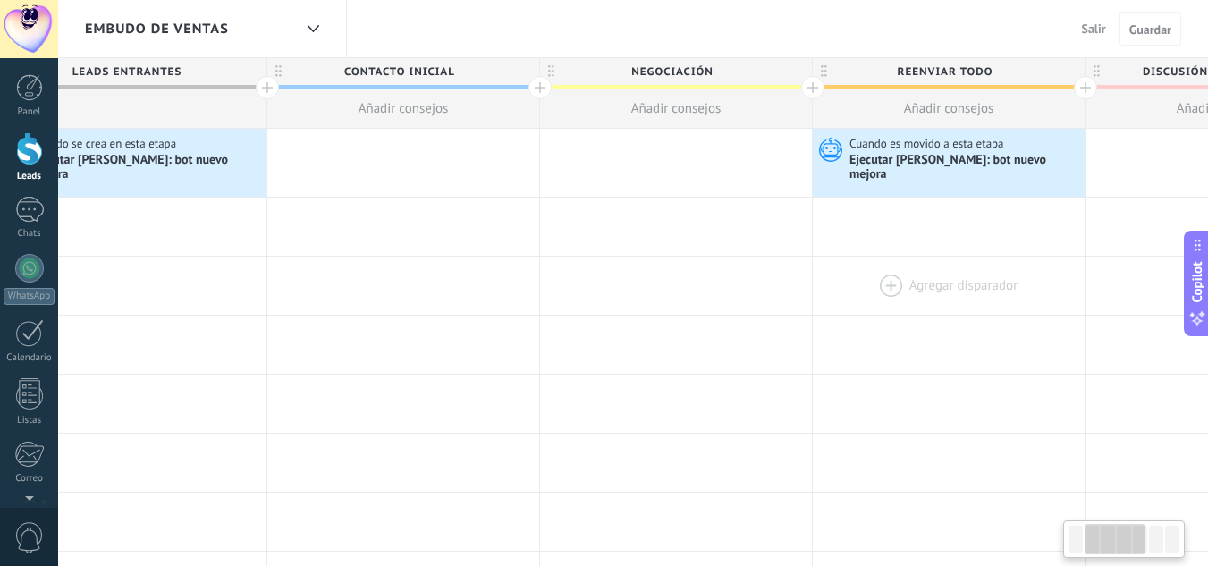
scroll to position [0, 350]
drag, startPoint x: 310, startPoint y: 289, endPoint x: 991, endPoint y: 300, distance: 680.5
click at [991, 300] on div at bounding box center [951, 286] width 272 height 58
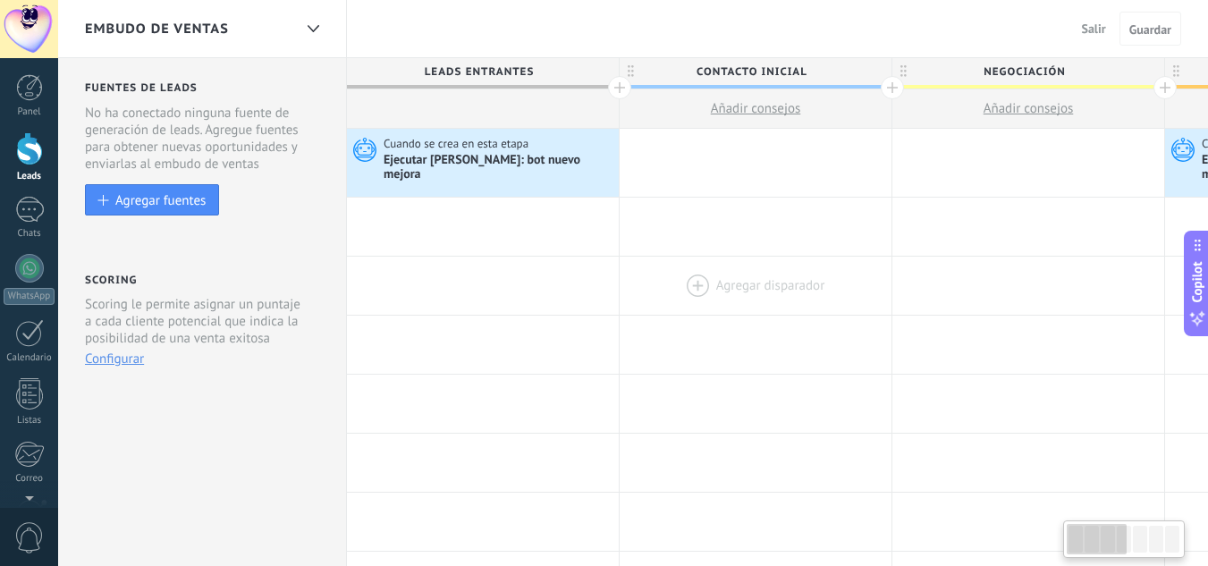
drag, startPoint x: 636, startPoint y: 302, endPoint x: 825, endPoint y: 297, distance: 189.6
click at [31, 84] on div at bounding box center [29, 87] width 27 height 27
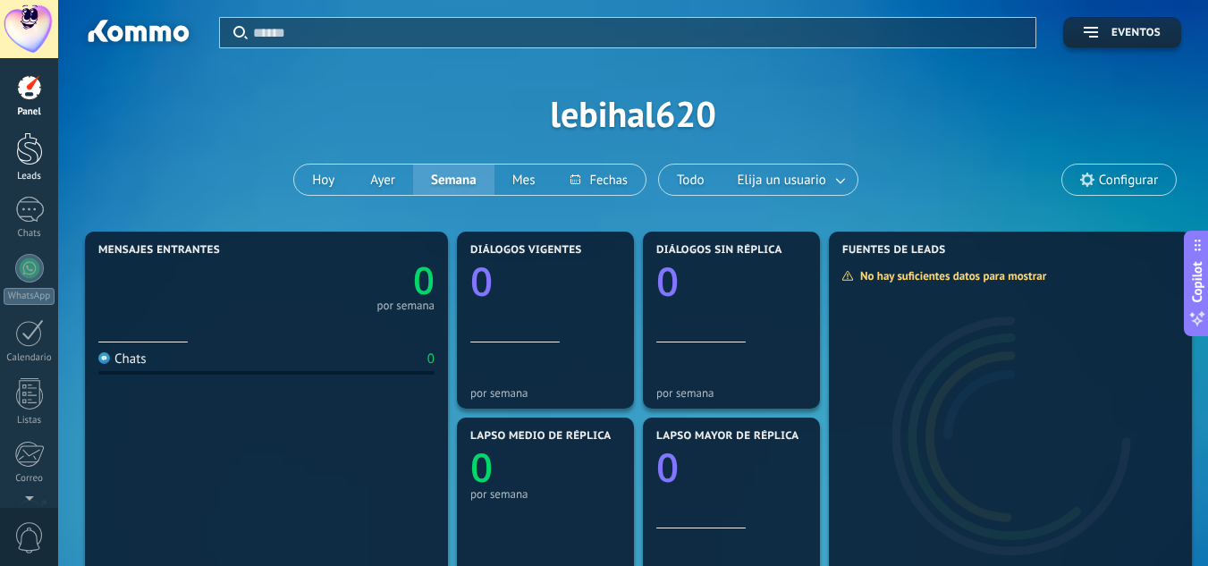
click at [21, 156] on div at bounding box center [29, 148] width 27 height 33
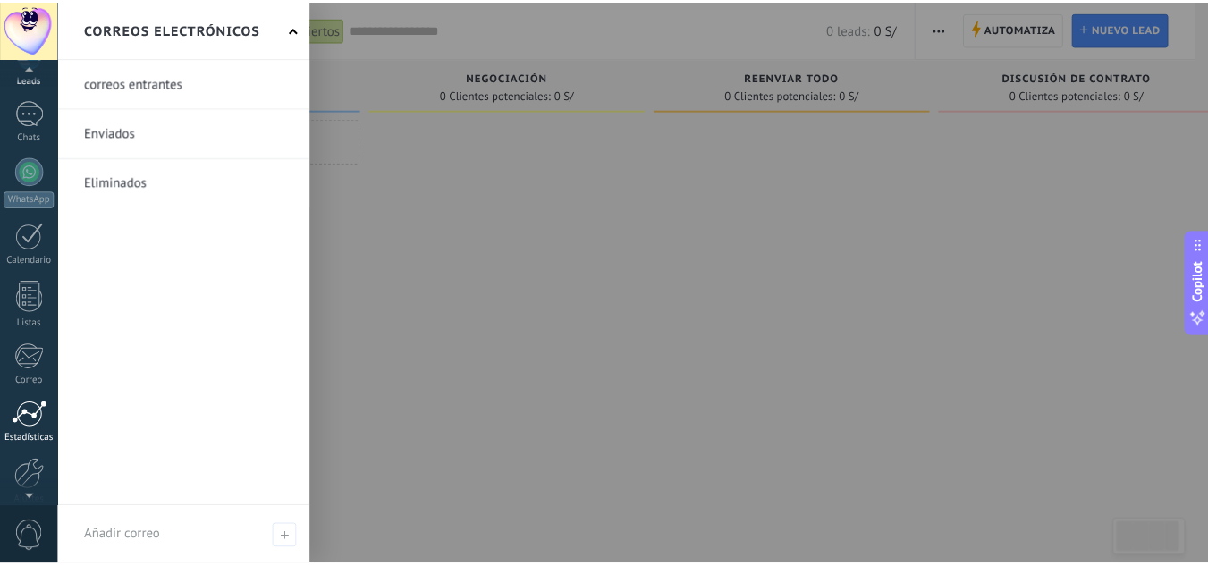
scroll to position [178, 0]
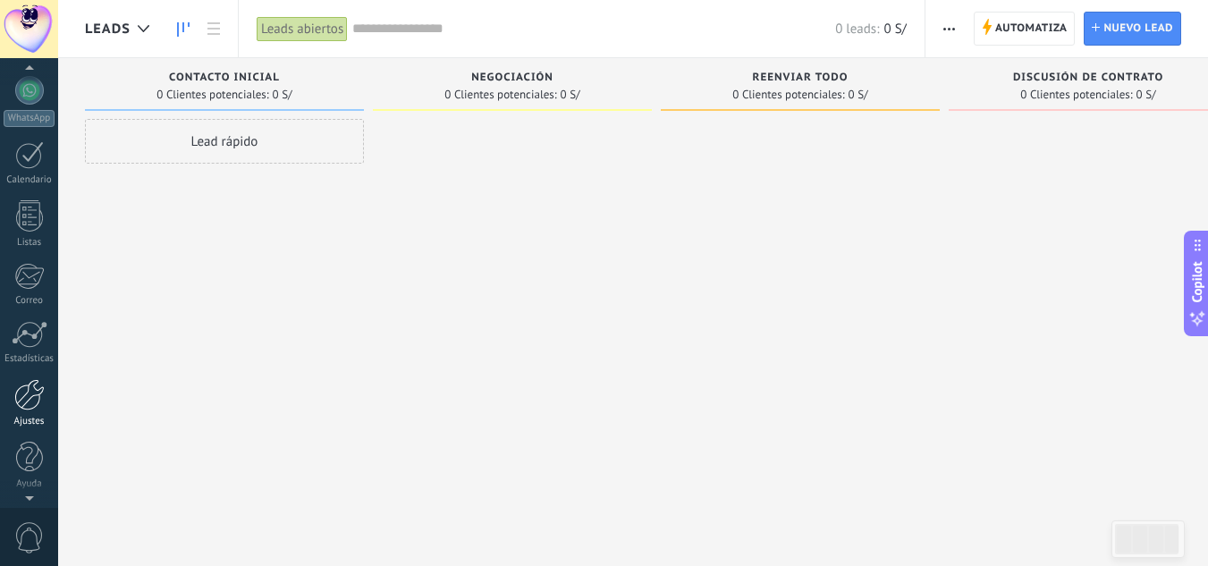
click at [30, 418] on div "Ajustes" at bounding box center [30, 422] width 52 height 12
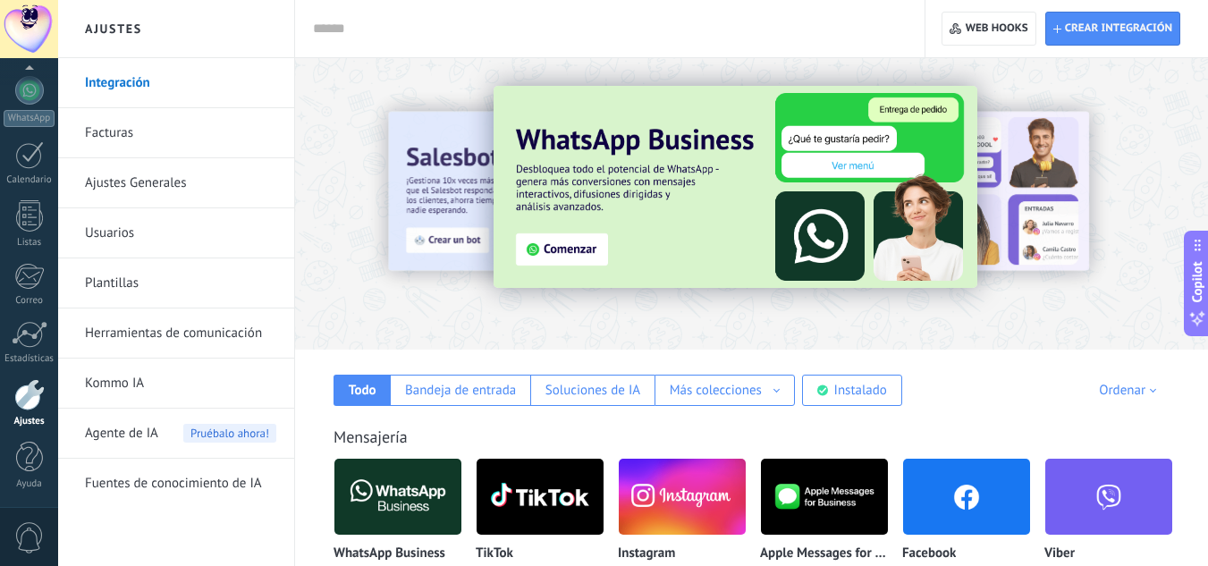
click at [198, 332] on link "Herramientas de comunicación" at bounding box center [180, 333] width 191 height 50
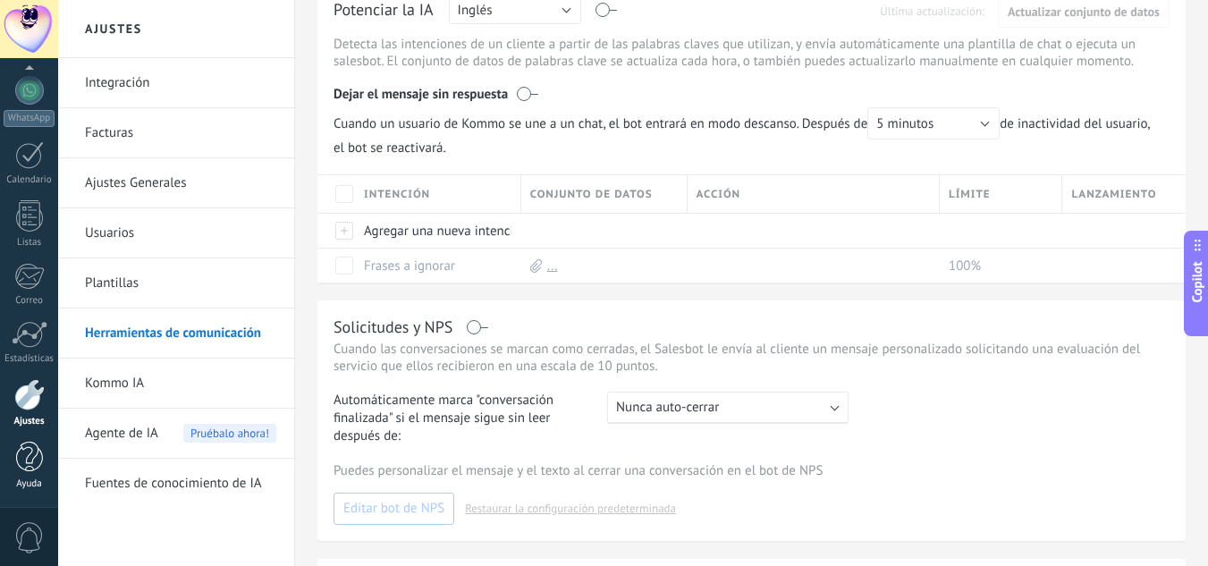
scroll to position [358, 0]
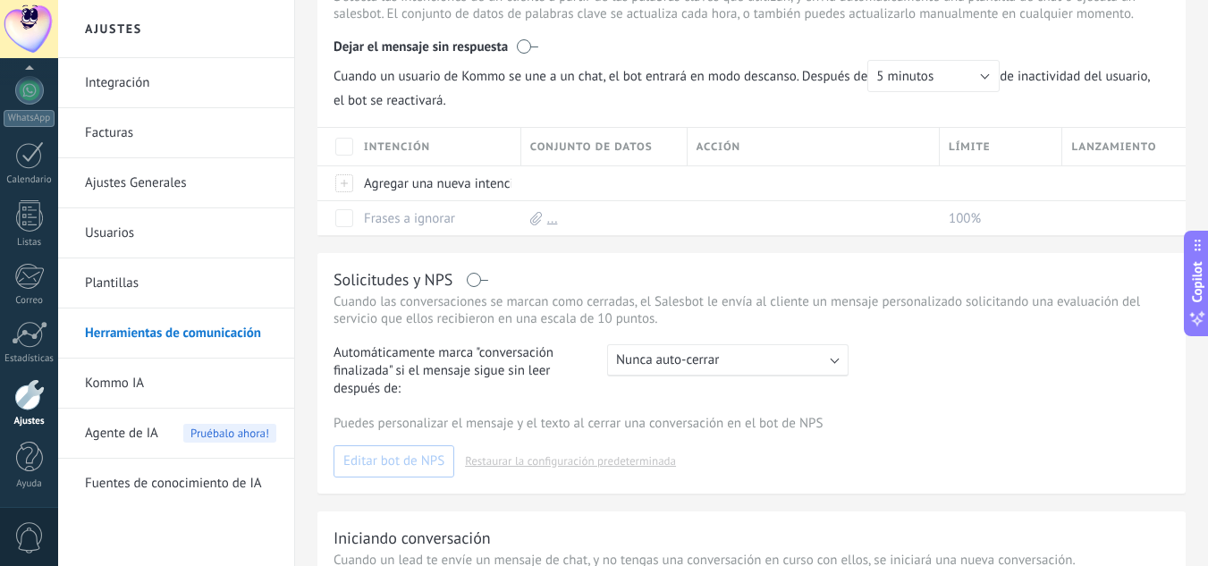
click at [122, 82] on link "Integración" at bounding box center [180, 83] width 191 height 50
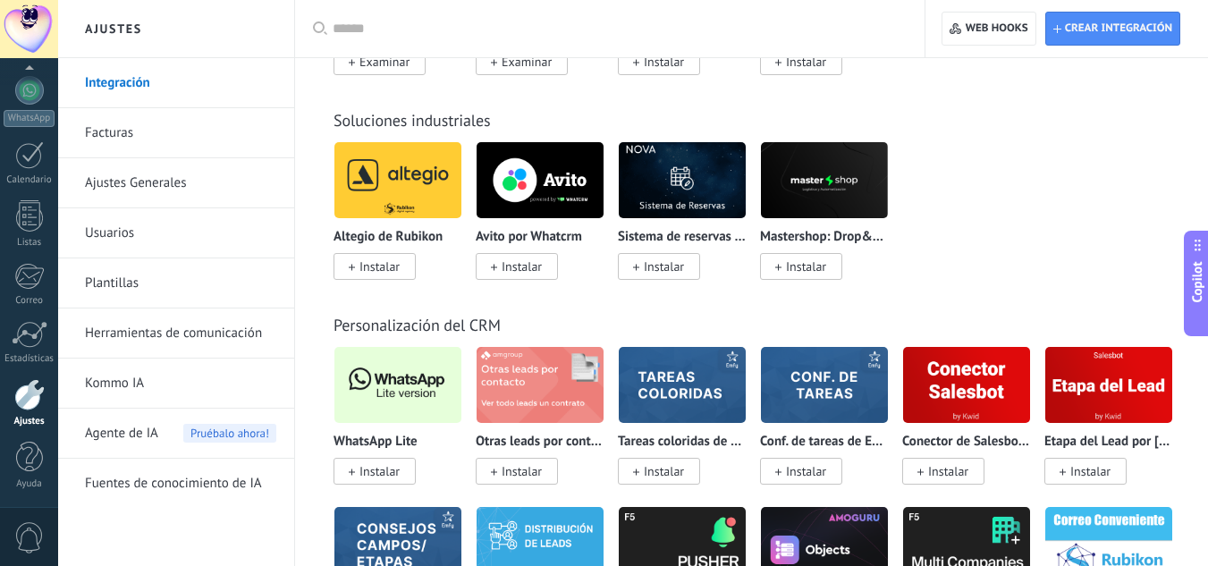
scroll to position [4113, 0]
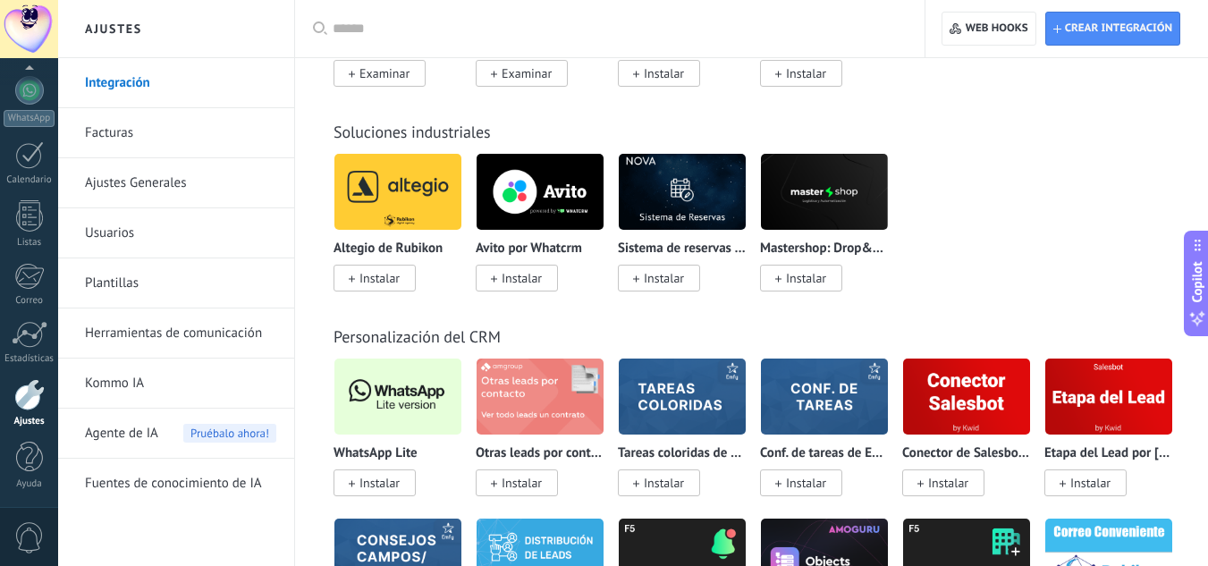
click at [389, 487] on span "Instalar" at bounding box center [379, 483] width 40 height 16
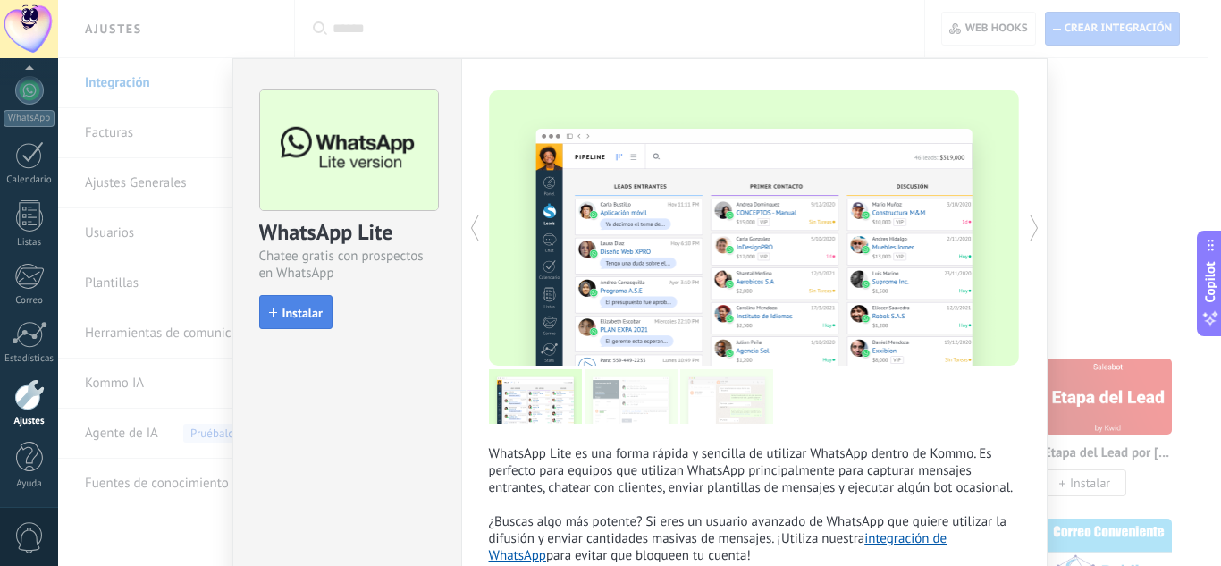
click at [297, 310] on span "Instalar" at bounding box center [303, 313] width 40 height 13
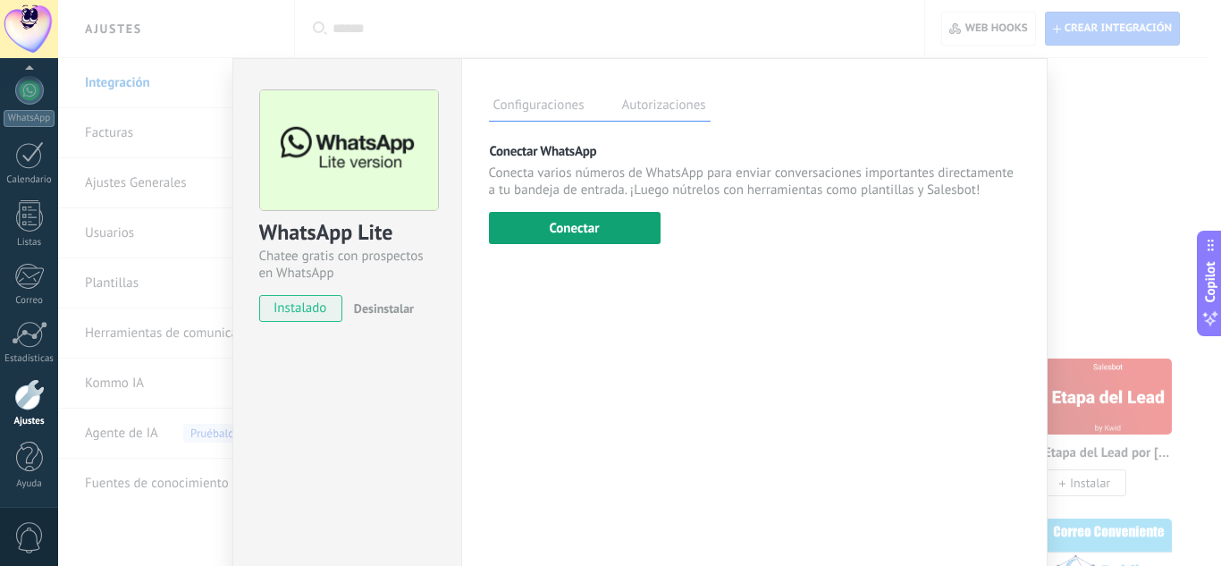
click at [569, 231] on button "Conectar" at bounding box center [575, 228] width 172 height 32
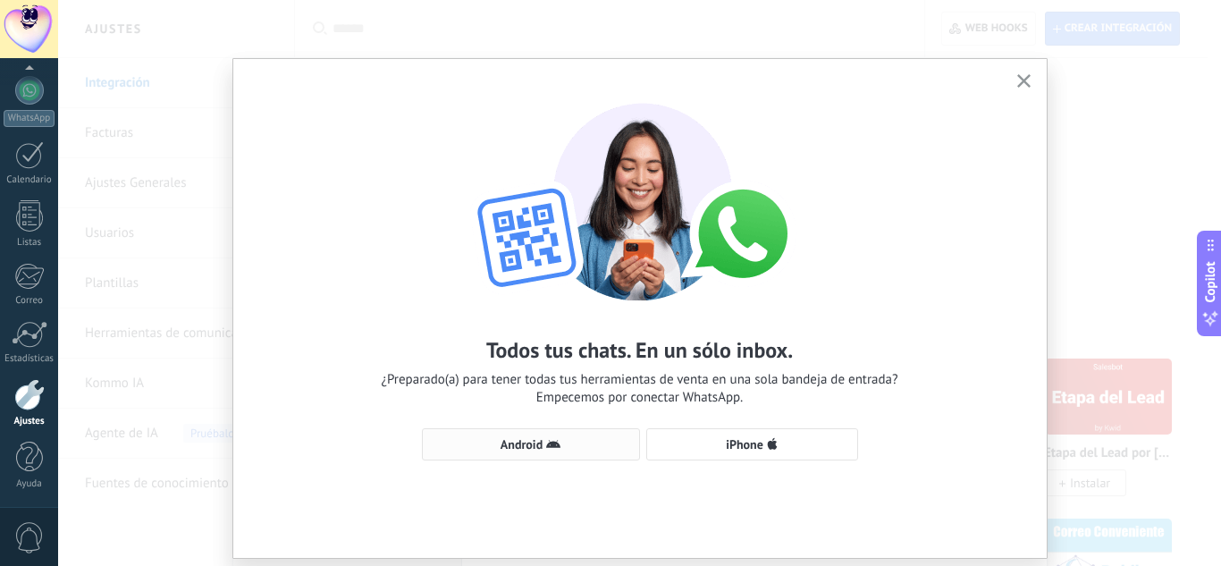
click at [510, 458] on button "Android" at bounding box center [531, 444] width 218 height 32
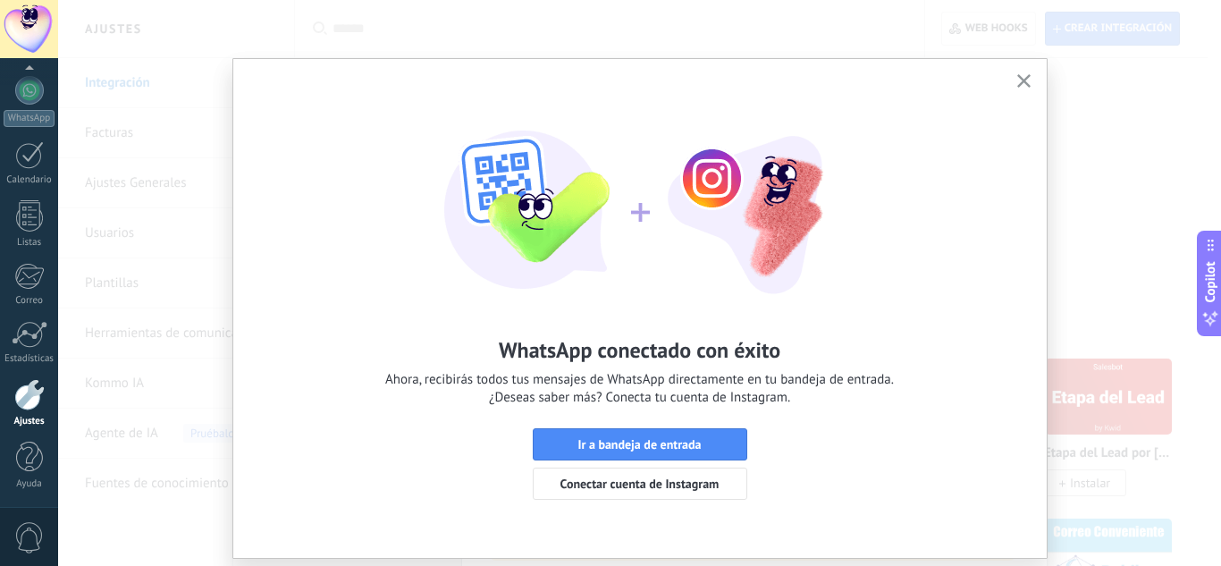
click at [1015, 89] on button "button" at bounding box center [1024, 82] width 22 height 24
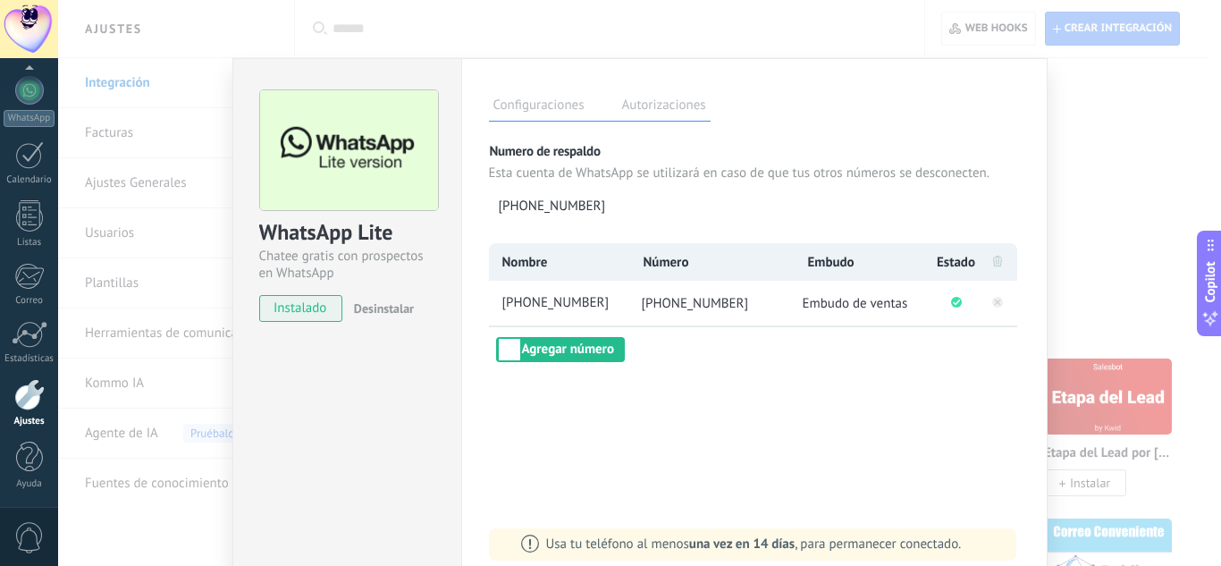
click at [1134, 141] on div "WhatsApp Lite Chatee gratis con prospectos en WhatsApp instalado Desinstalar Co…" at bounding box center [639, 283] width 1163 height 566
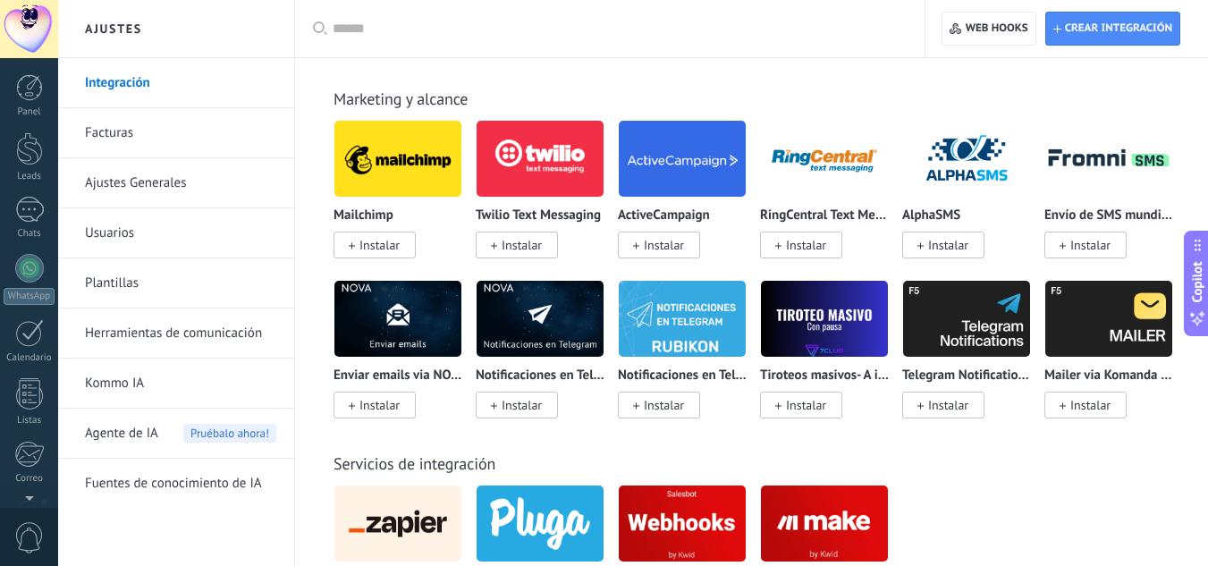
scroll to position [178, 0]
click at [27, 30] on div at bounding box center [29, 29] width 58 height 58
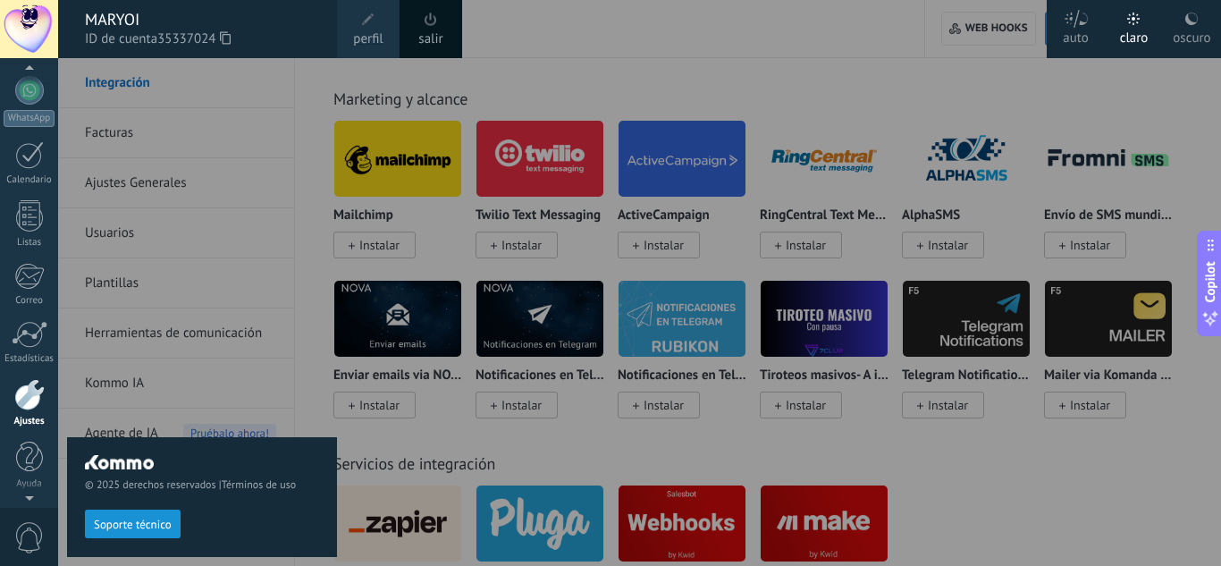
click at [122, 18] on div "MARYOI" at bounding box center [202, 20] width 234 height 20
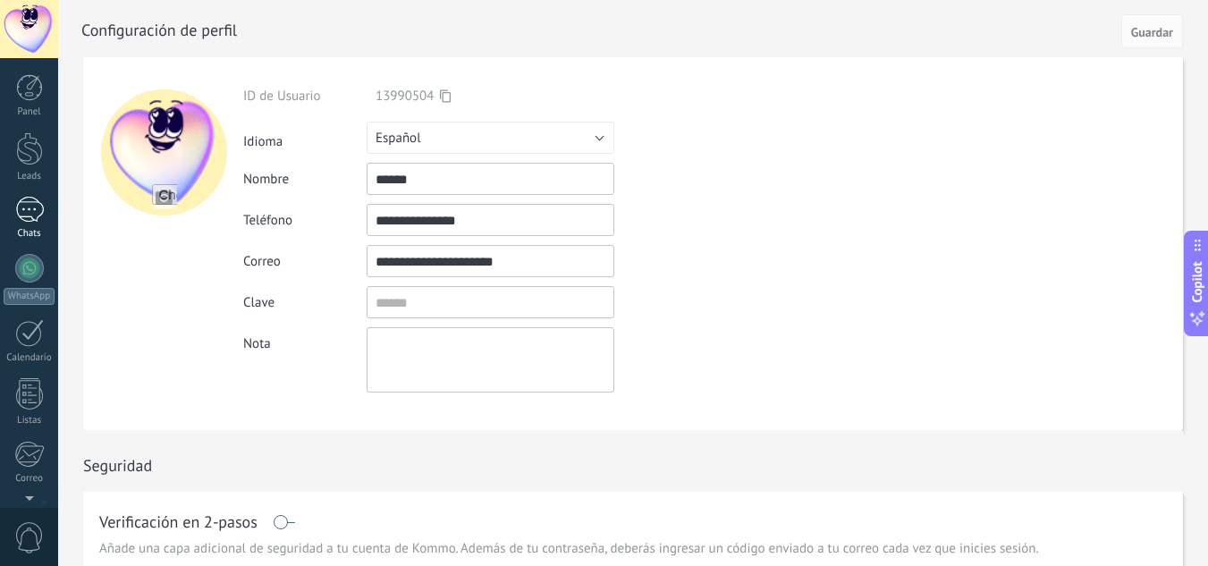
click at [24, 211] on div at bounding box center [29, 210] width 29 height 26
